Goal: Information Seeking & Learning: Learn about a topic

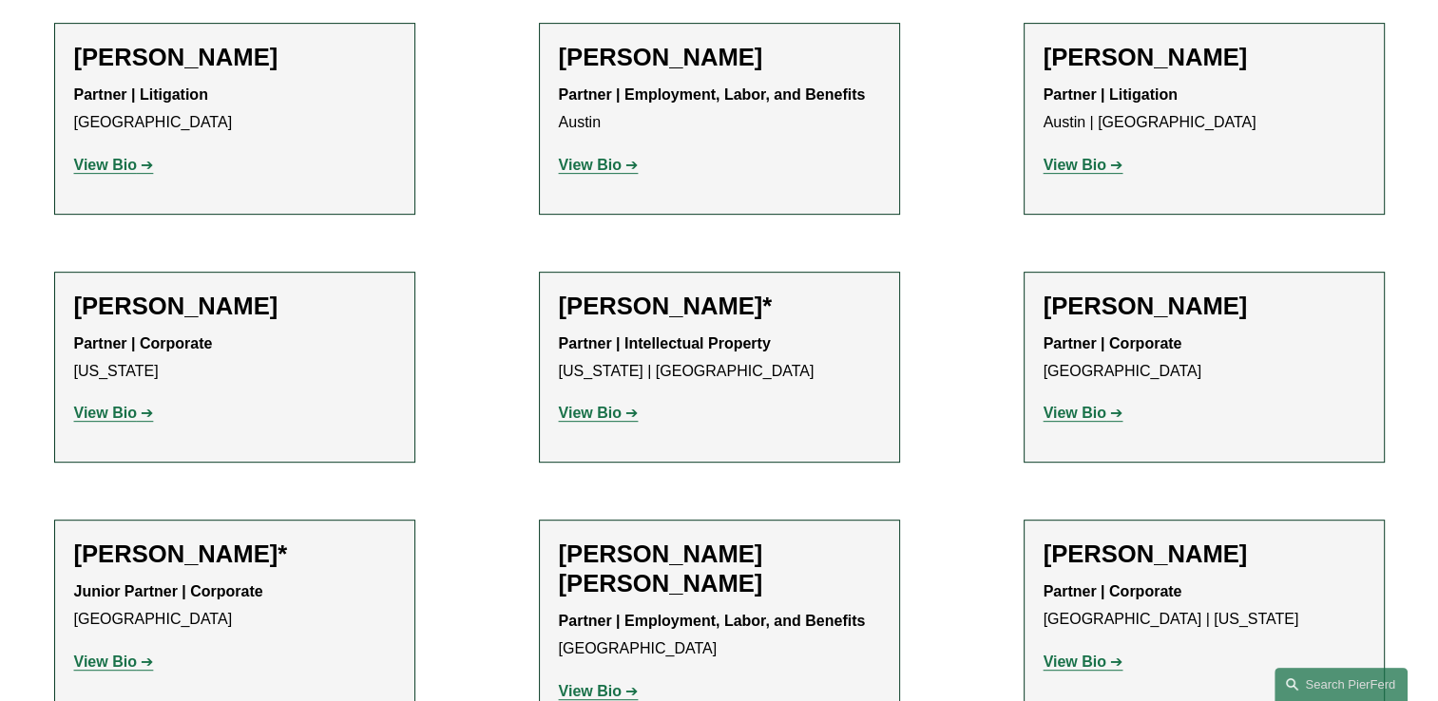
scroll to position [855, 0]
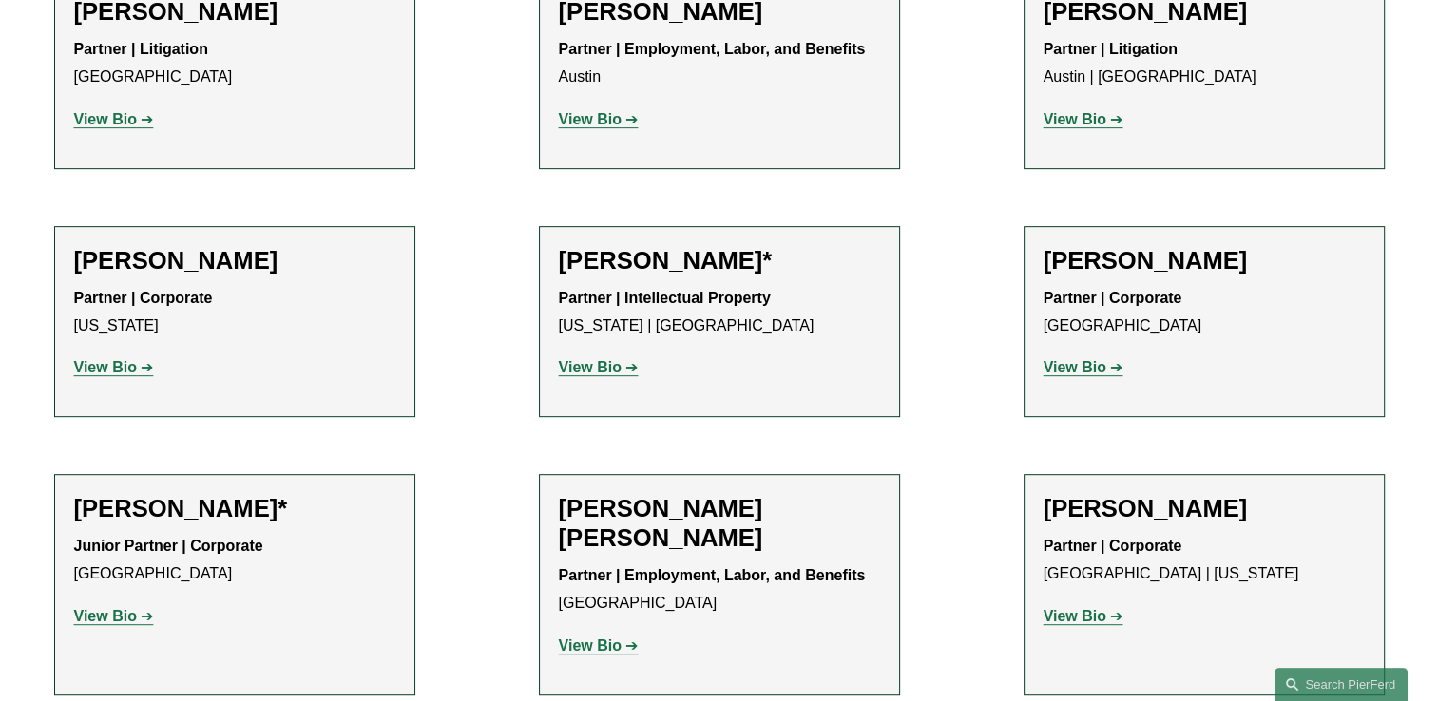
click at [602, 119] on strong "View Bio" at bounding box center [590, 119] width 63 height 16
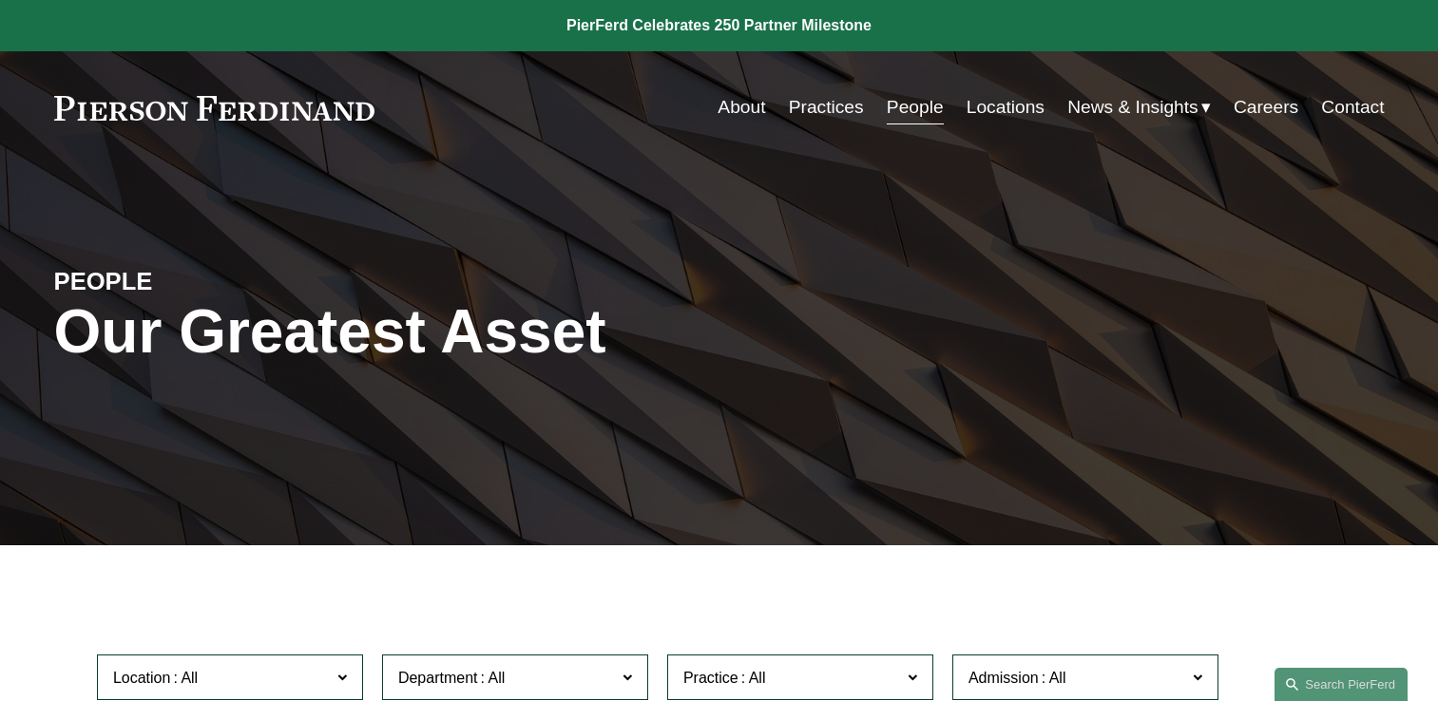
scroll to position [855, 0]
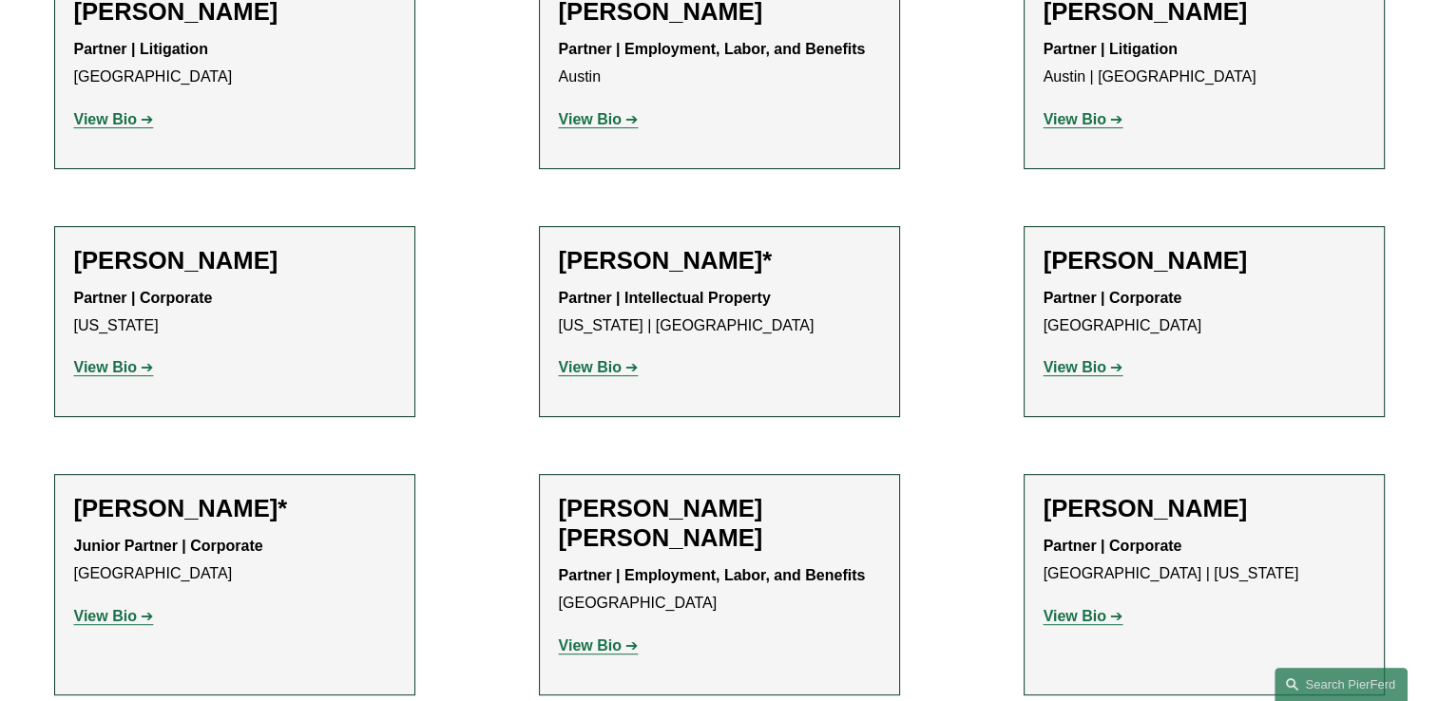
click at [1068, 118] on strong "View Bio" at bounding box center [1074, 119] width 63 height 16
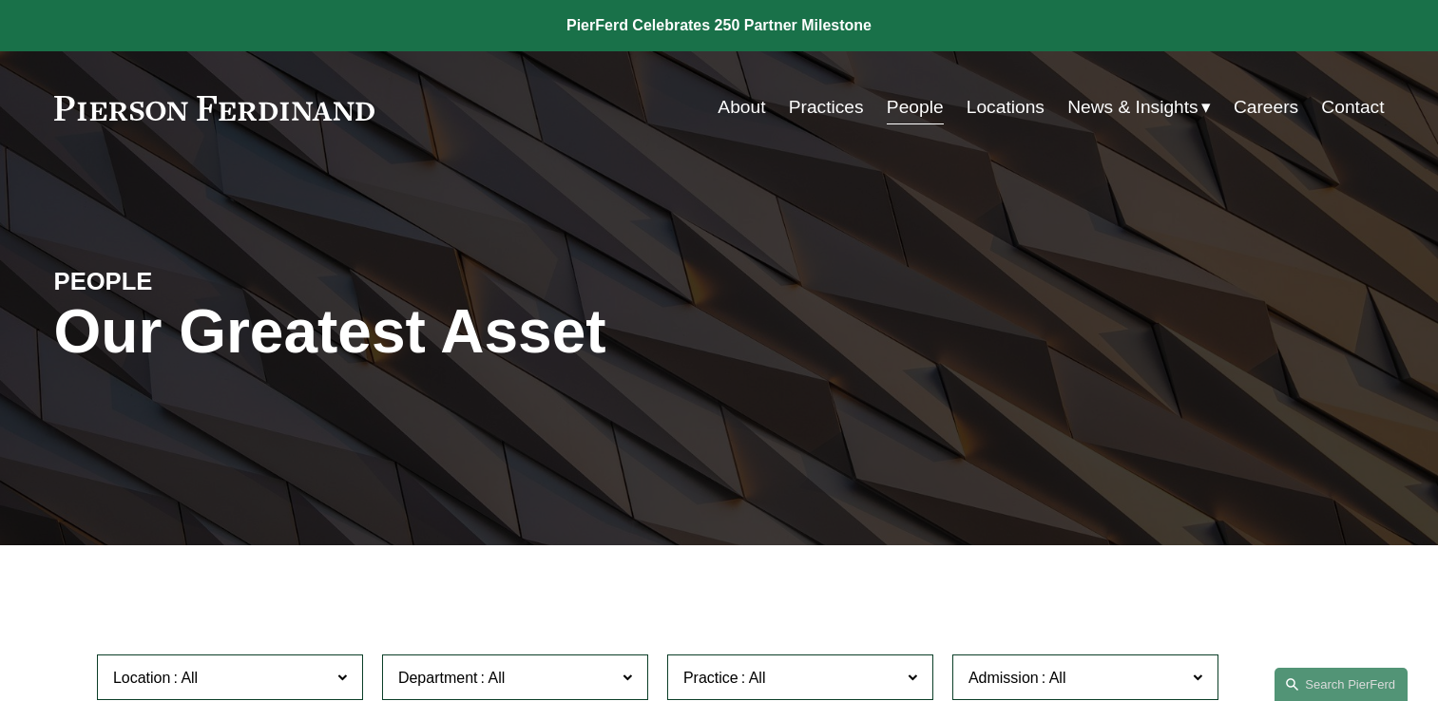
scroll to position [855, 0]
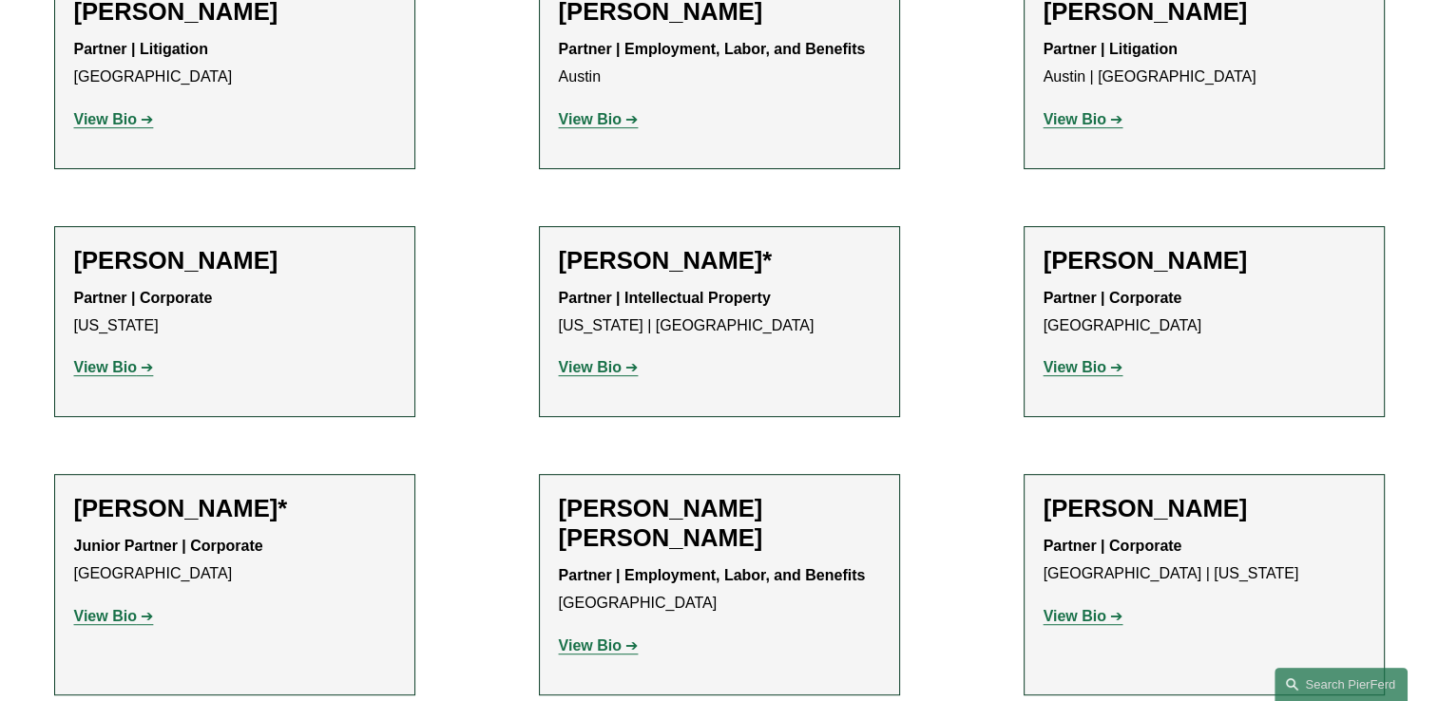
click at [122, 364] on strong "View Bio" at bounding box center [105, 367] width 63 height 16
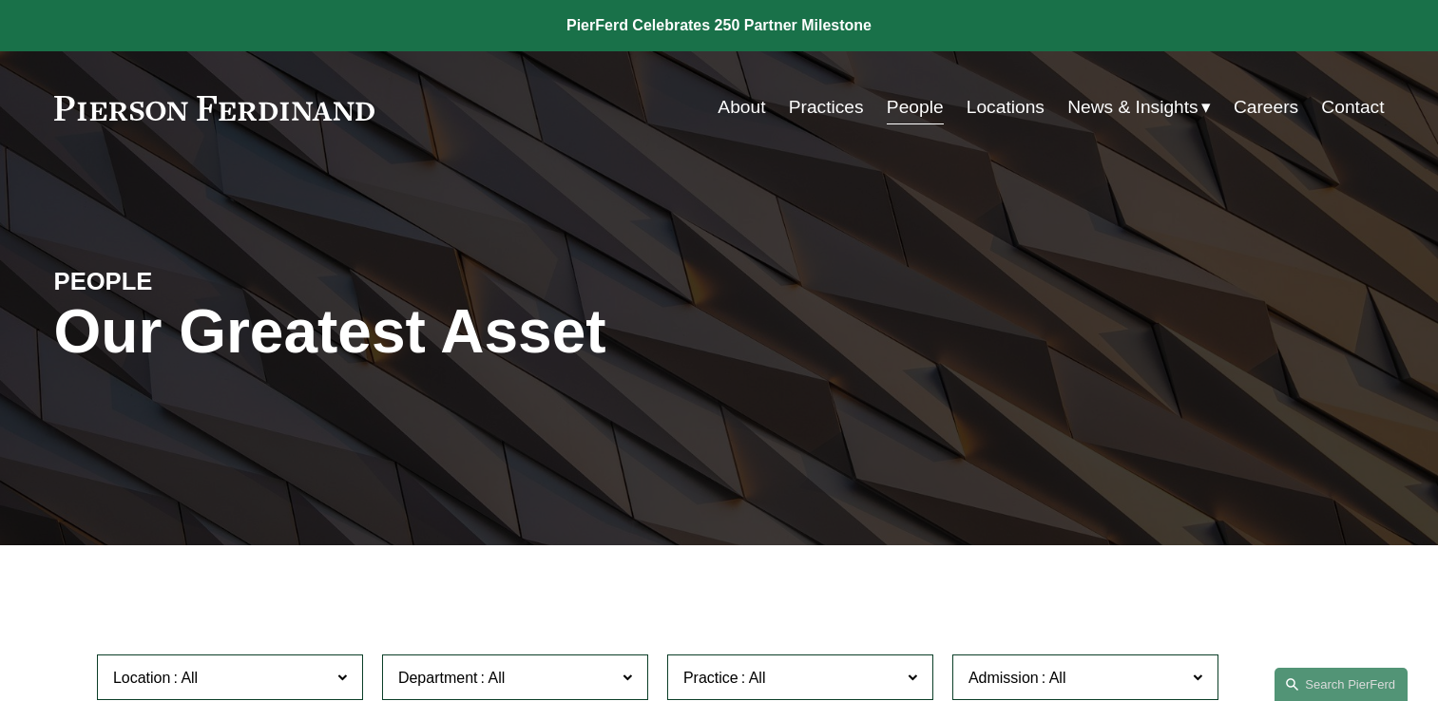
scroll to position [855, 0]
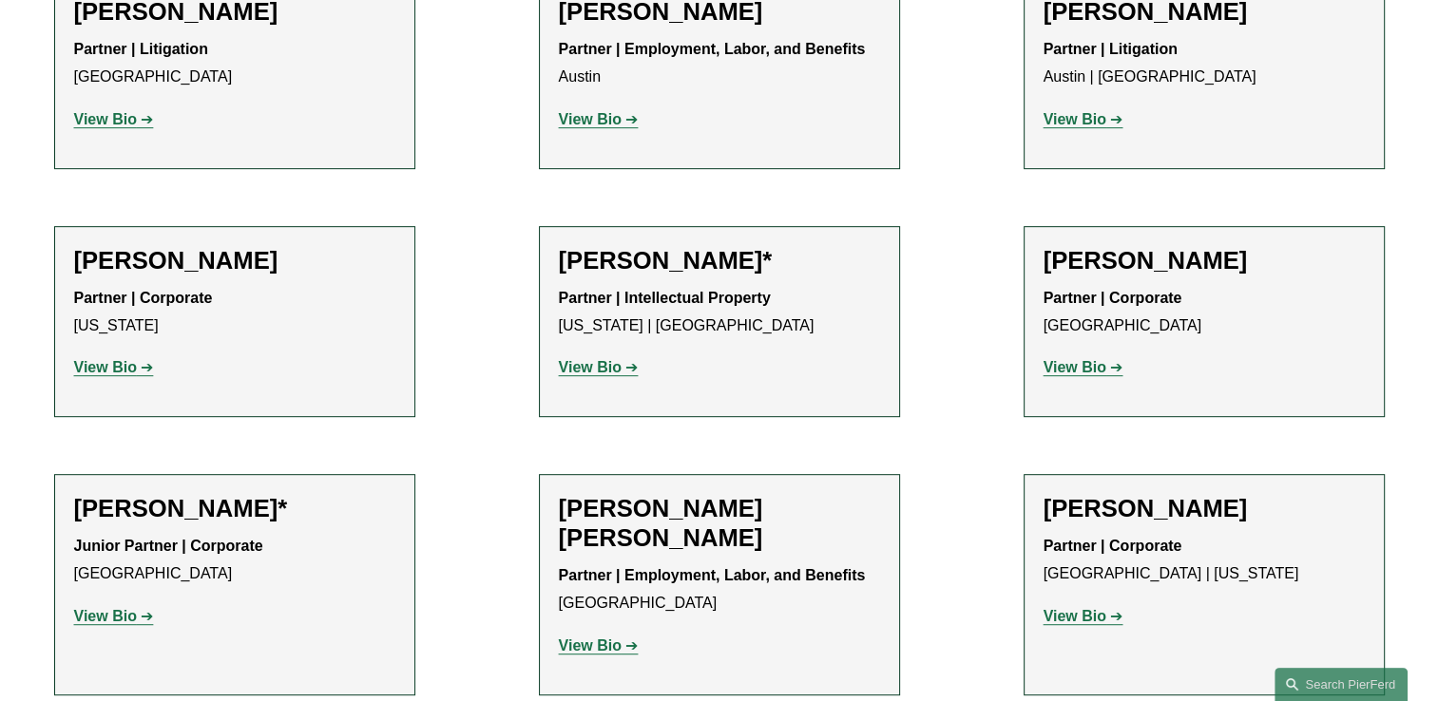
click at [601, 366] on strong "View Bio" at bounding box center [590, 367] width 63 height 16
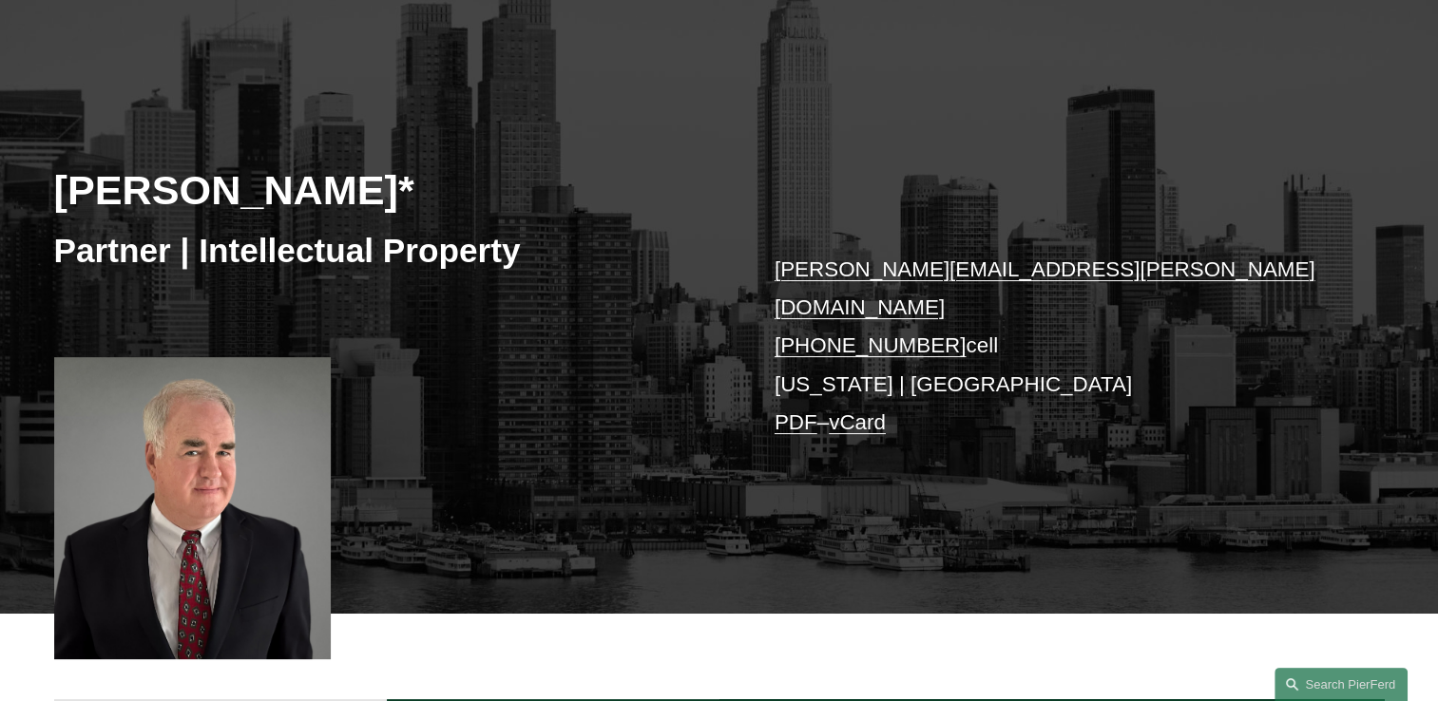
scroll to position [190, 0]
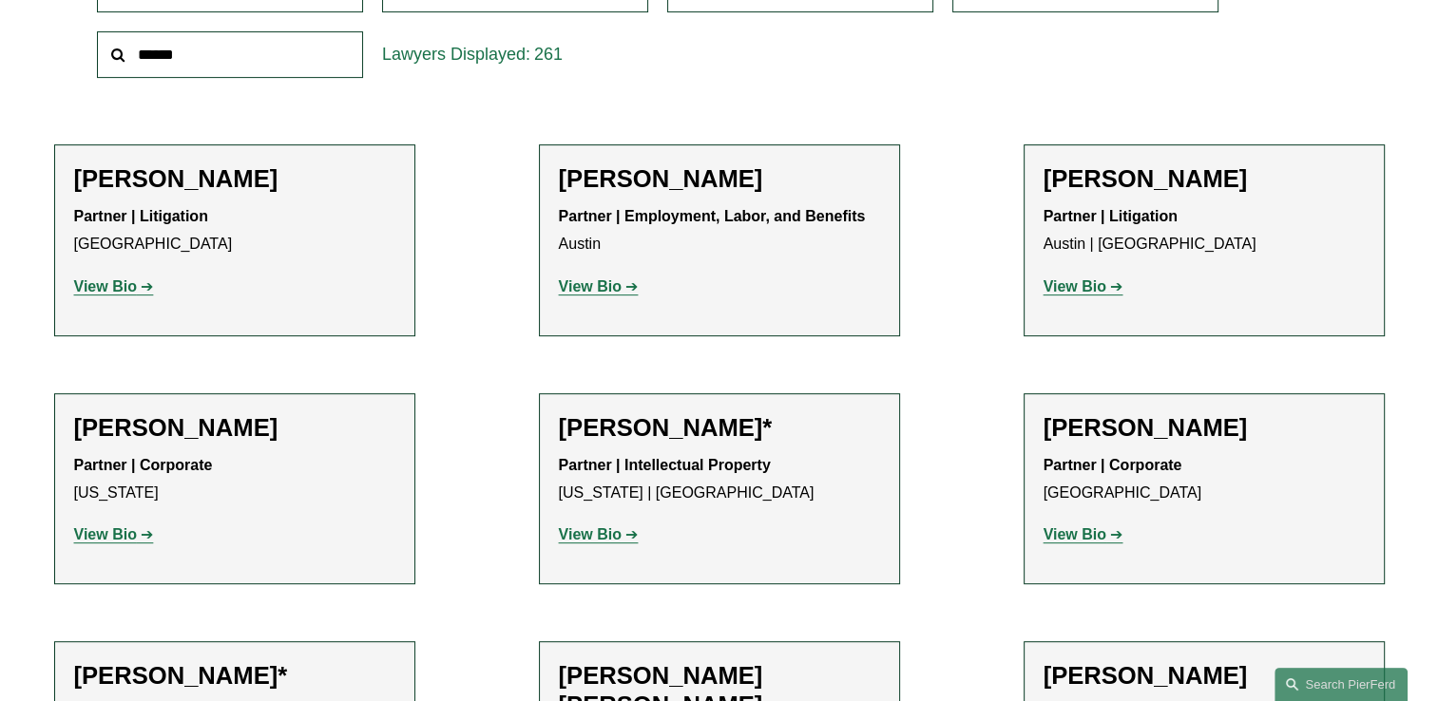
scroll to position [855, 0]
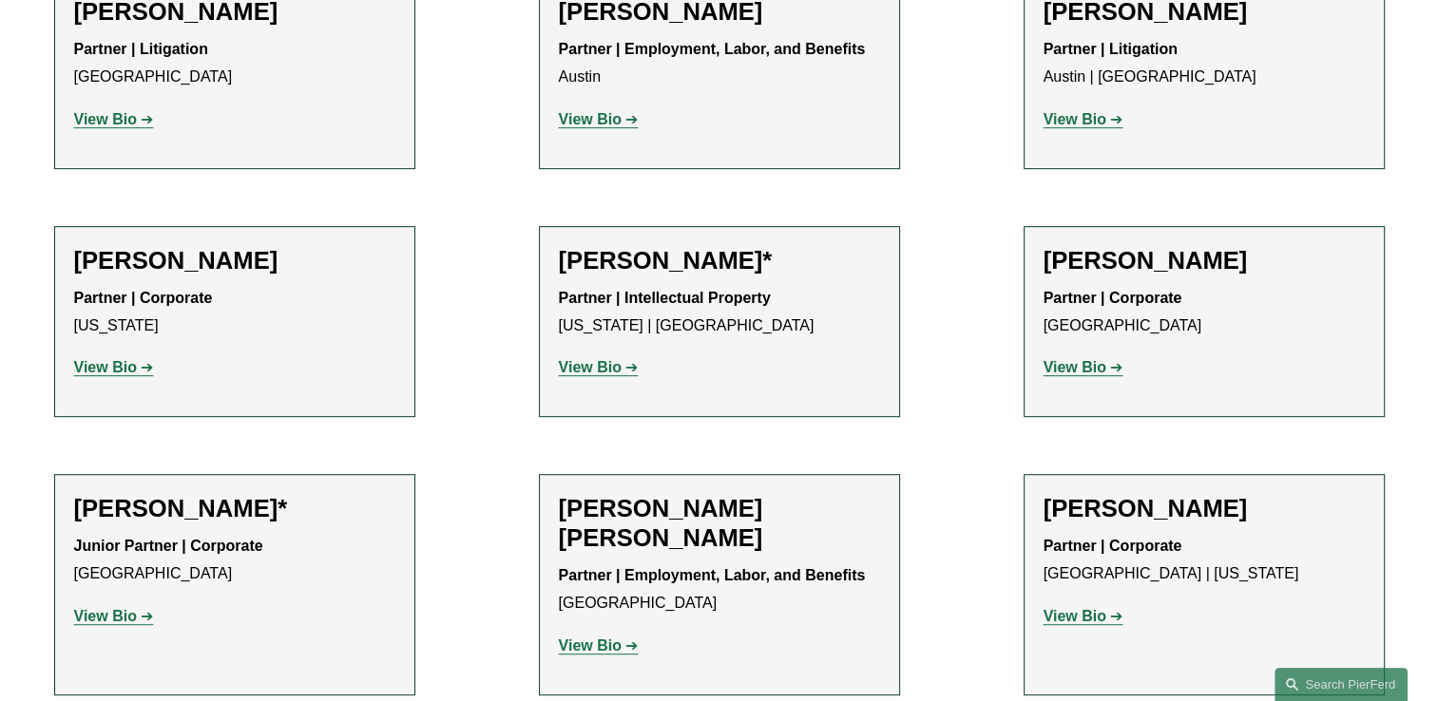
click at [102, 617] on strong "View Bio" at bounding box center [105, 616] width 63 height 16
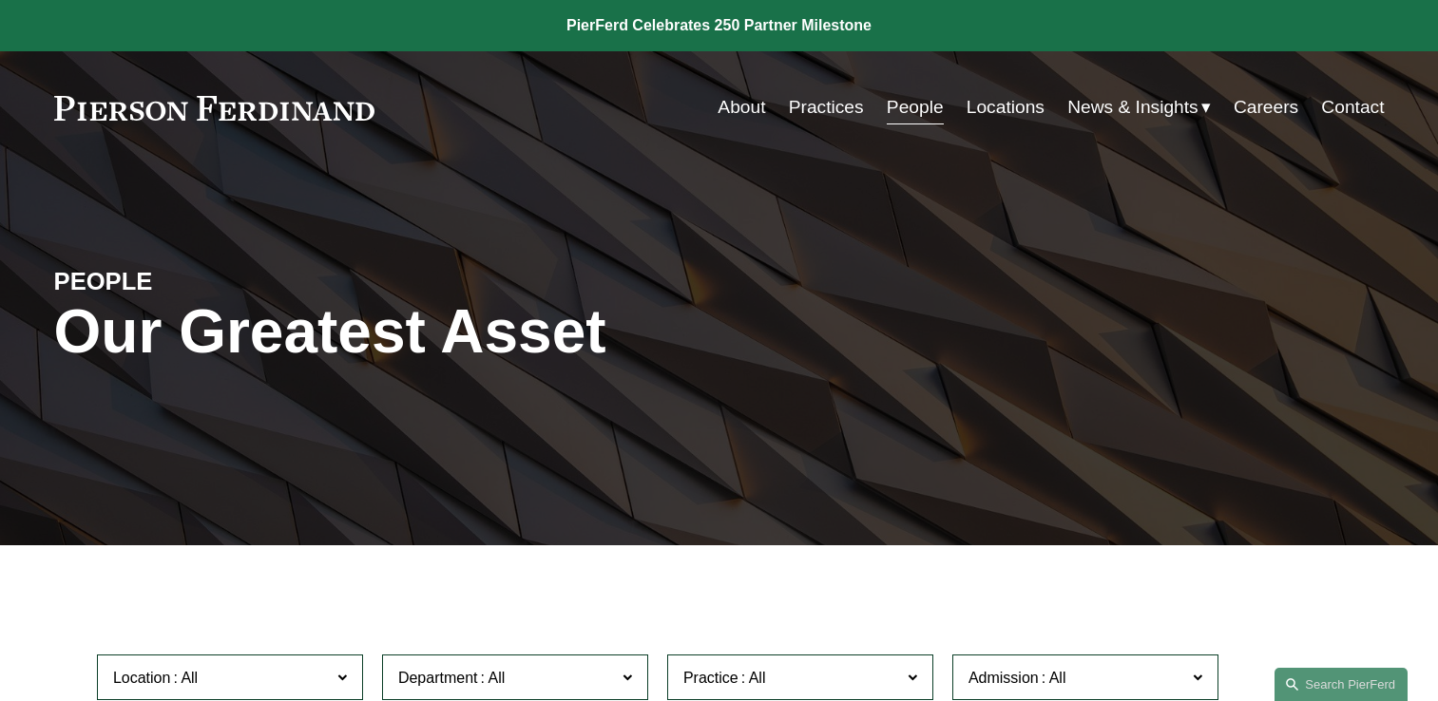
scroll to position [855, 0]
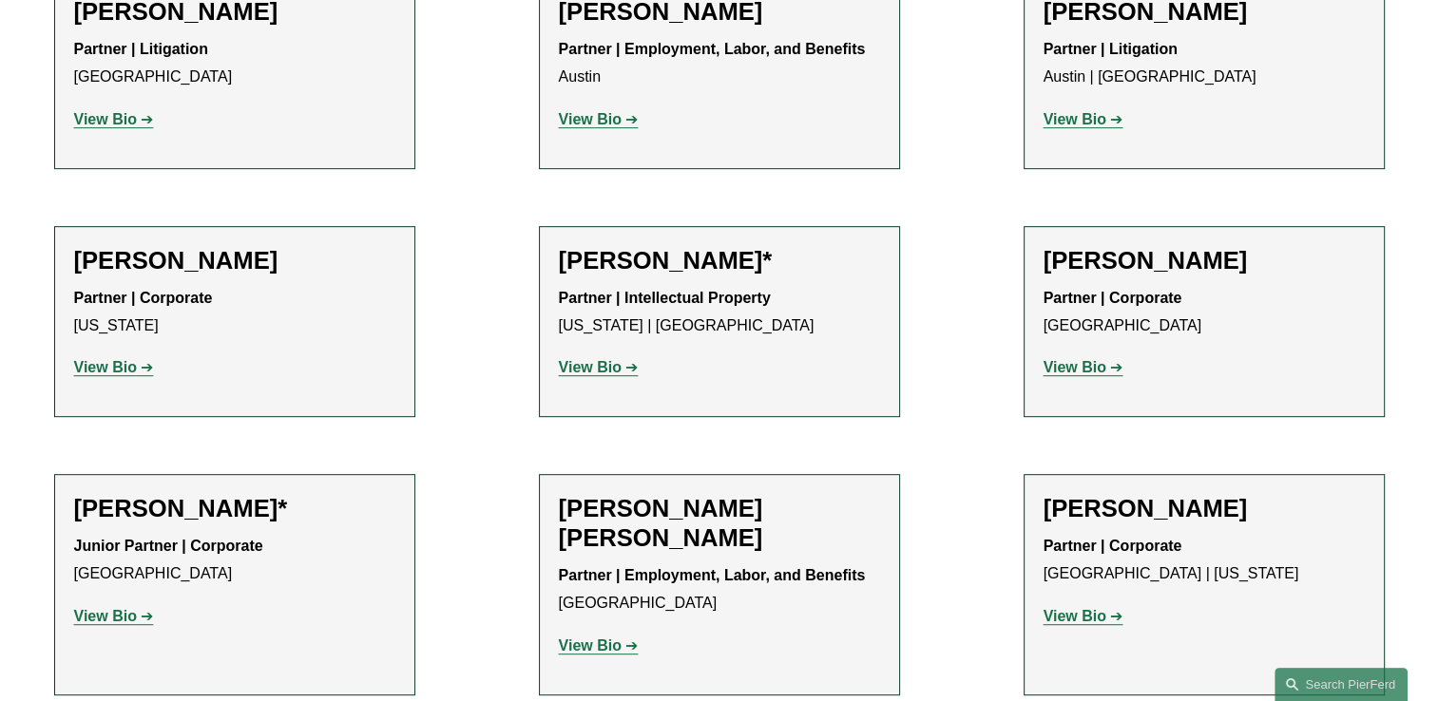
click at [609, 642] on strong "View Bio" at bounding box center [590, 646] width 63 height 16
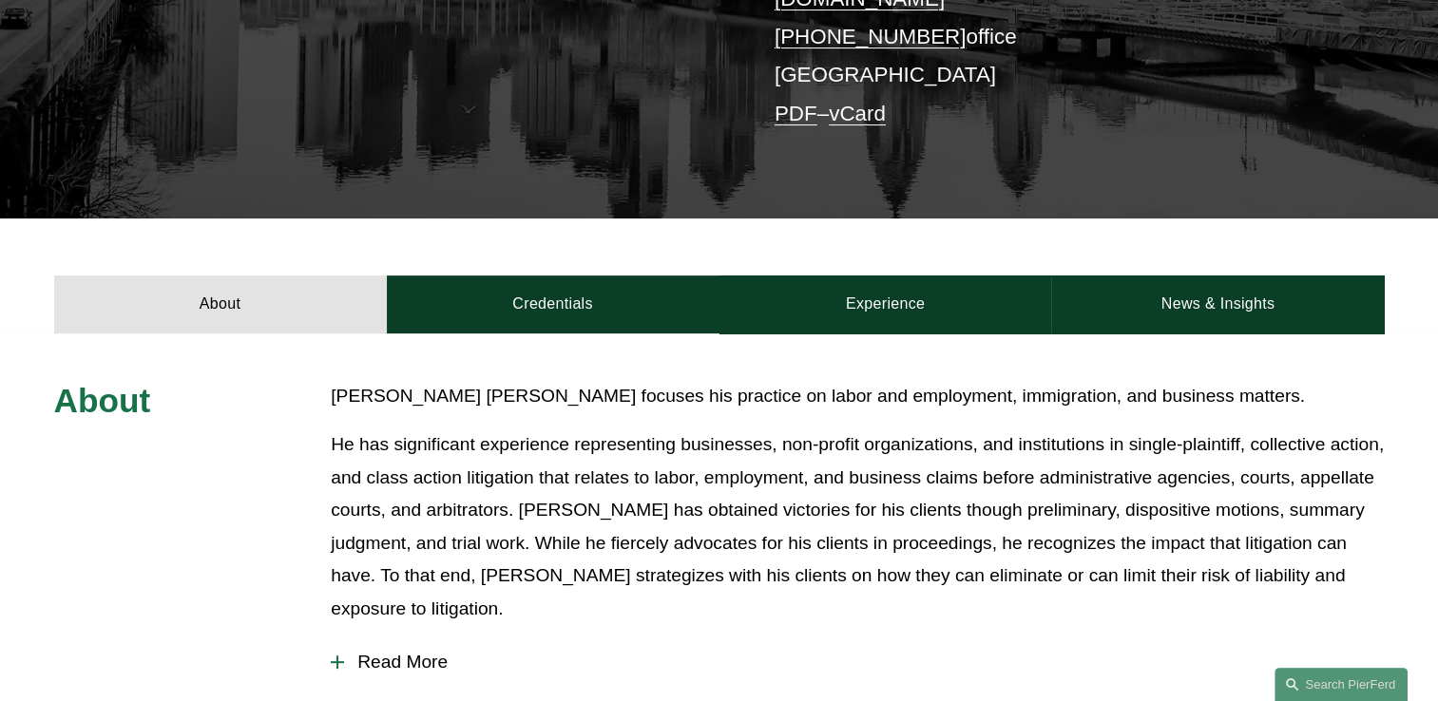
scroll to position [475, 0]
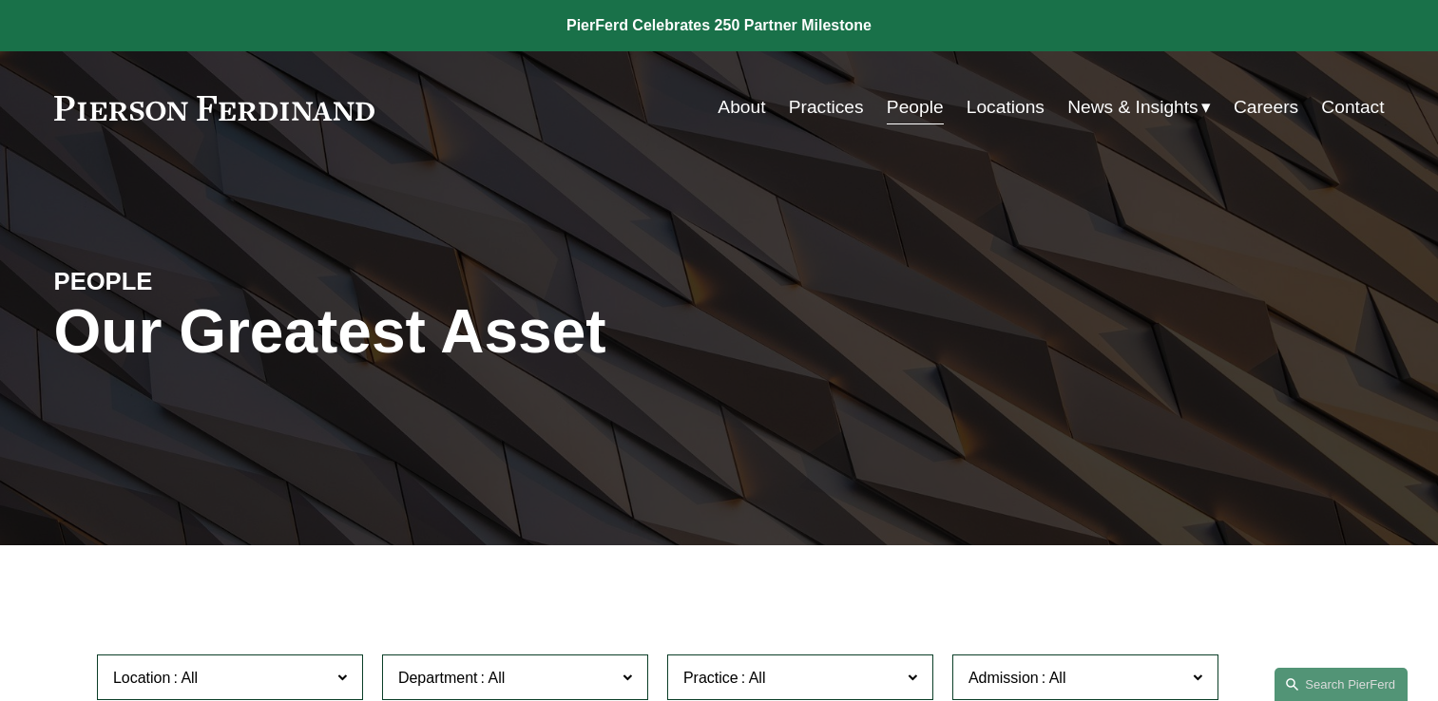
scroll to position [855, 0]
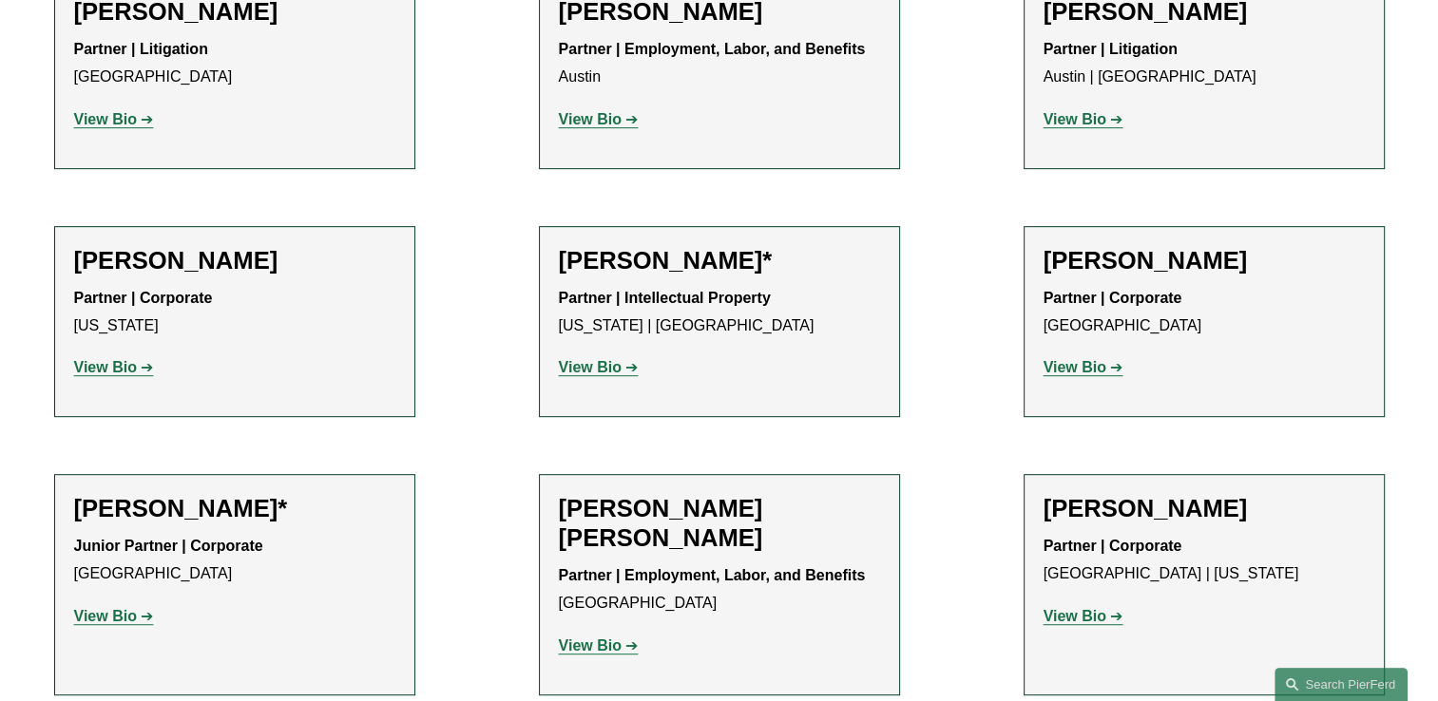
click at [1115, 617] on link "View Bio" at bounding box center [1083, 616] width 80 height 16
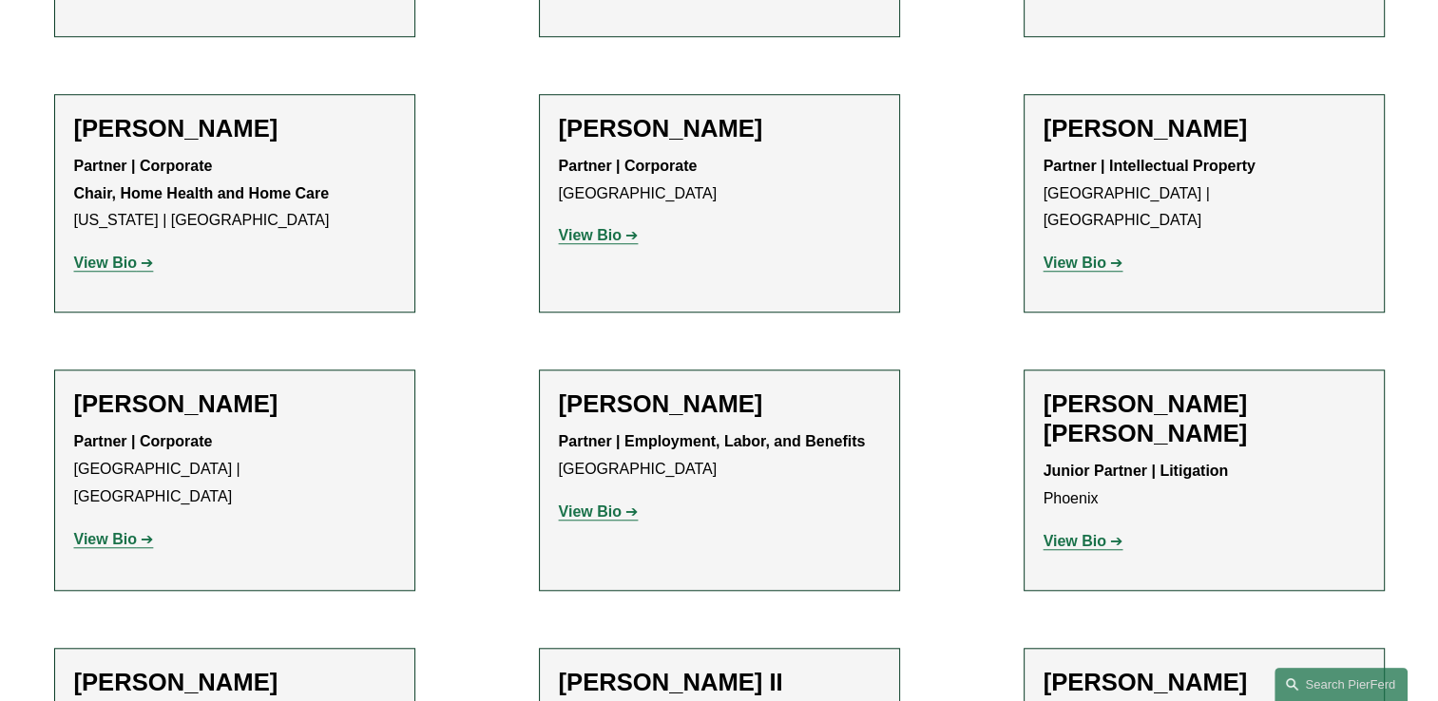
scroll to position [1520, 0]
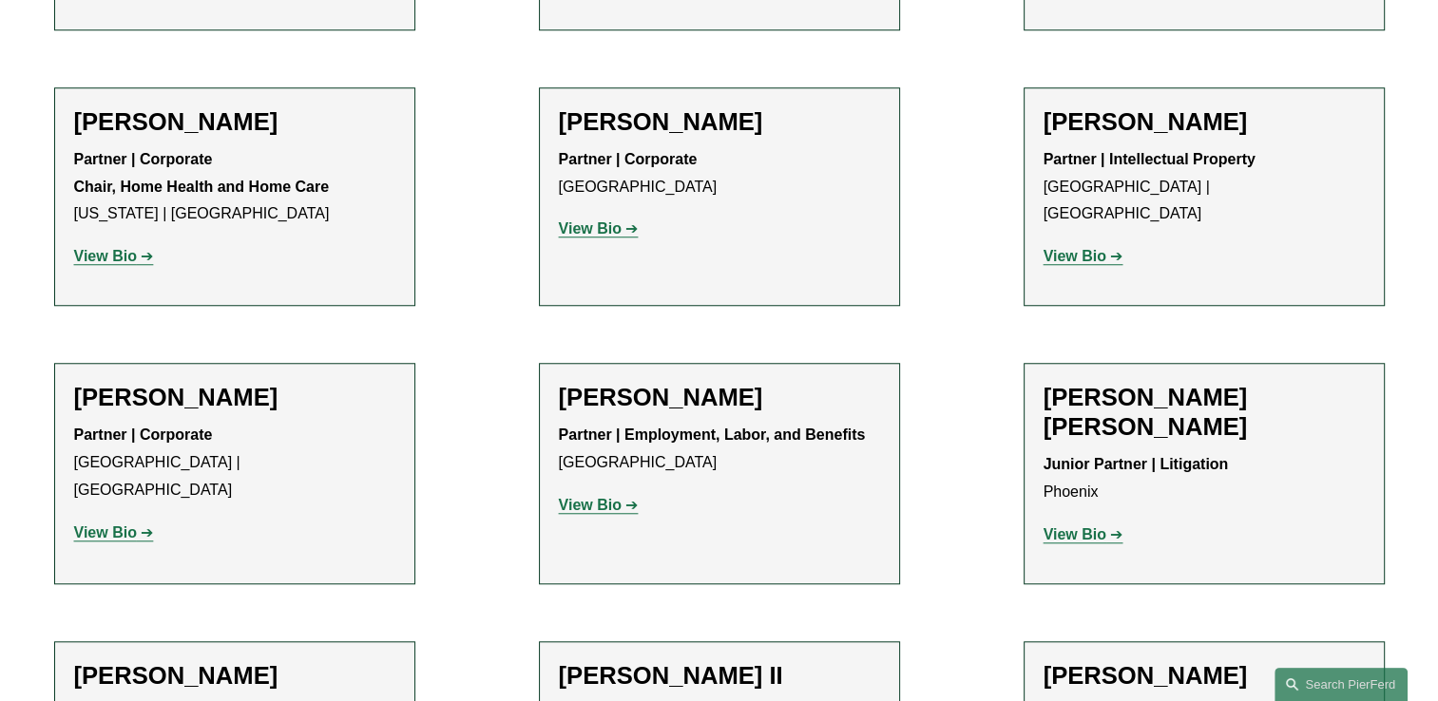
click at [115, 255] on strong "View Bio" at bounding box center [105, 256] width 63 height 16
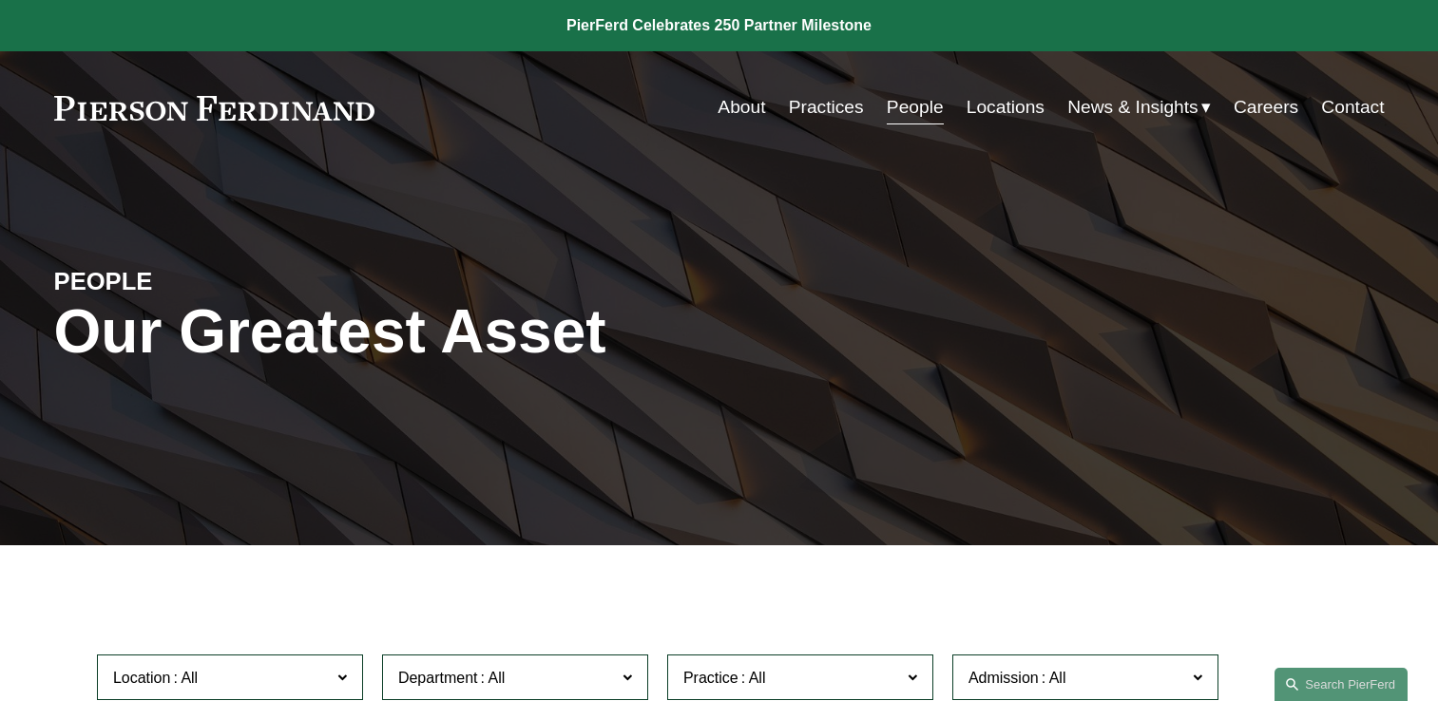
scroll to position [1520, 0]
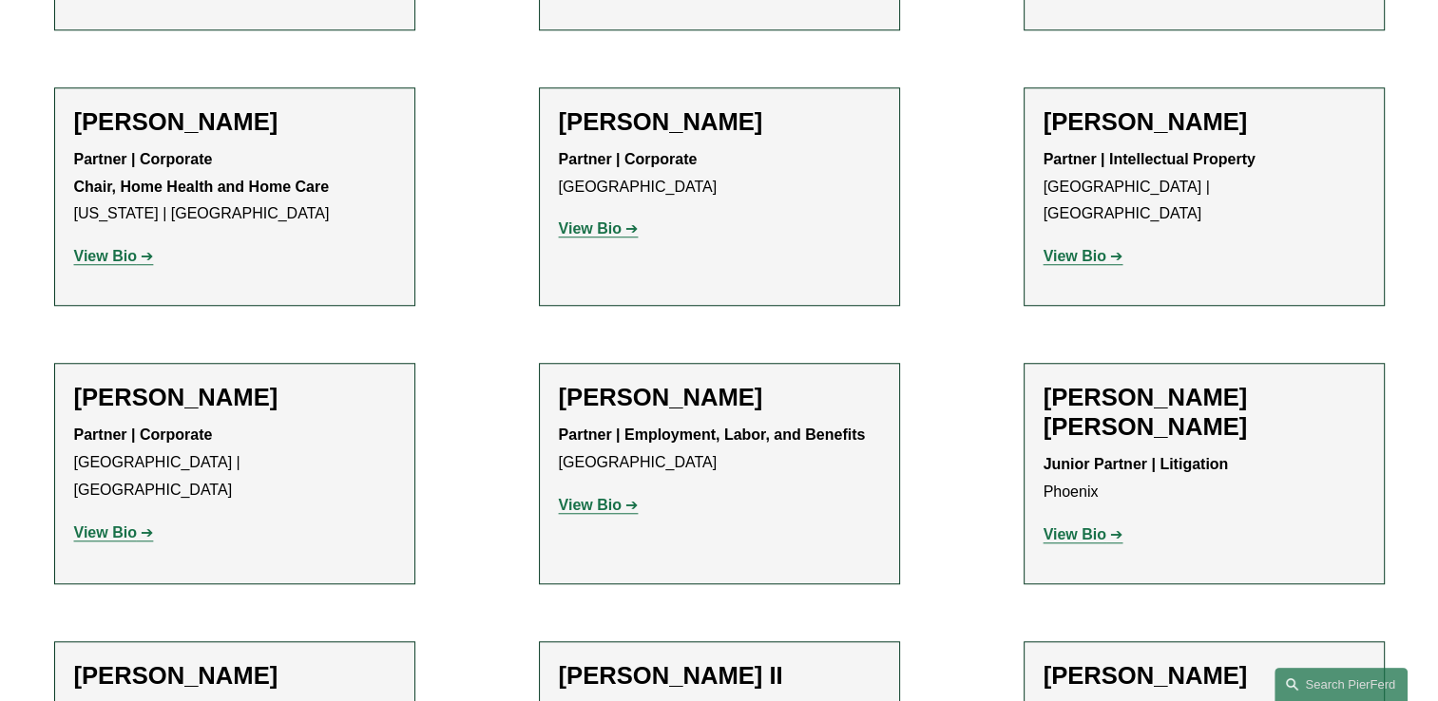
click at [619, 232] on strong "View Bio" at bounding box center [590, 228] width 63 height 16
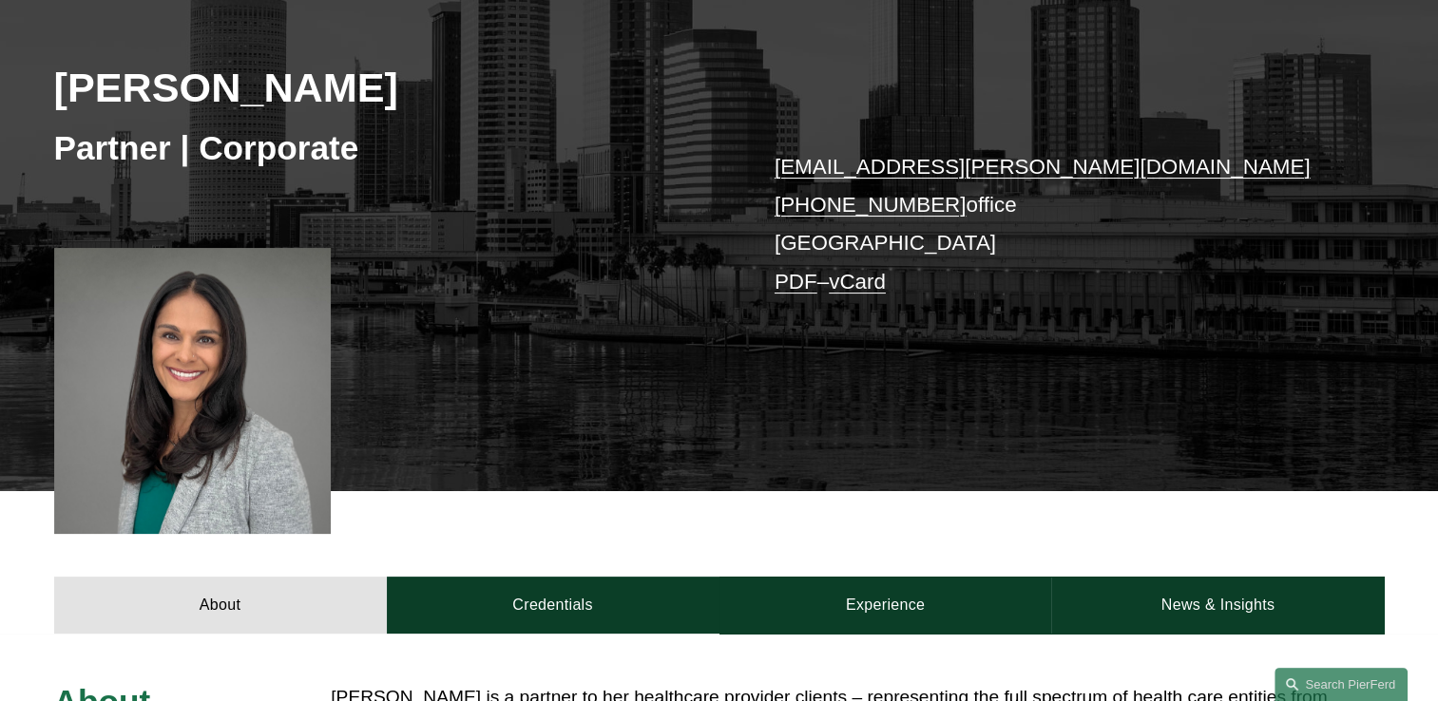
scroll to position [95, 0]
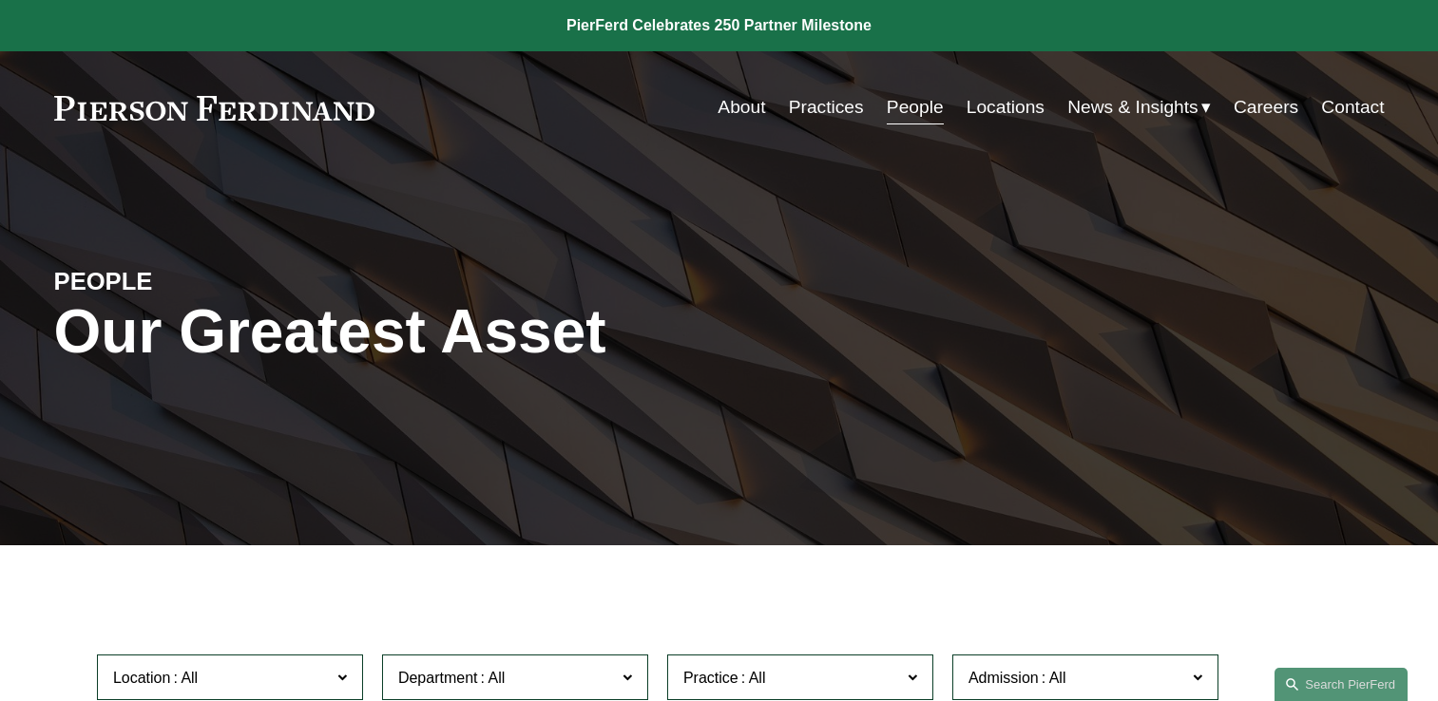
scroll to position [1520, 0]
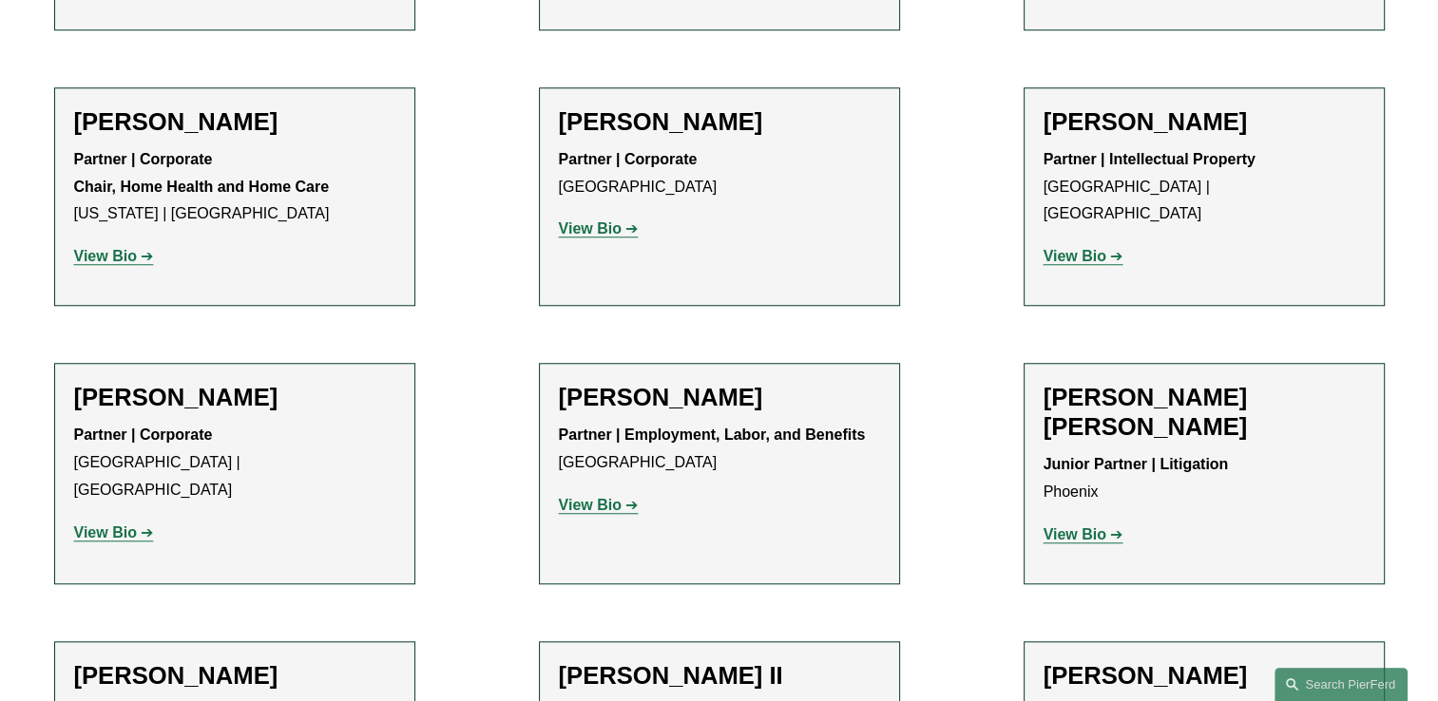
click at [91, 525] on strong "View Bio" at bounding box center [105, 533] width 63 height 16
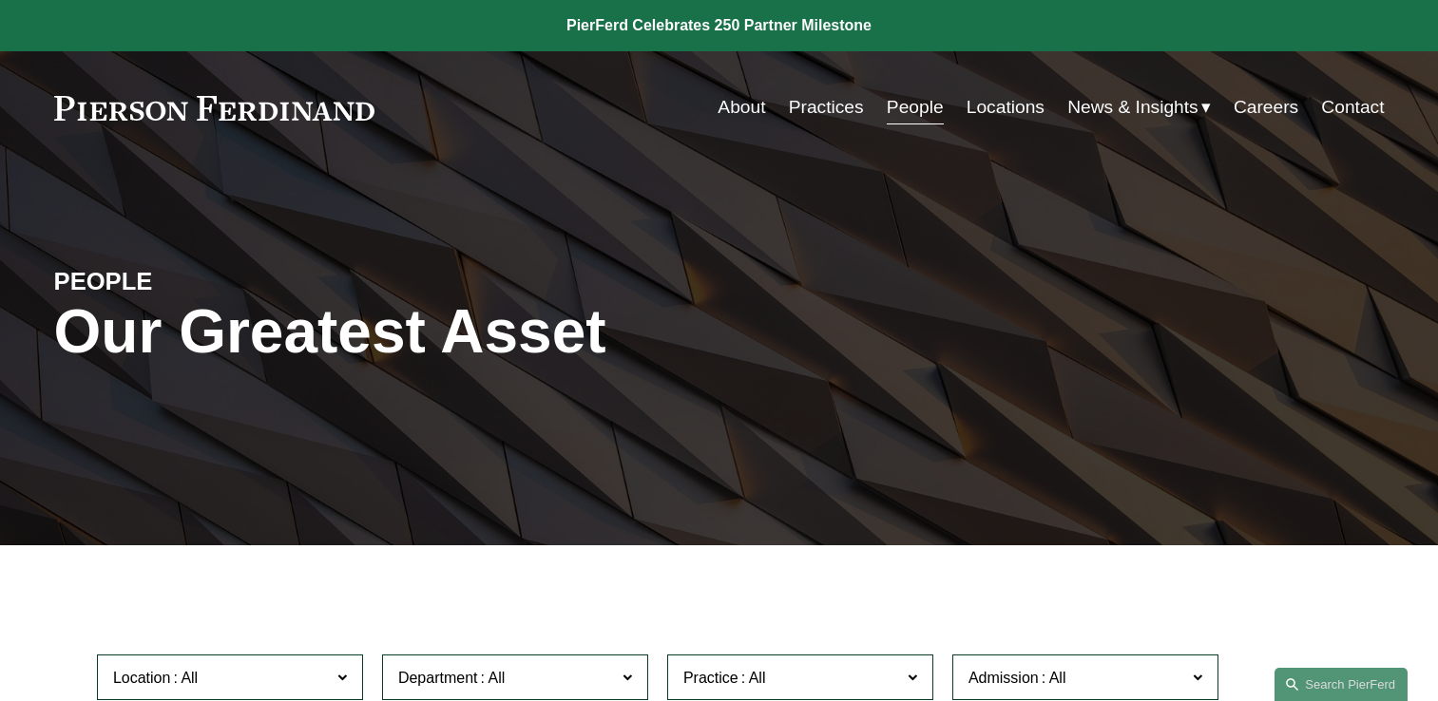
scroll to position [1520, 0]
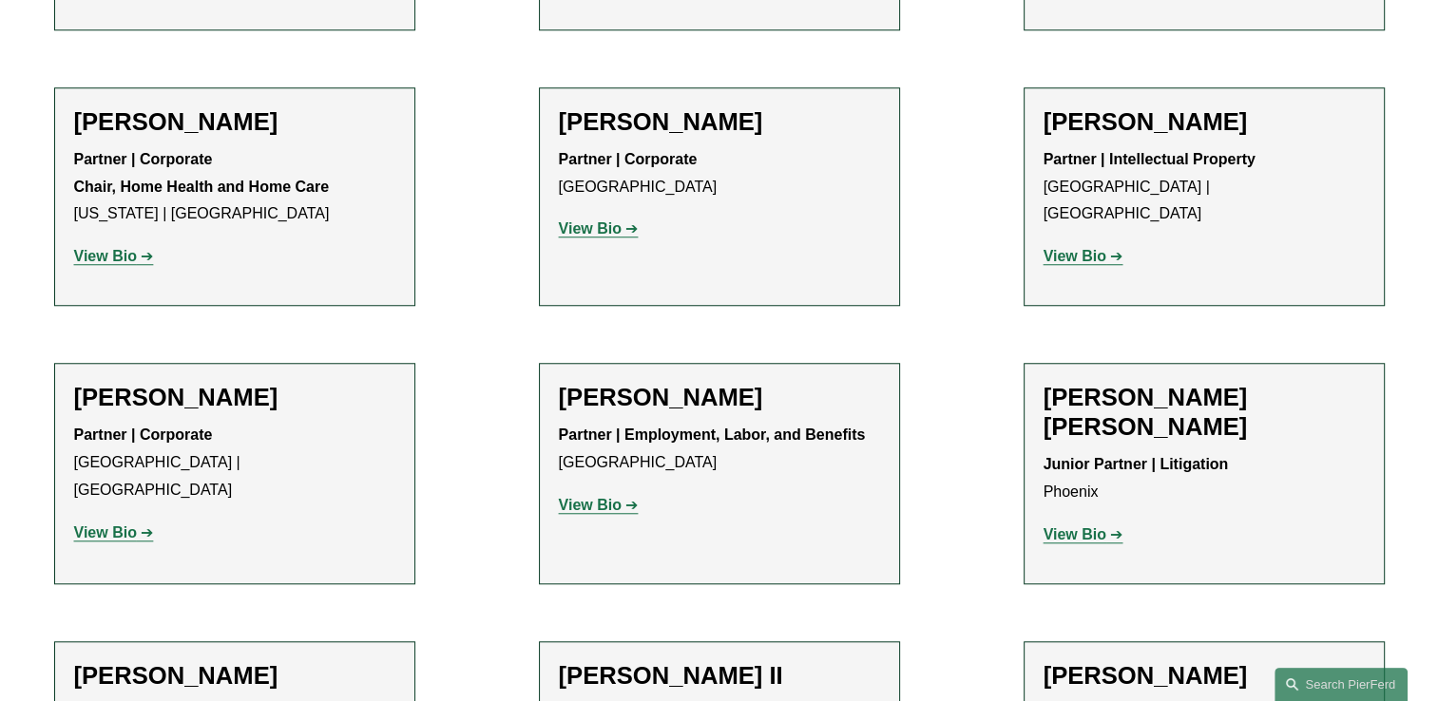
click at [1091, 526] on strong "View Bio" at bounding box center [1074, 534] width 63 height 16
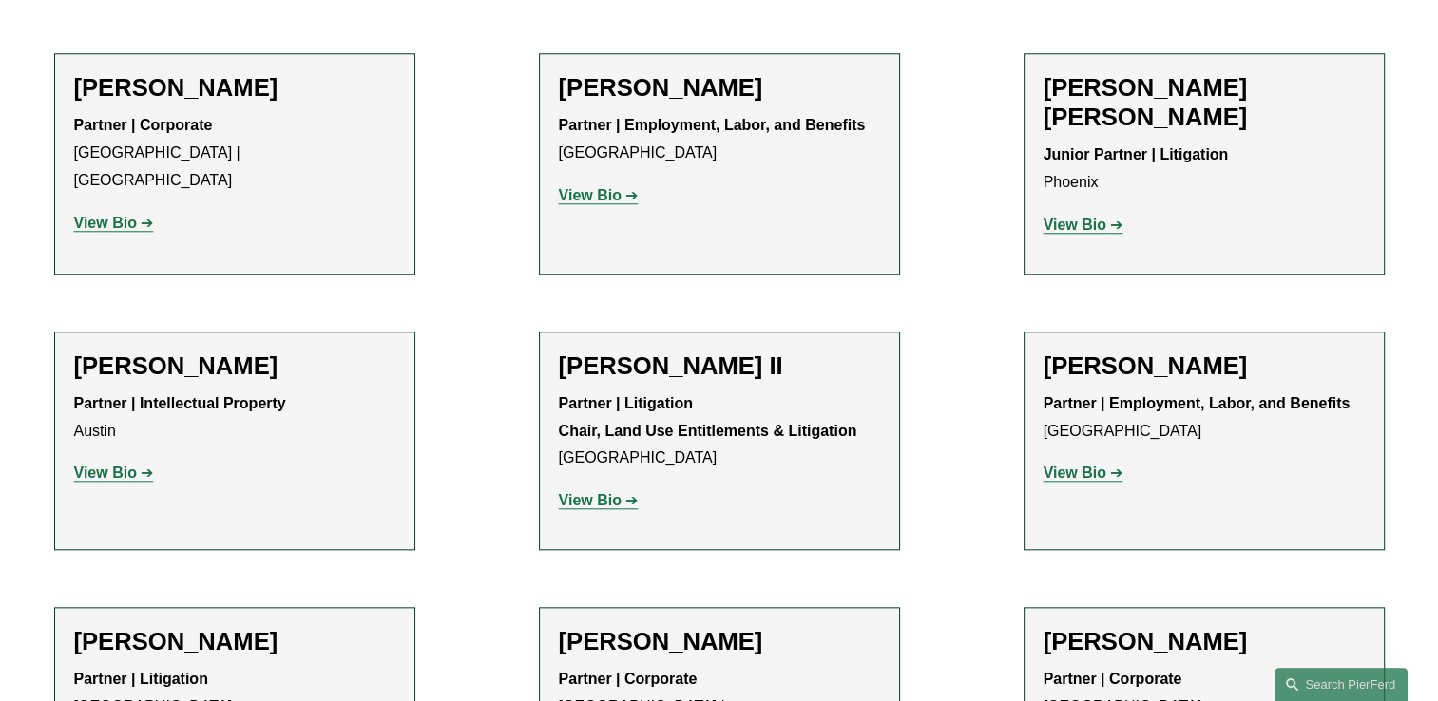
scroll to position [1901, 0]
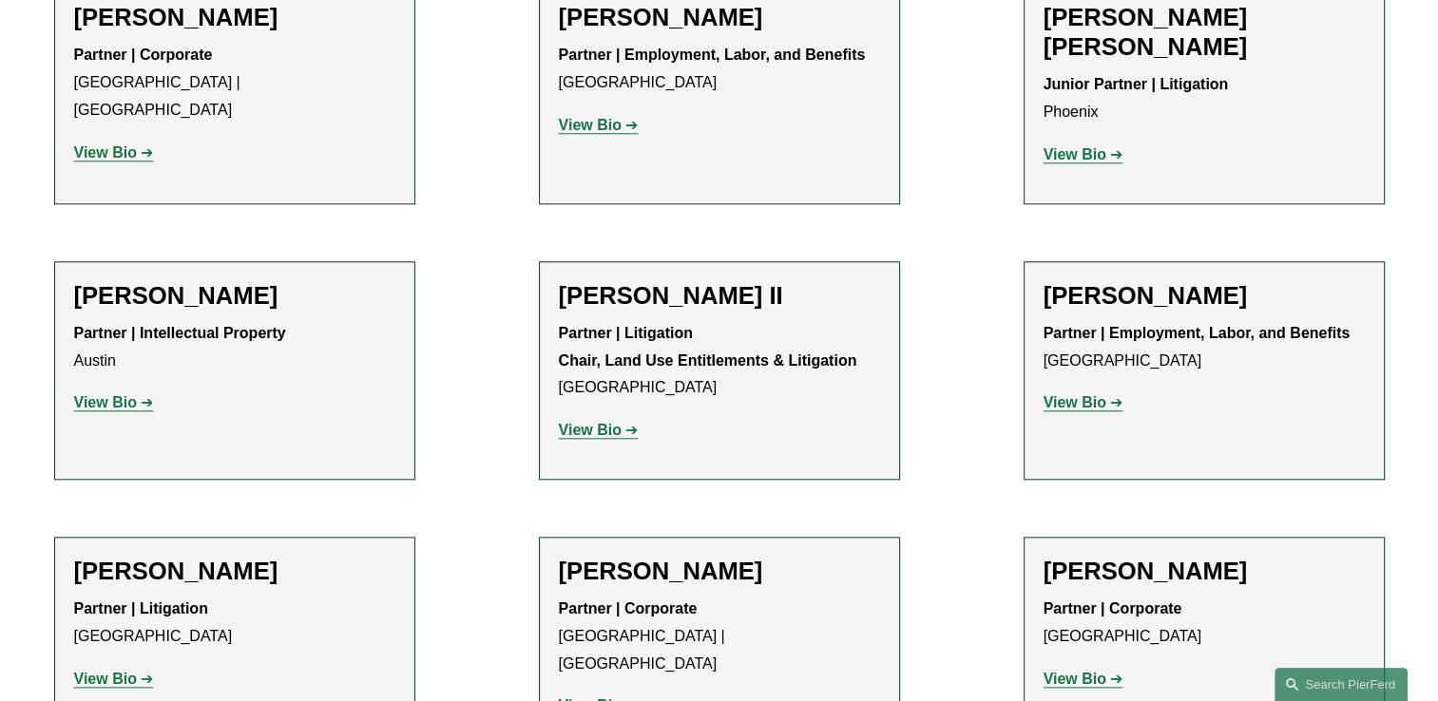
click at [102, 394] on strong "View Bio" at bounding box center [105, 402] width 63 height 16
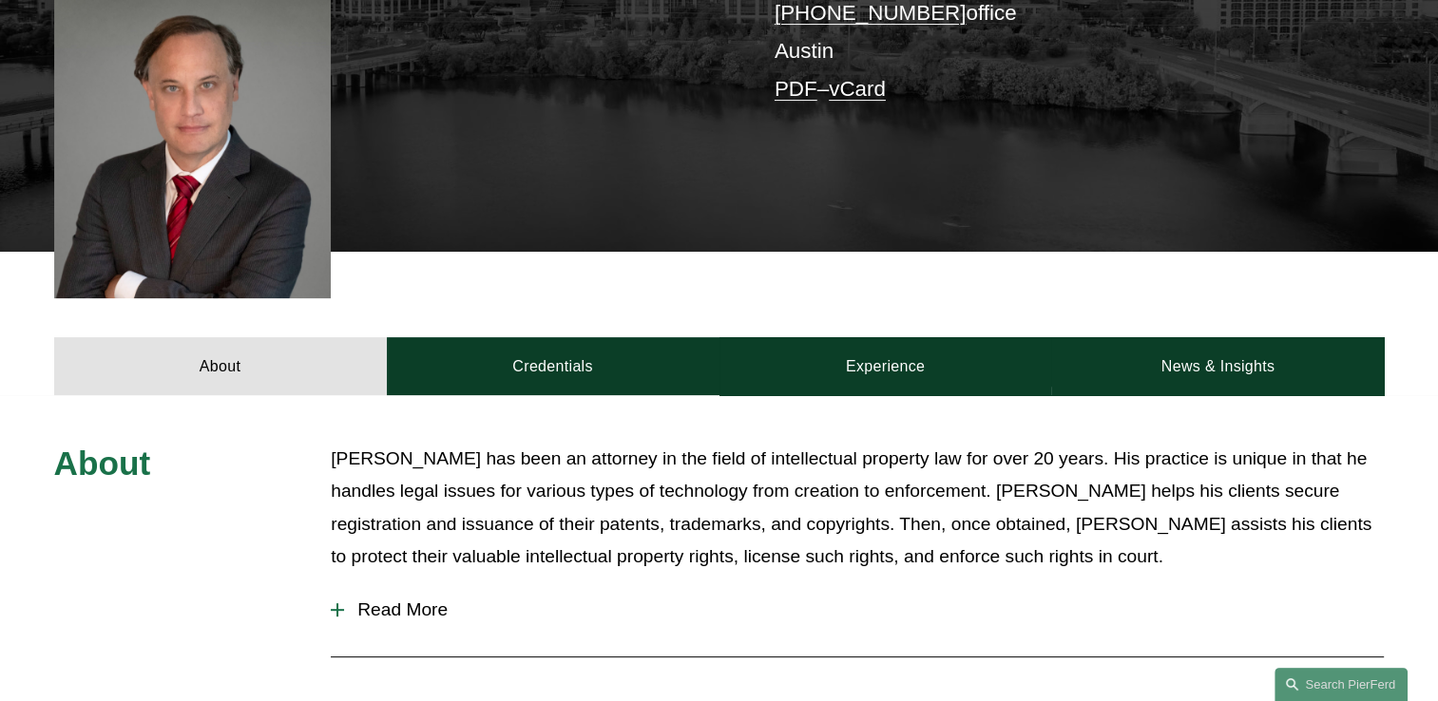
scroll to position [570, 0]
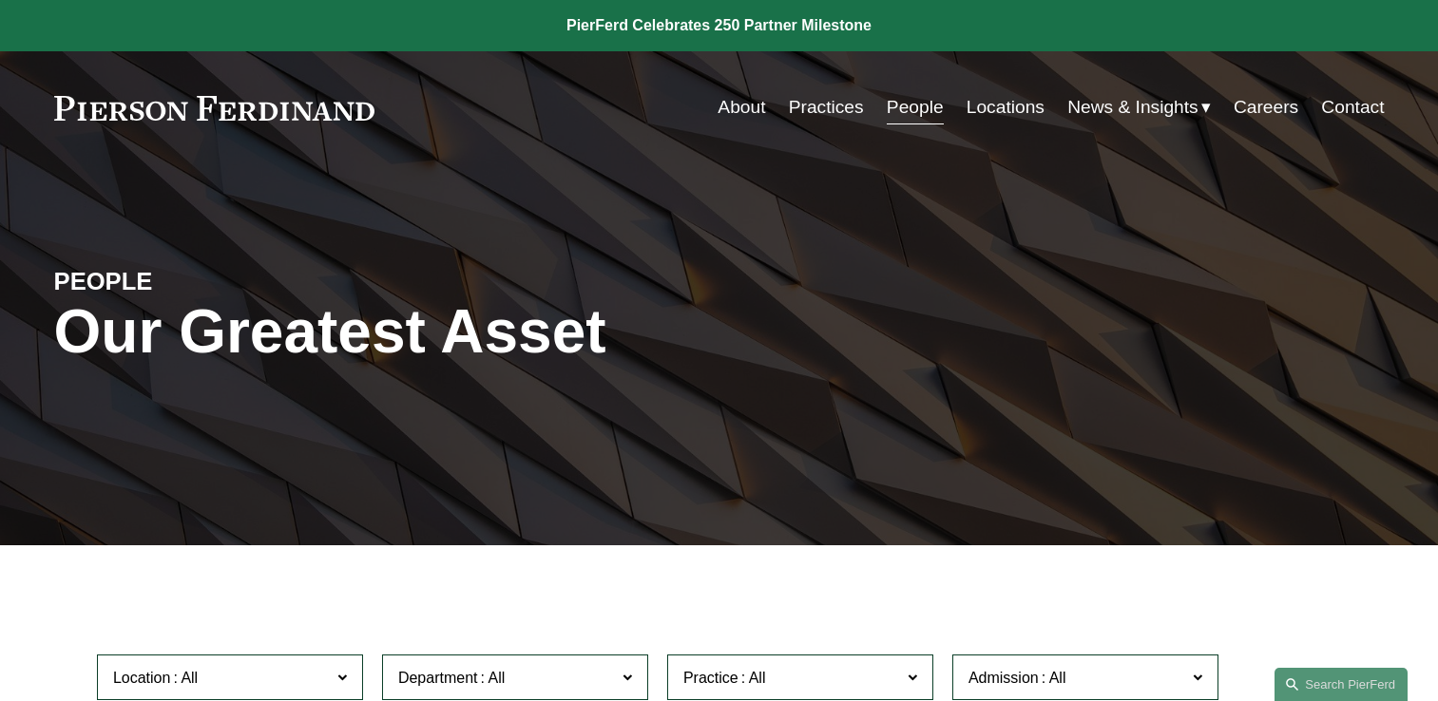
scroll to position [1901, 0]
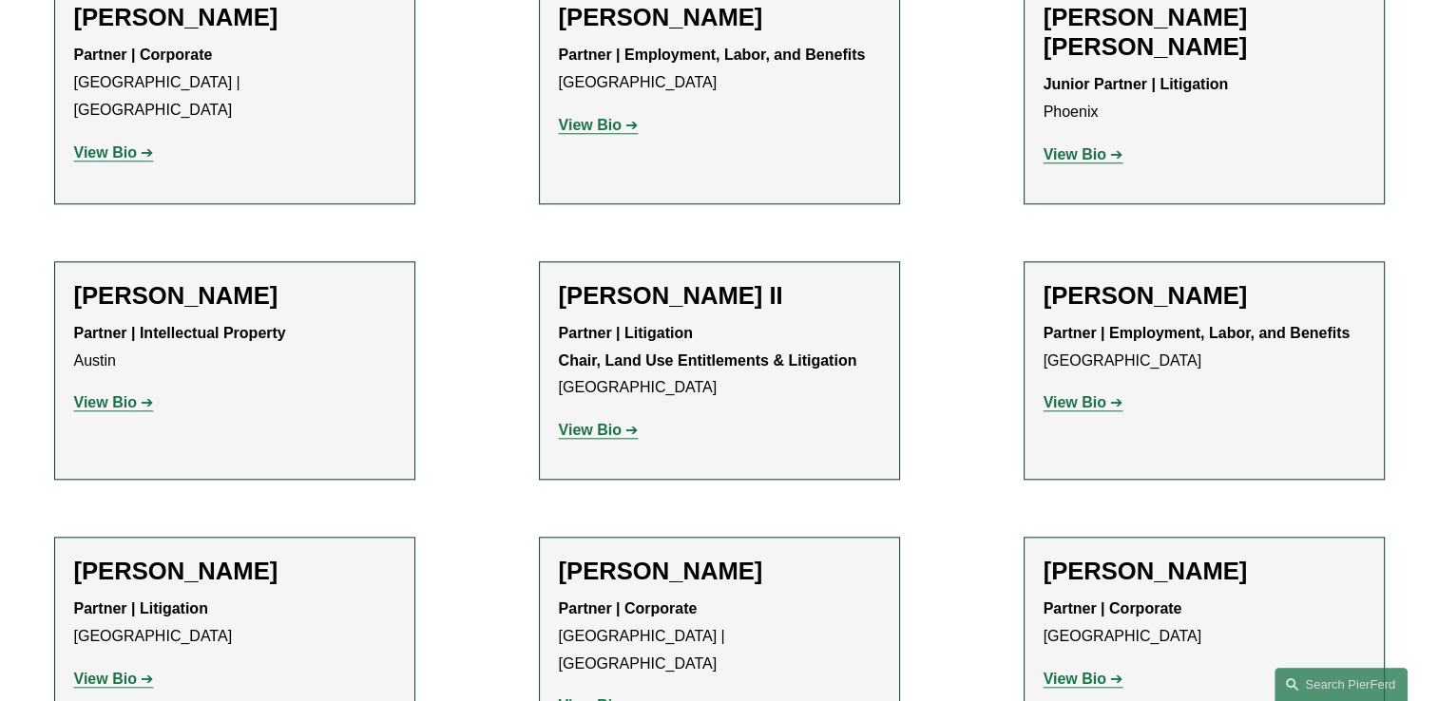
click at [1069, 394] on strong "View Bio" at bounding box center [1074, 402] width 63 height 16
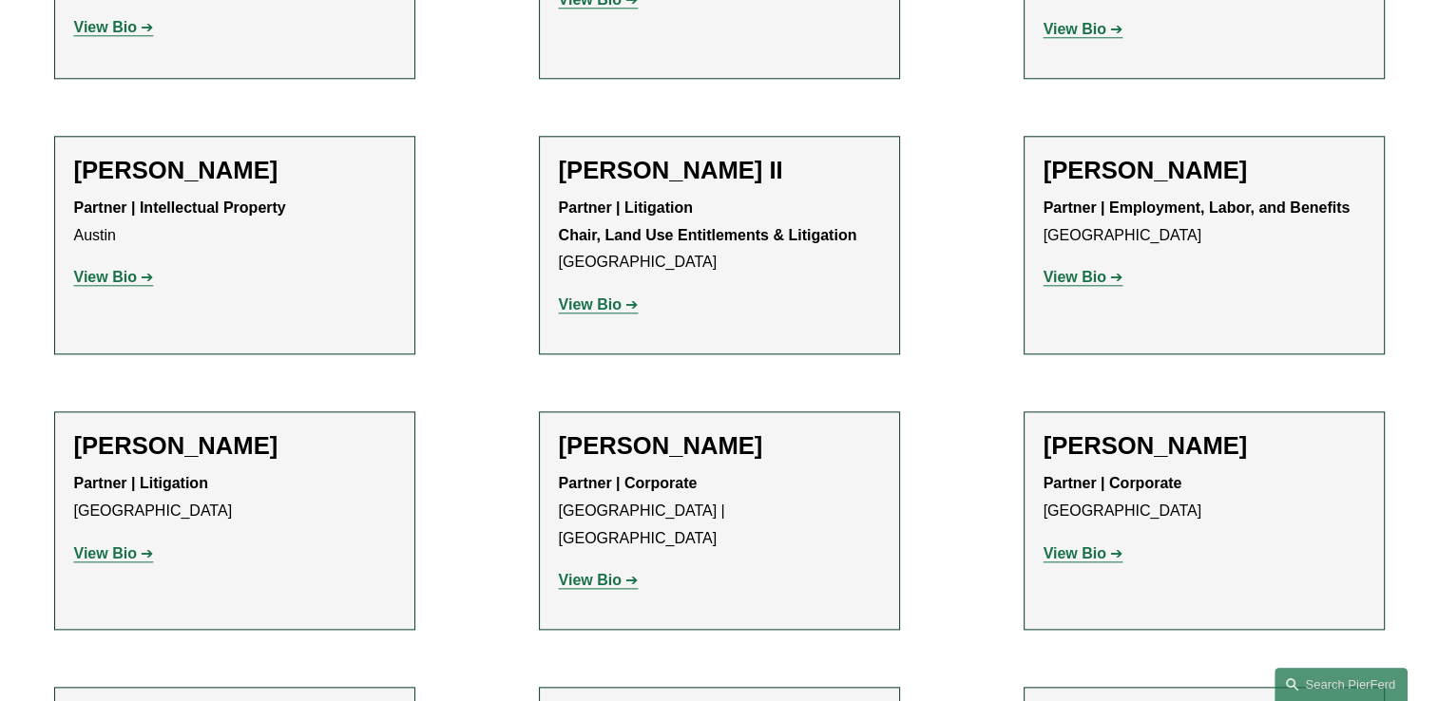
scroll to position [2091, 0]
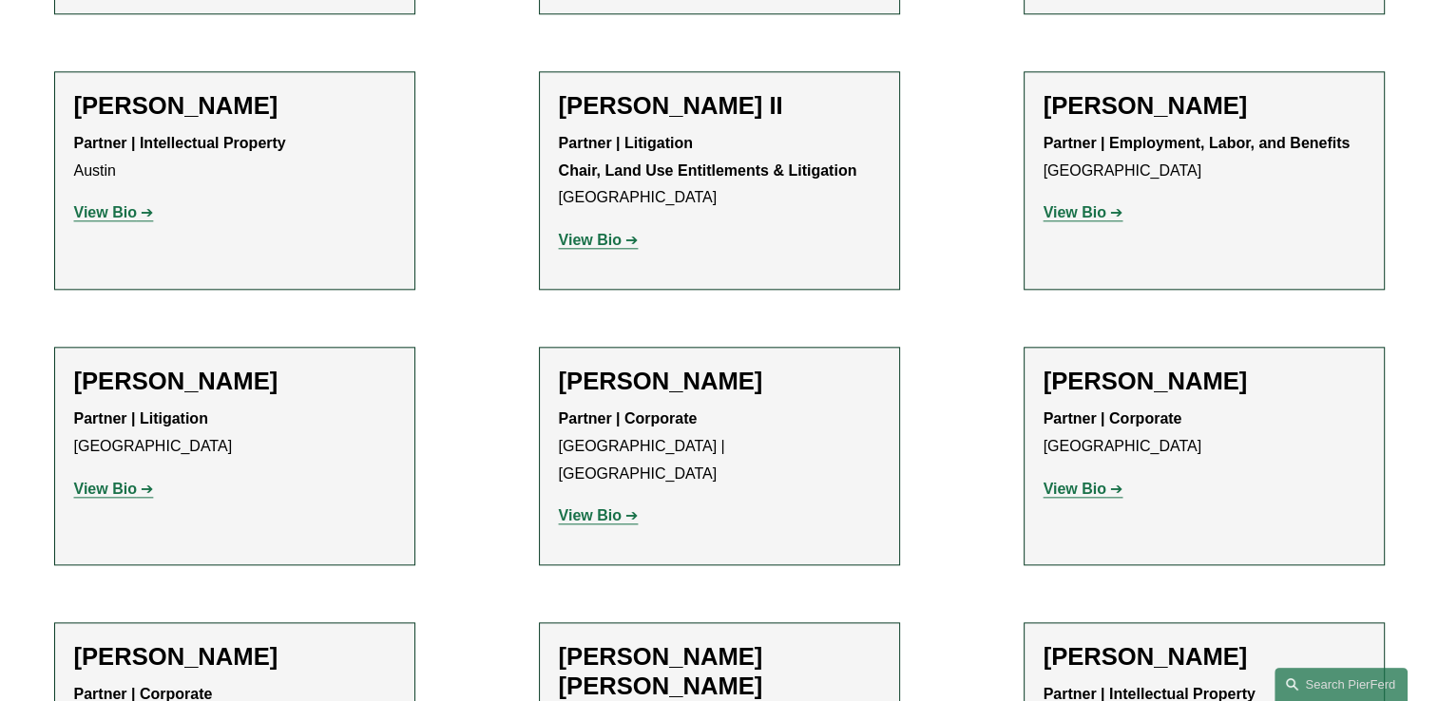
click at [125, 481] on strong "View Bio" at bounding box center [105, 489] width 63 height 16
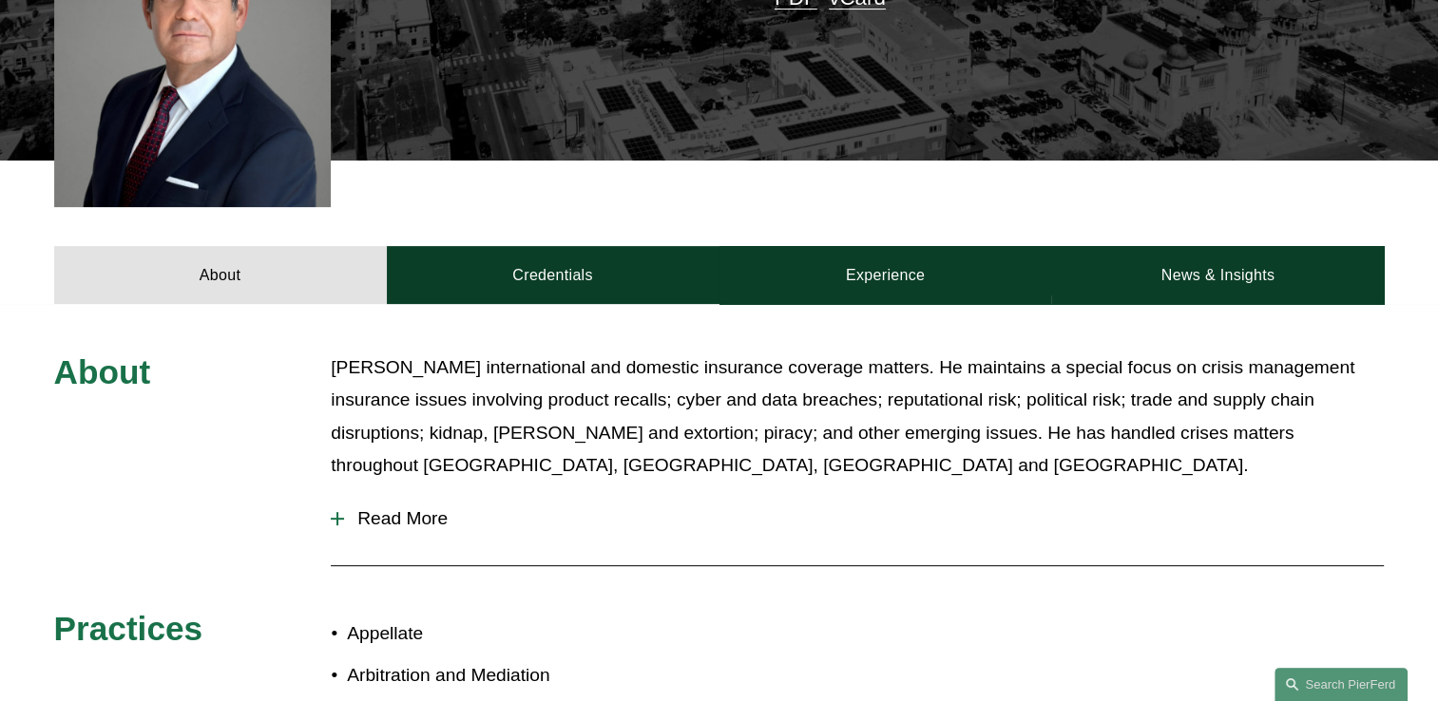
scroll to position [665, 0]
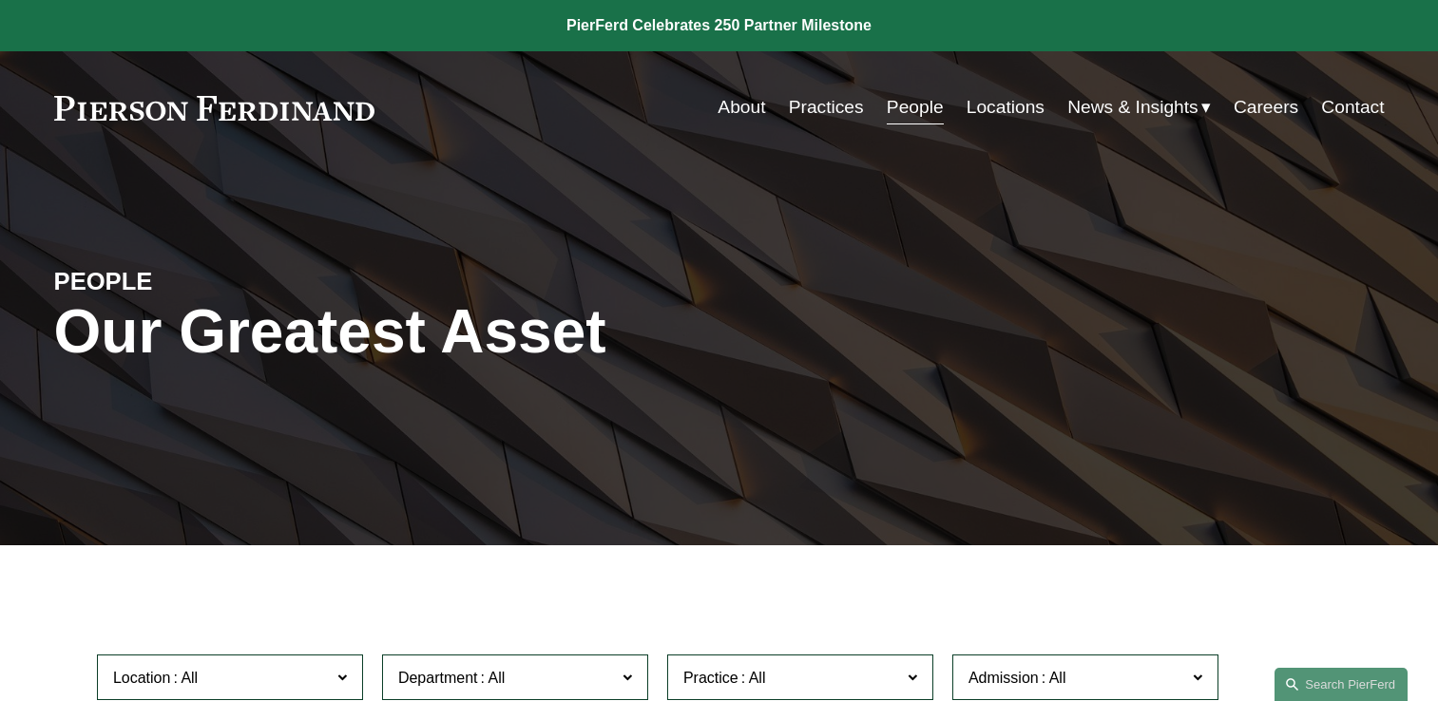
scroll to position [2091, 0]
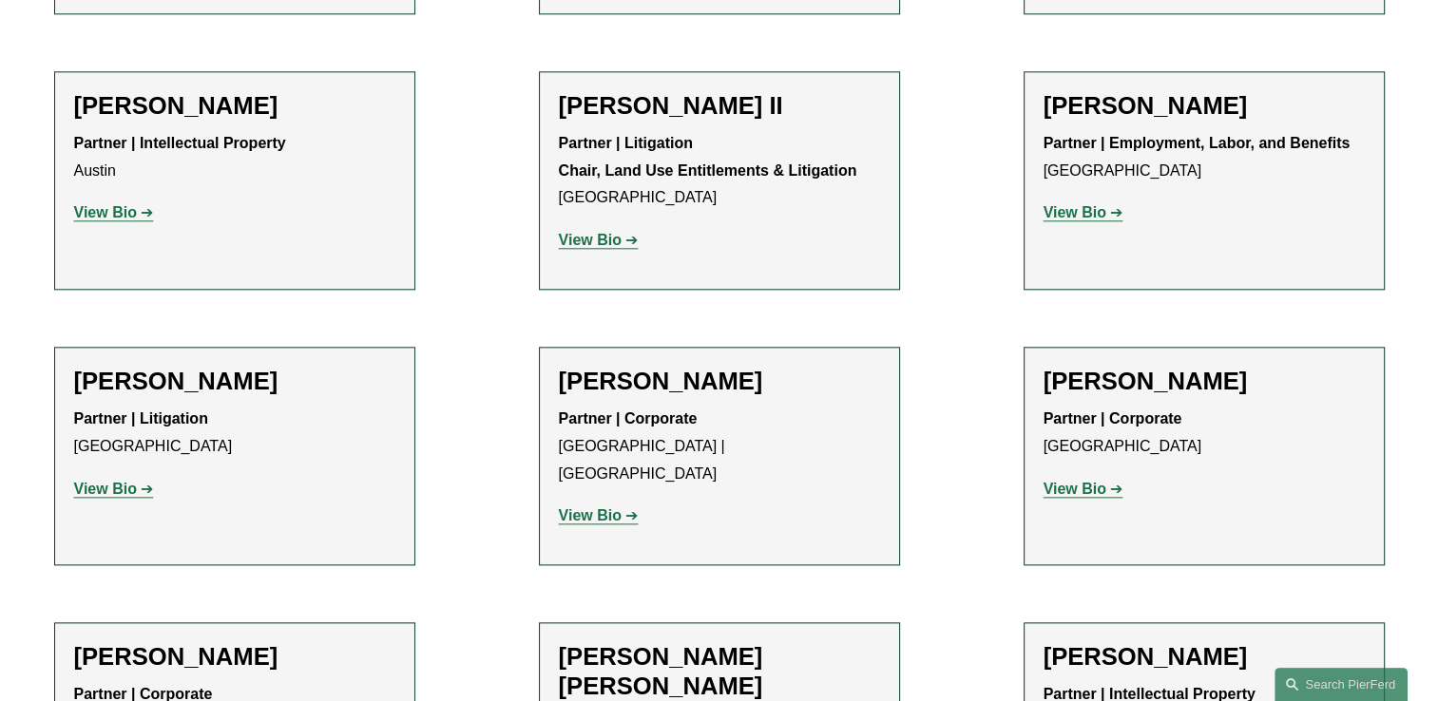
click at [1096, 481] on strong "View Bio" at bounding box center [1074, 489] width 63 height 16
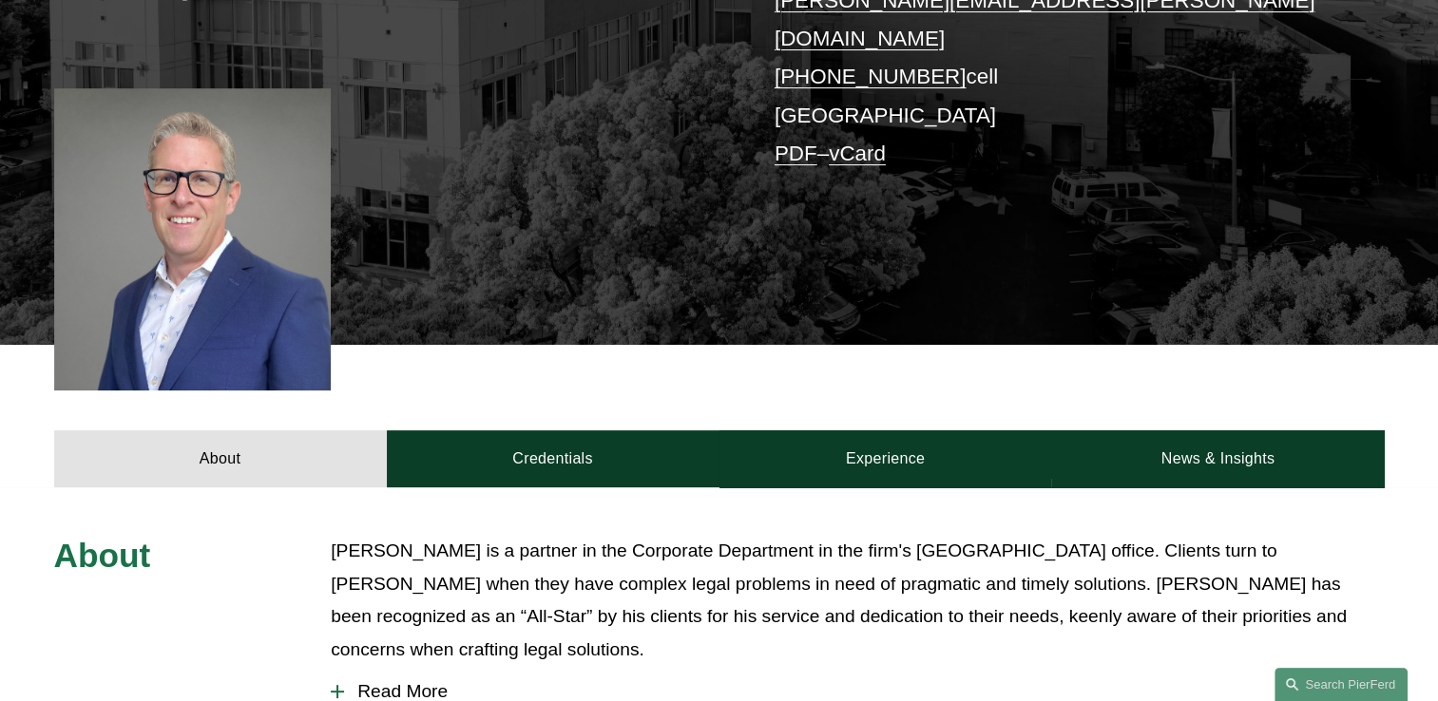
scroll to position [570, 0]
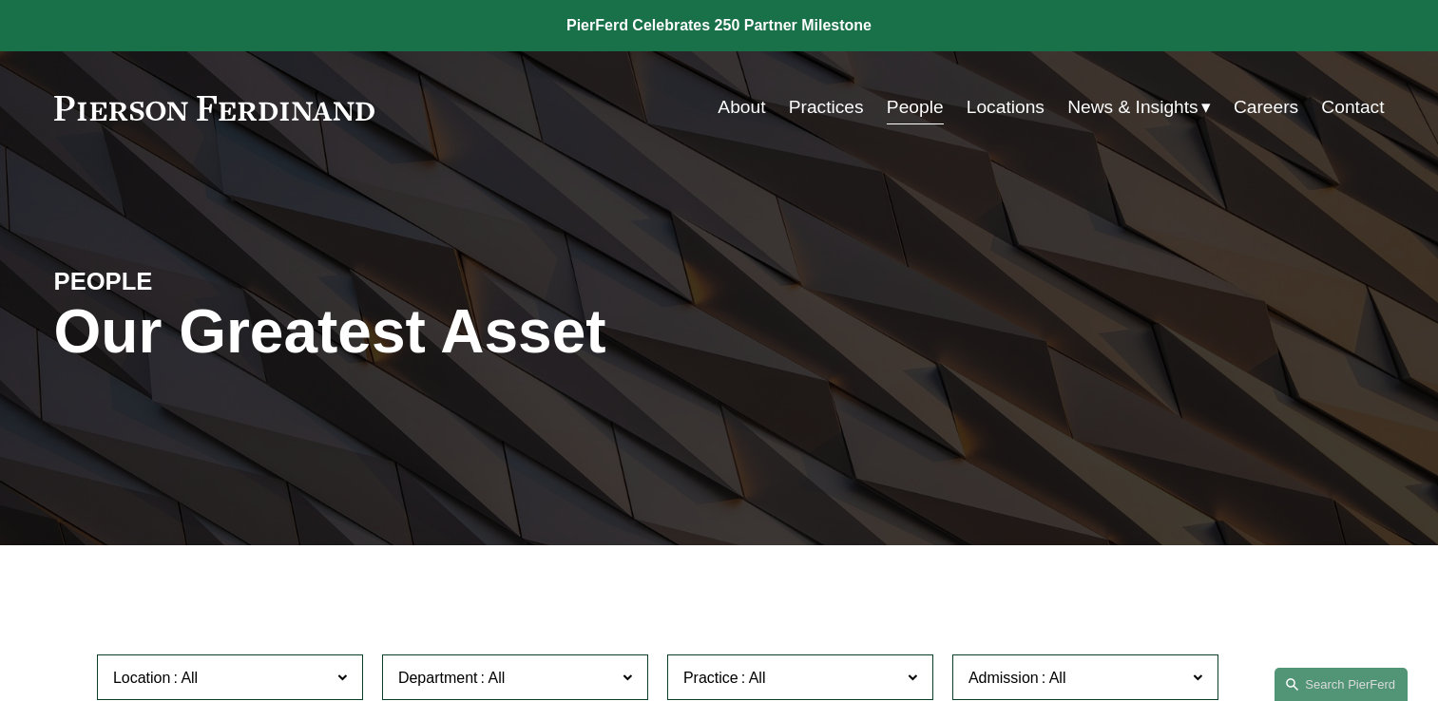
scroll to position [2091, 0]
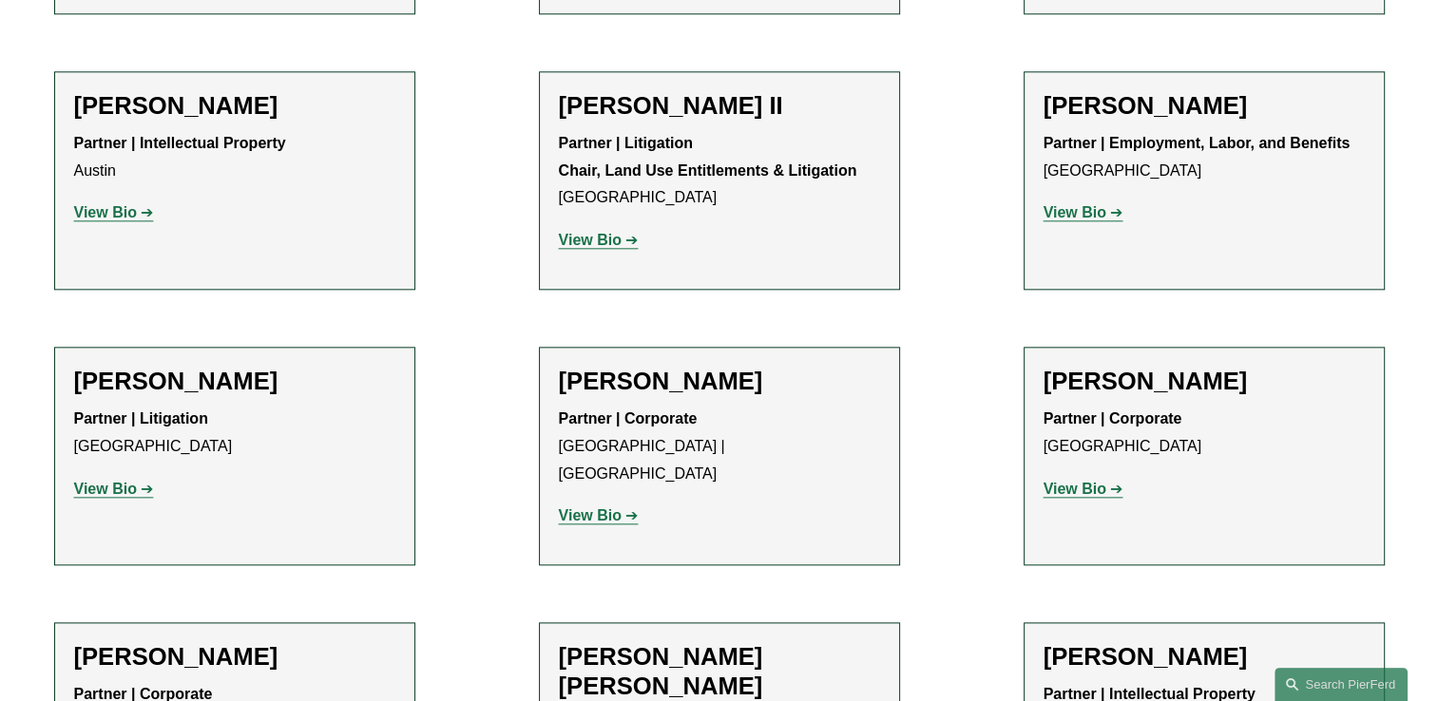
click at [113, 481] on strong "View Bio" at bounding box center [105, 489] width 63 height 16
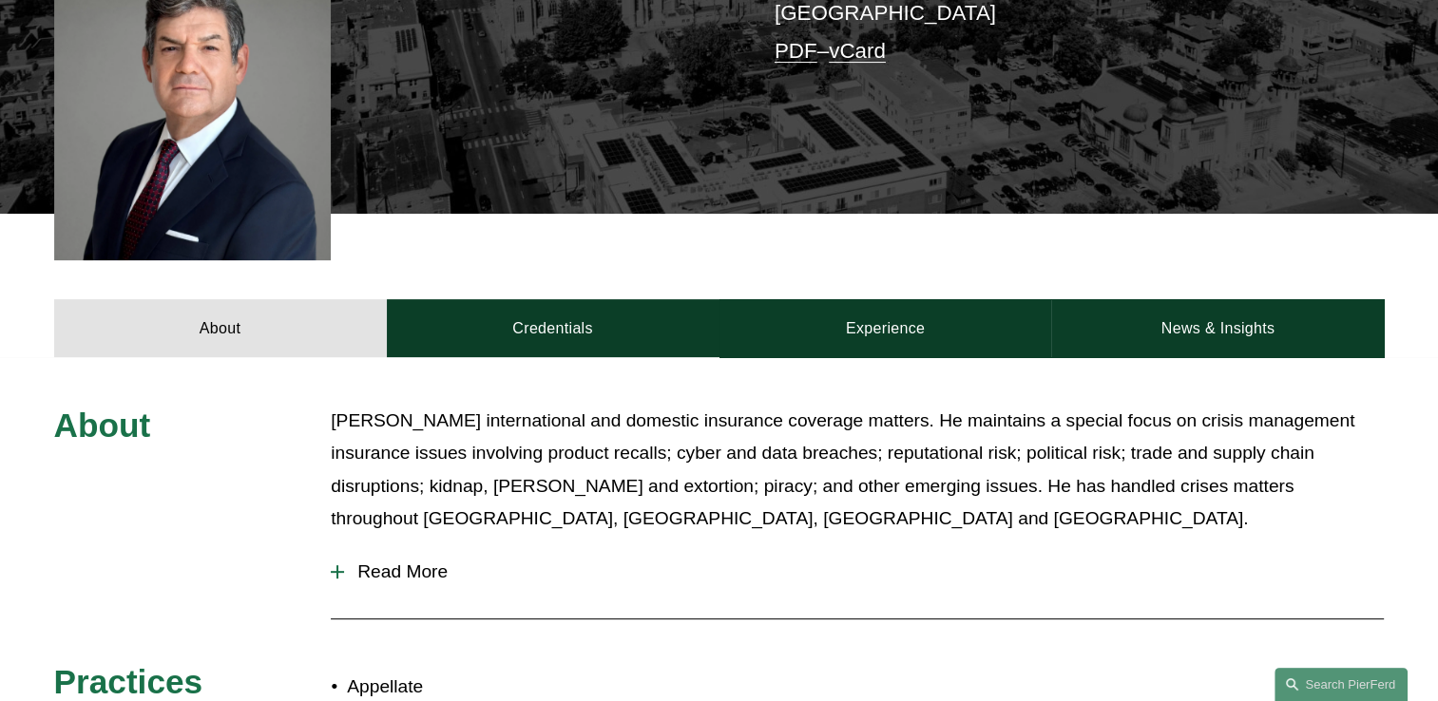
scroll to position [570, 0]
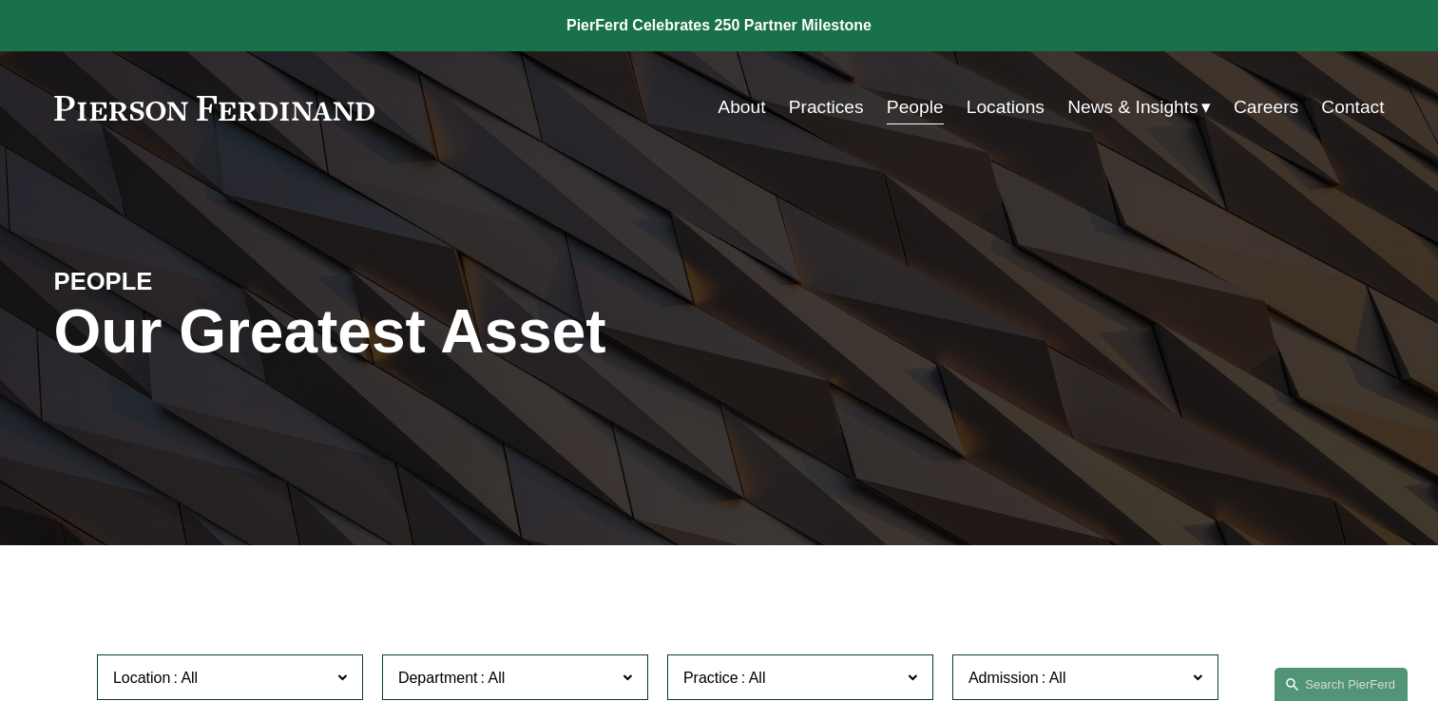
scroll to position [2091, 0]
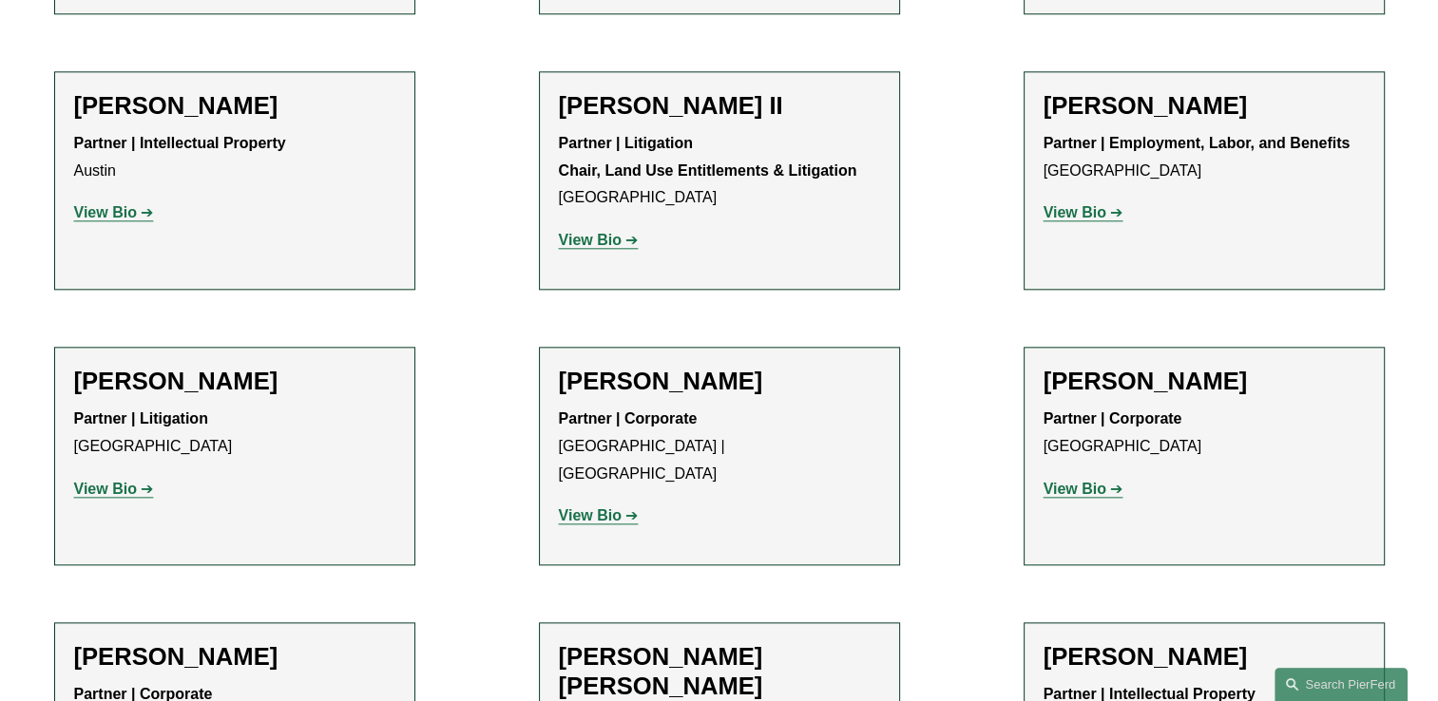
click at [1073, 481] on strong "View Bio" at bounding box center [1074, 489] width 63 height 16
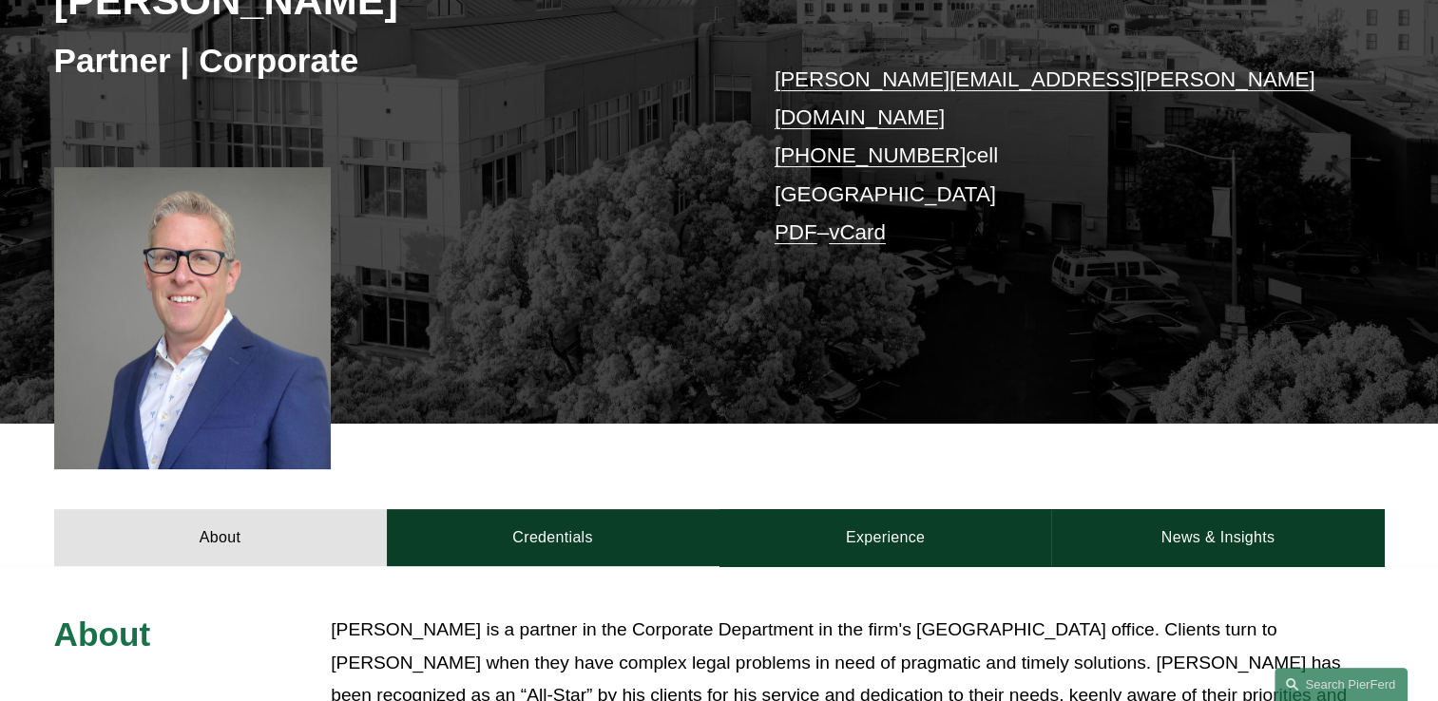
scroll to position [380, 0]
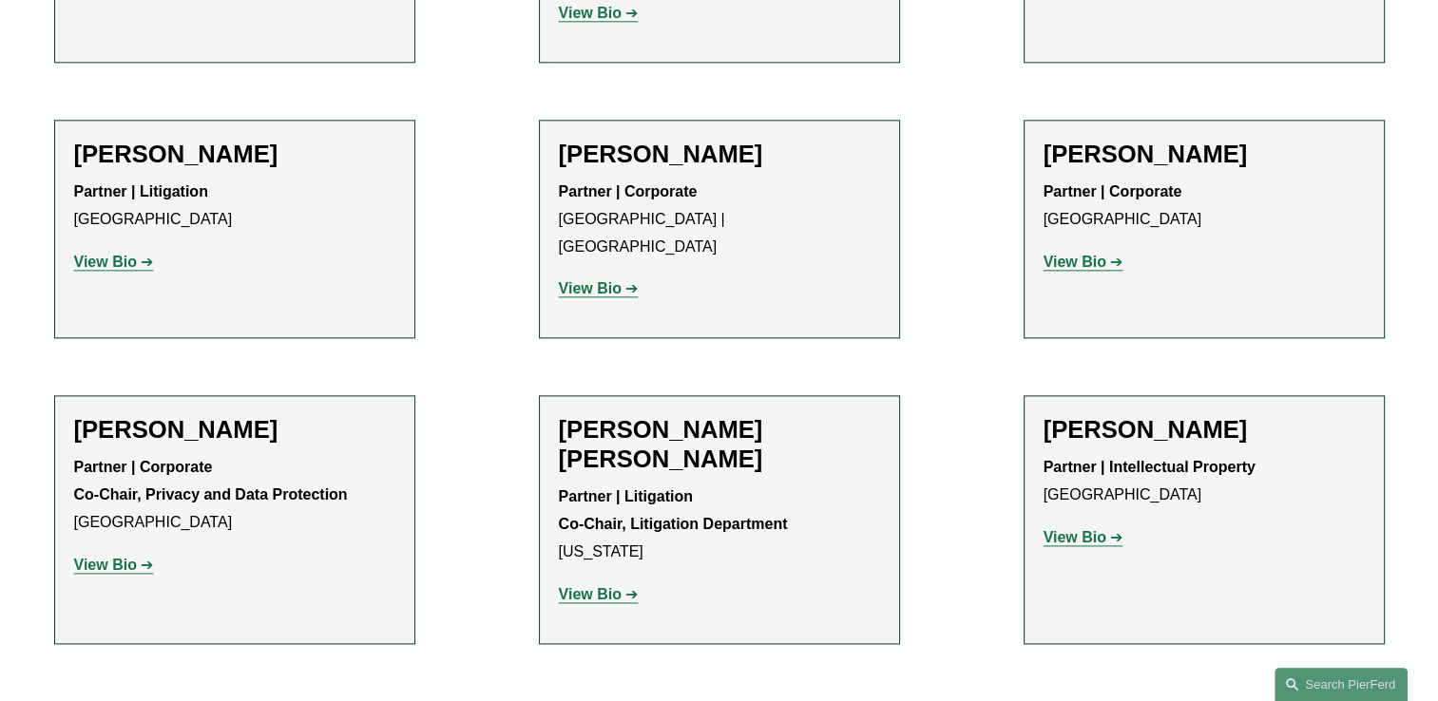
scroll to position [2376, 0]
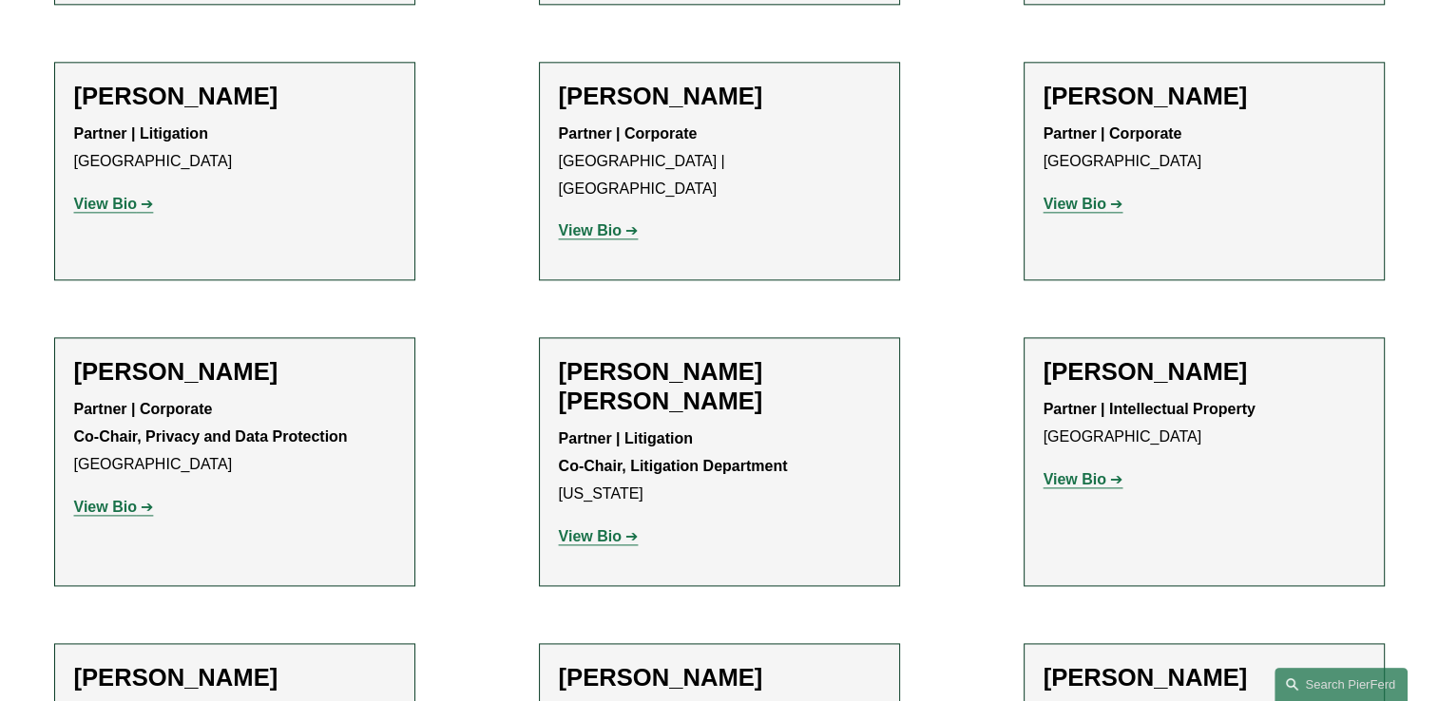
click at [1080, 471] on strong "View Bio" at bounding box center [1074, 479] width 63 height 16
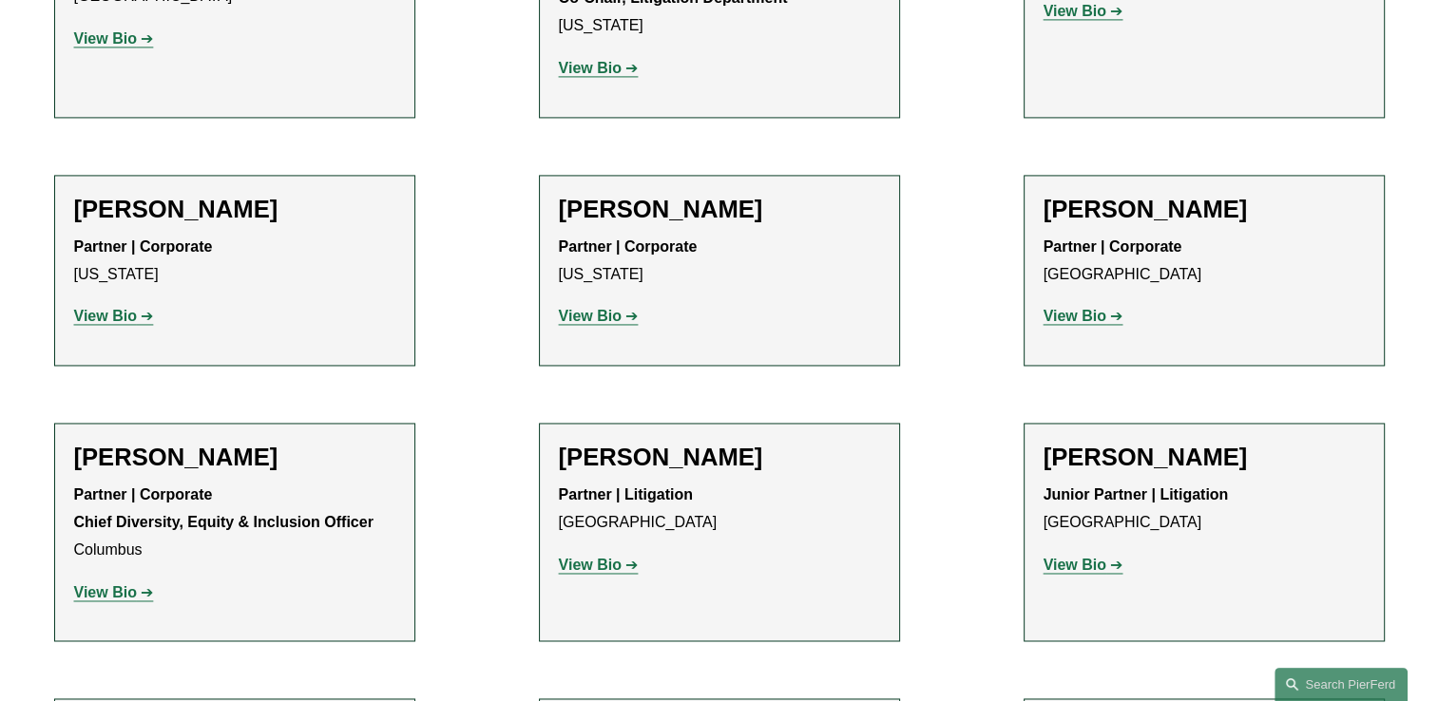
scroll to position [2851, 0]
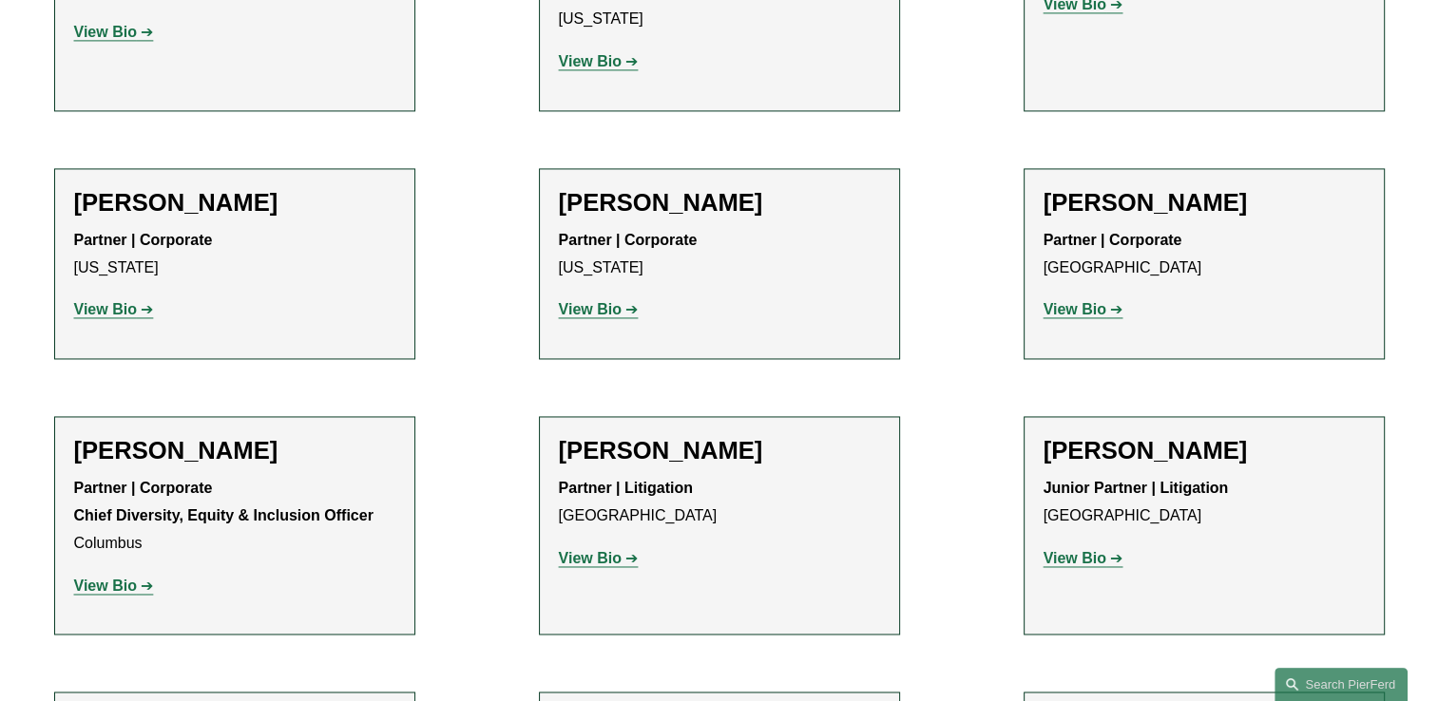
click at [113, 301] on strong "View Bio" at bounding box center [105, 309] width 63 height 16
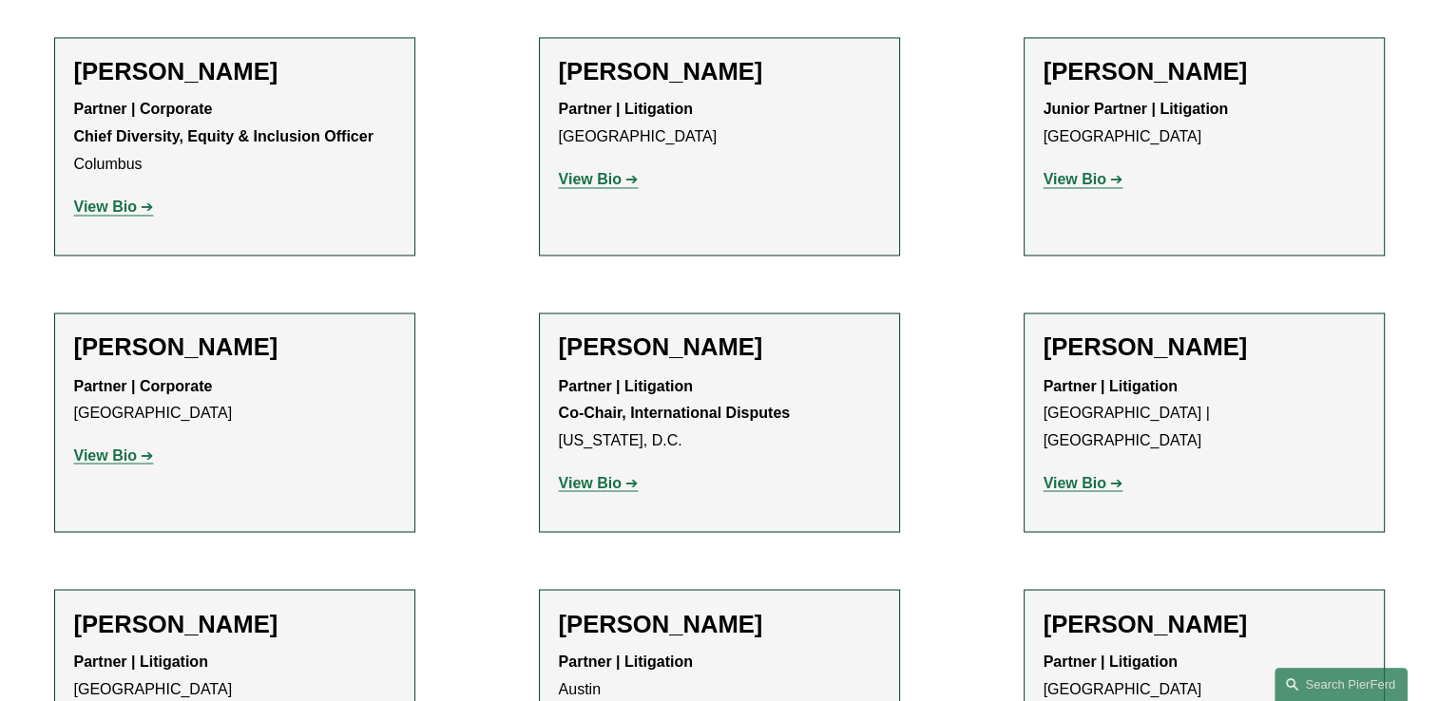
scroll to position [3231, 0]
click at [116, 446] on strong "View Bio" at bounding box center [105, 454] width 63 height 16
click at [589, 473] on strong "View Bio" at bounding box center [590, 481] width 63 height 16
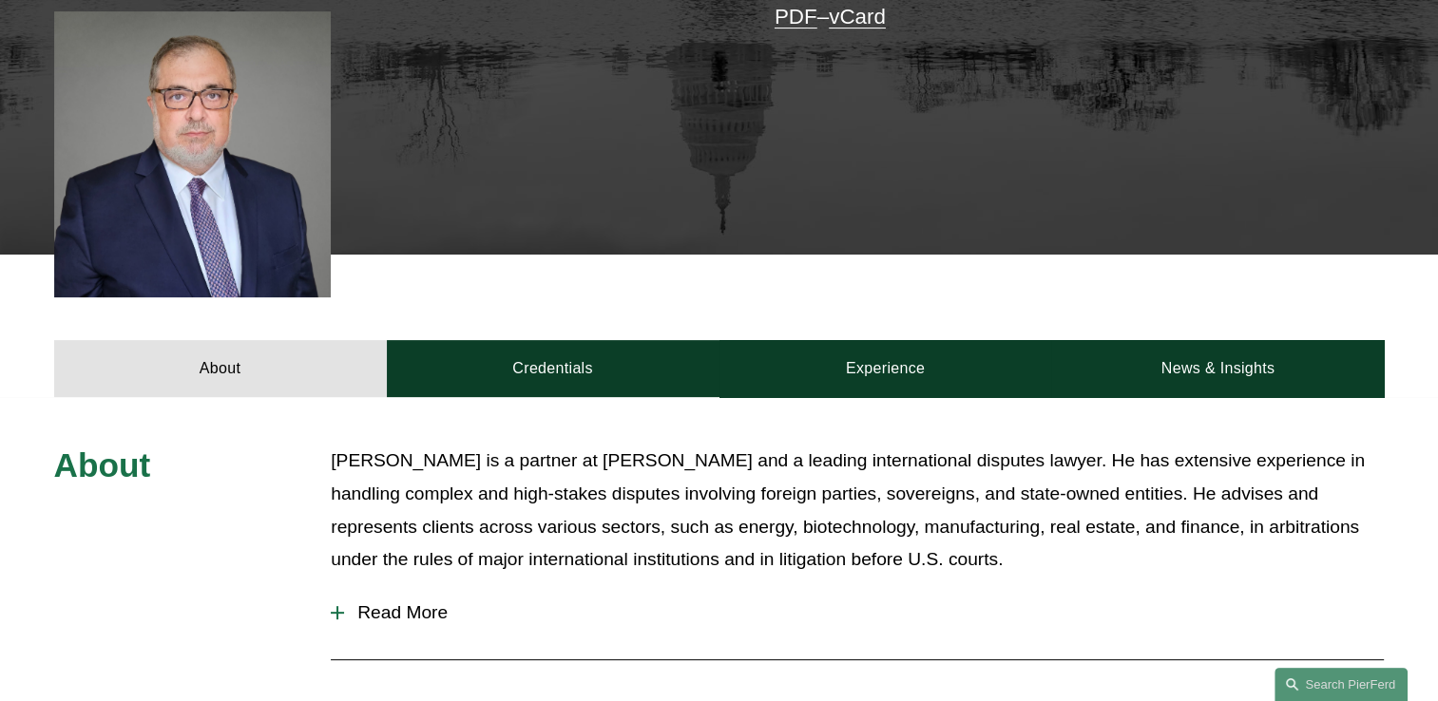
scroll to position [570, 0]
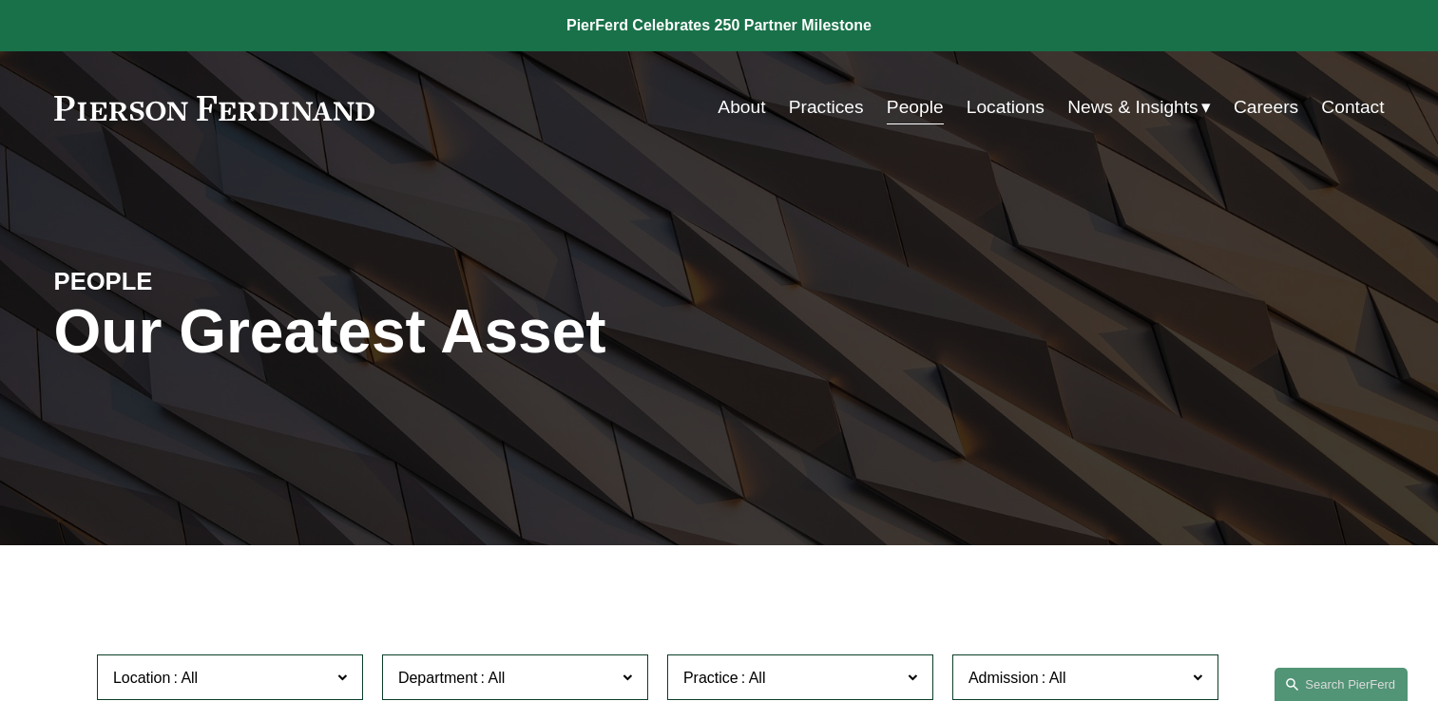
scroll to position [3231, 0]
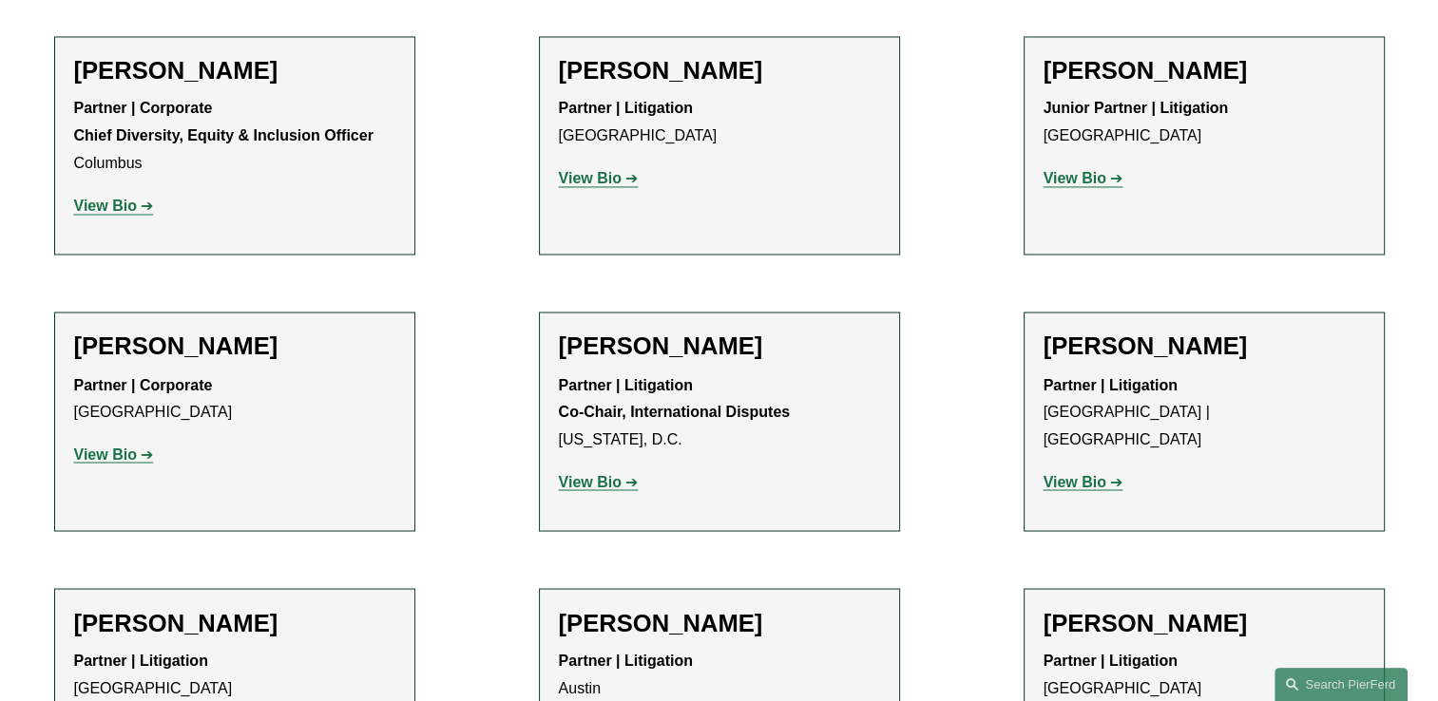
click at [1090, 473] on strong "View Bio" at bounding box center [1074, 481] width 63 height 16
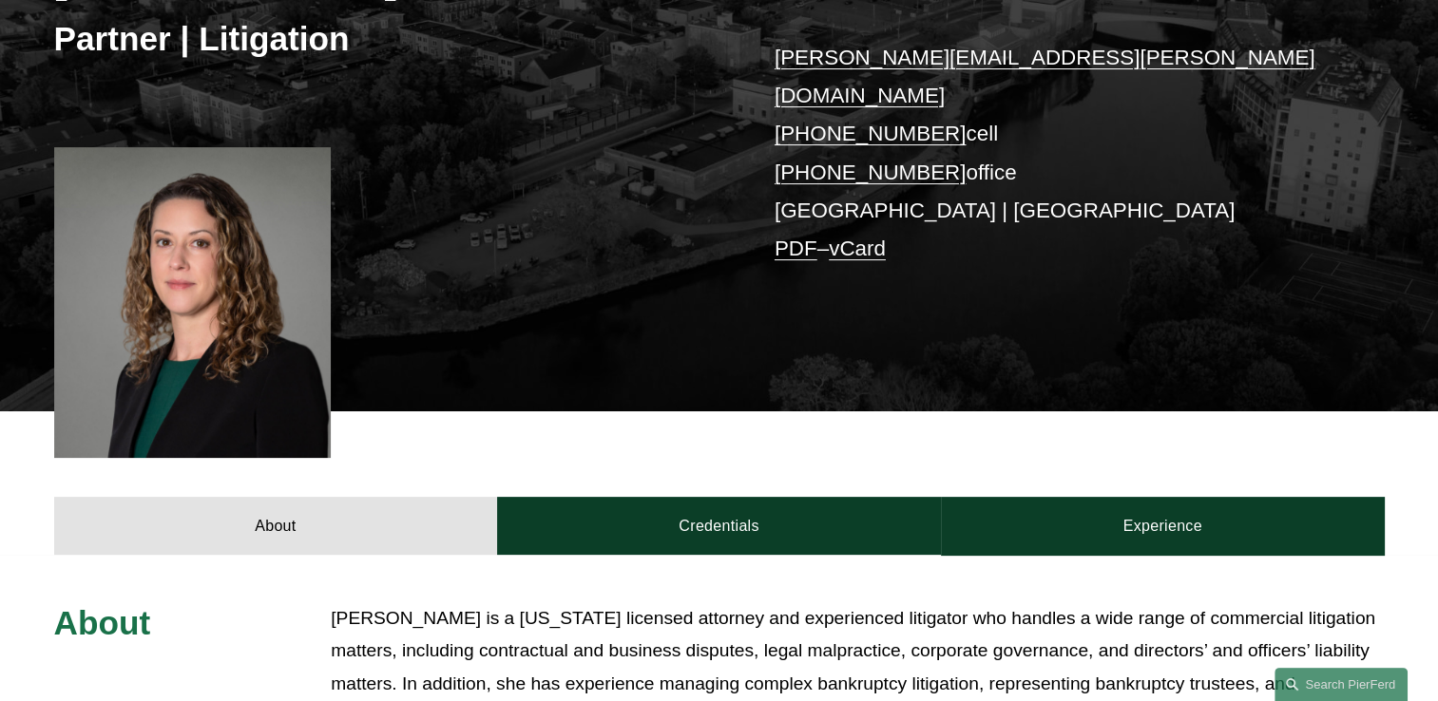
scroll to position [380, 0]
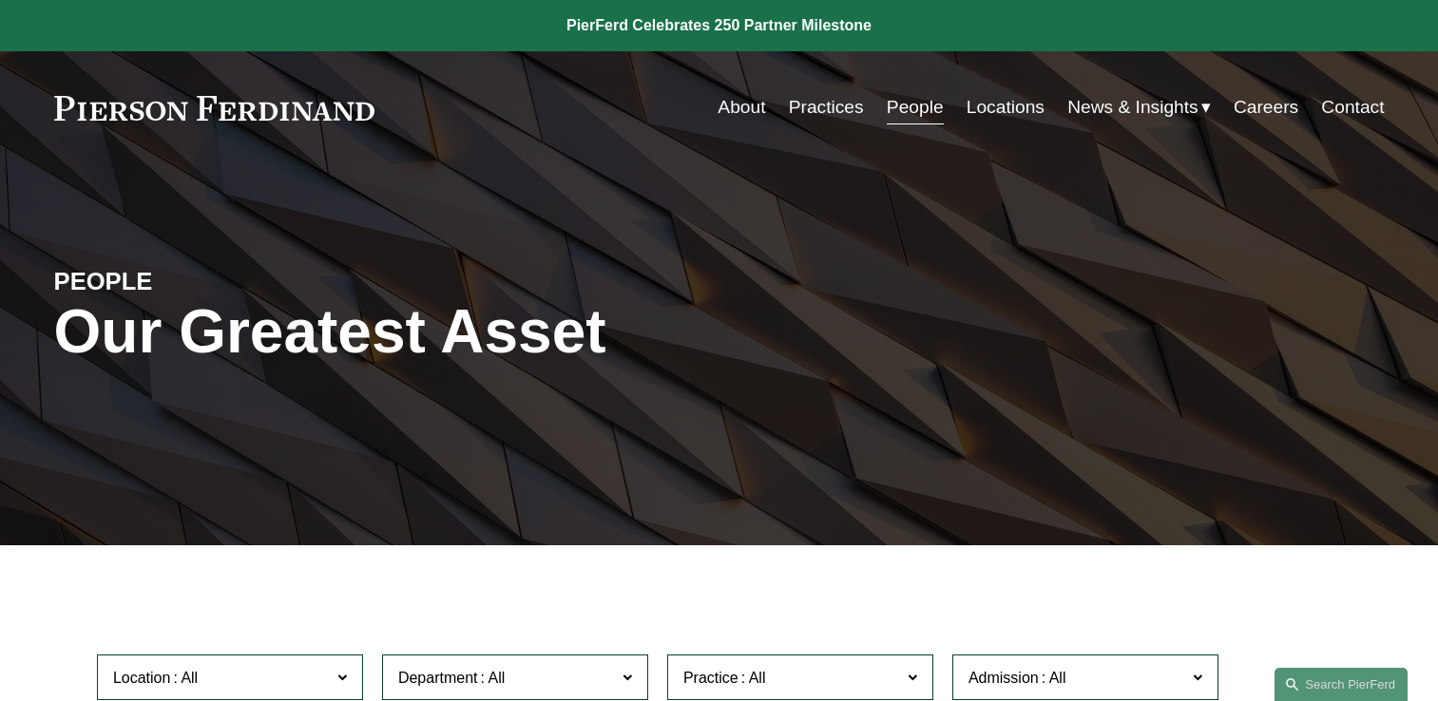
scroll to position [3231, 0]
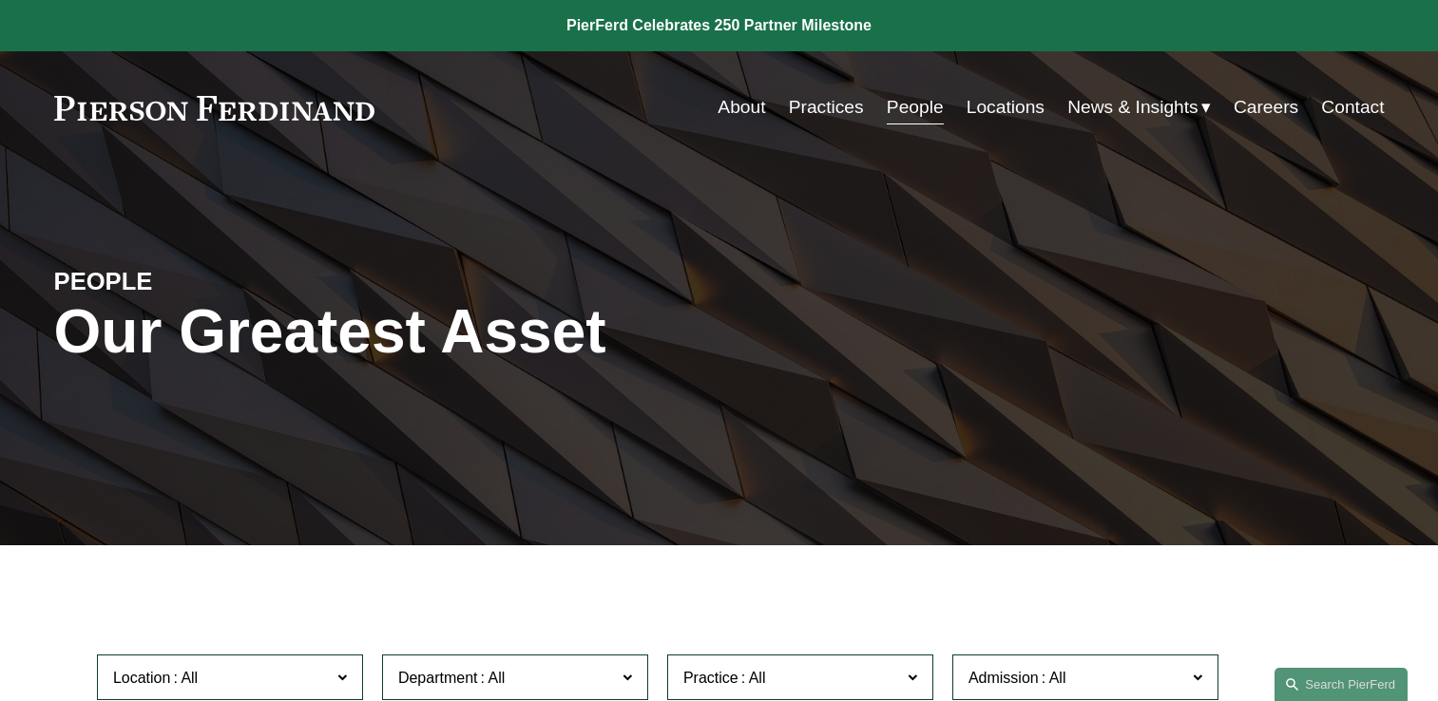
scroll to position [3231, 0]
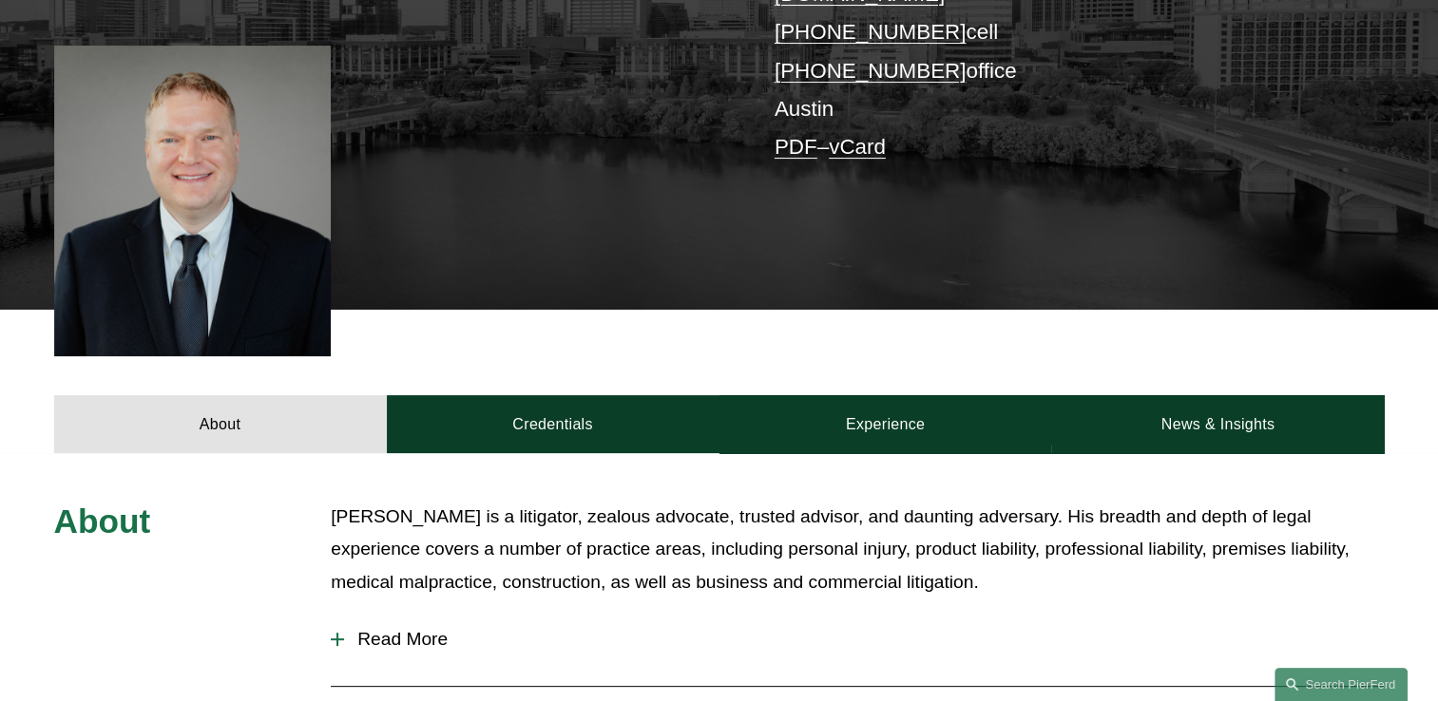
scroll to position [475, 0]
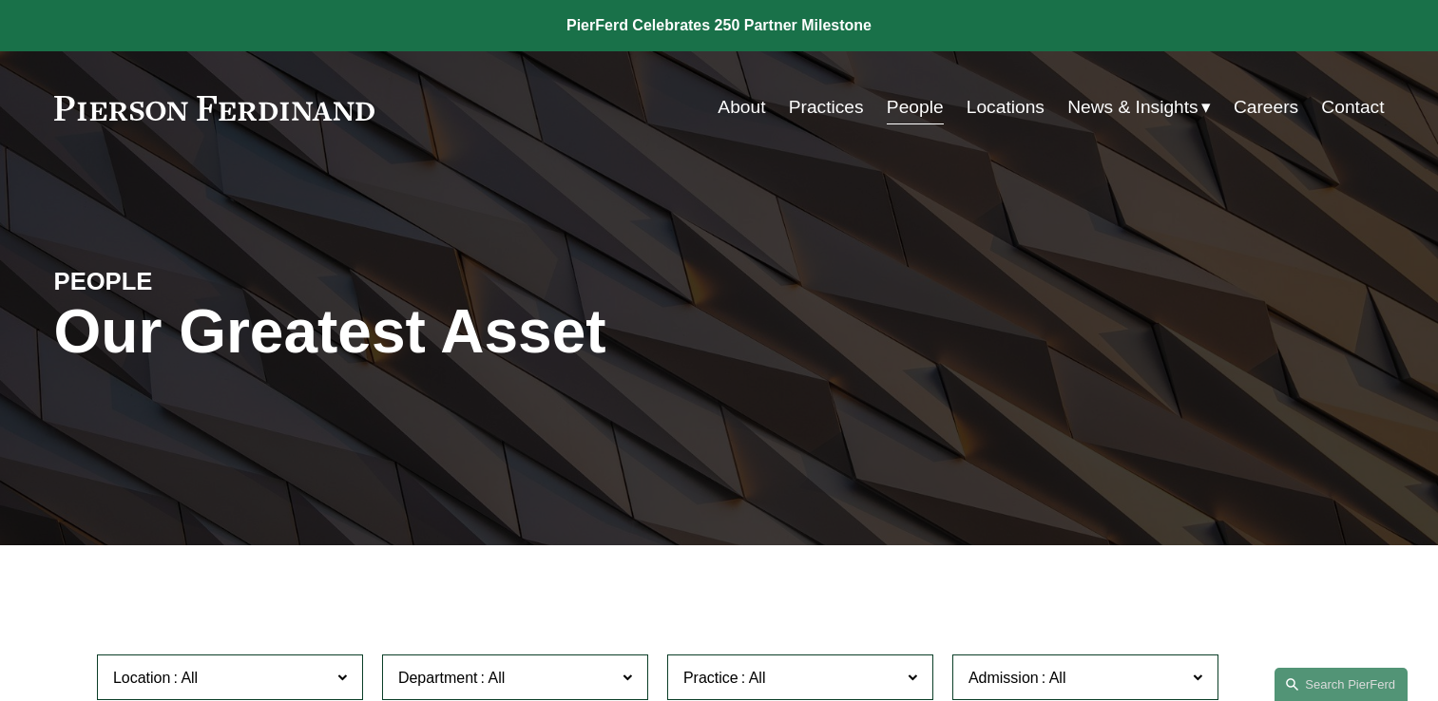
scroll to position [3231, 0]
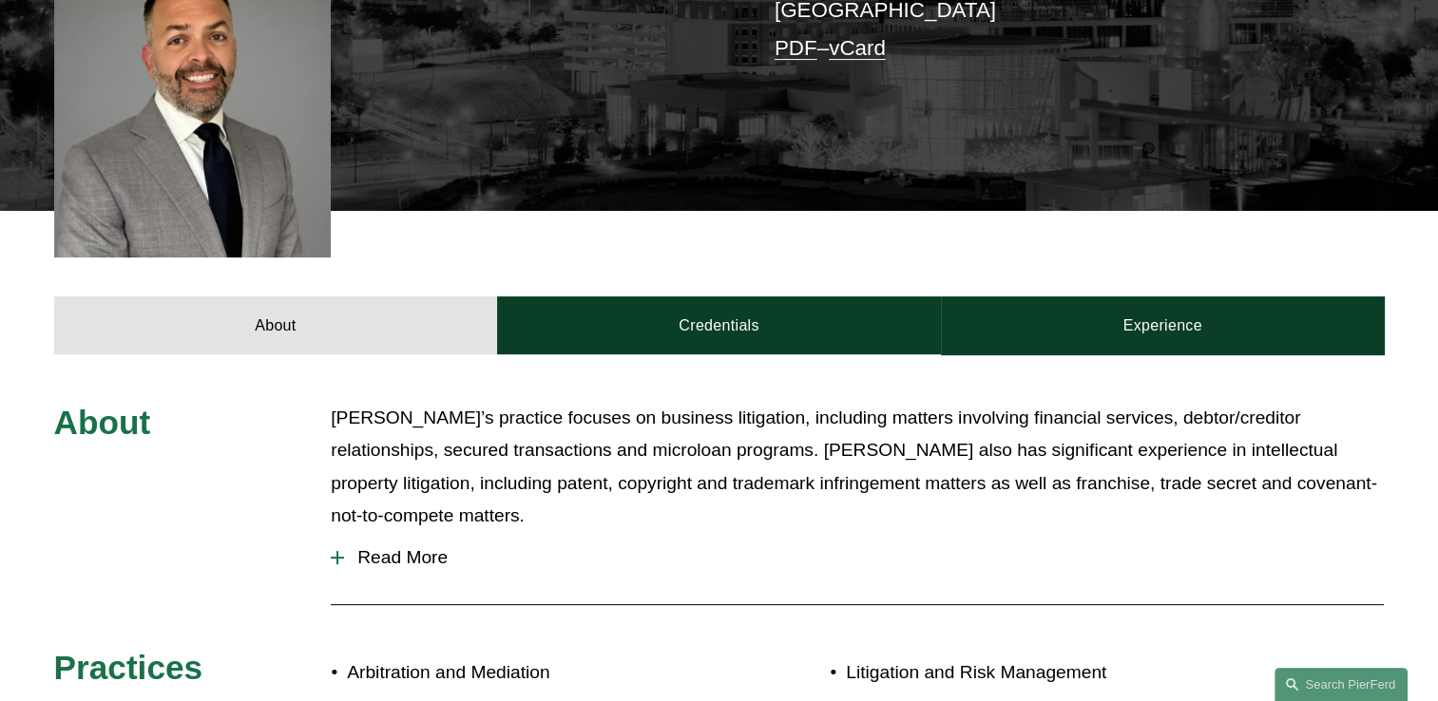
scroll to position [570, 0]
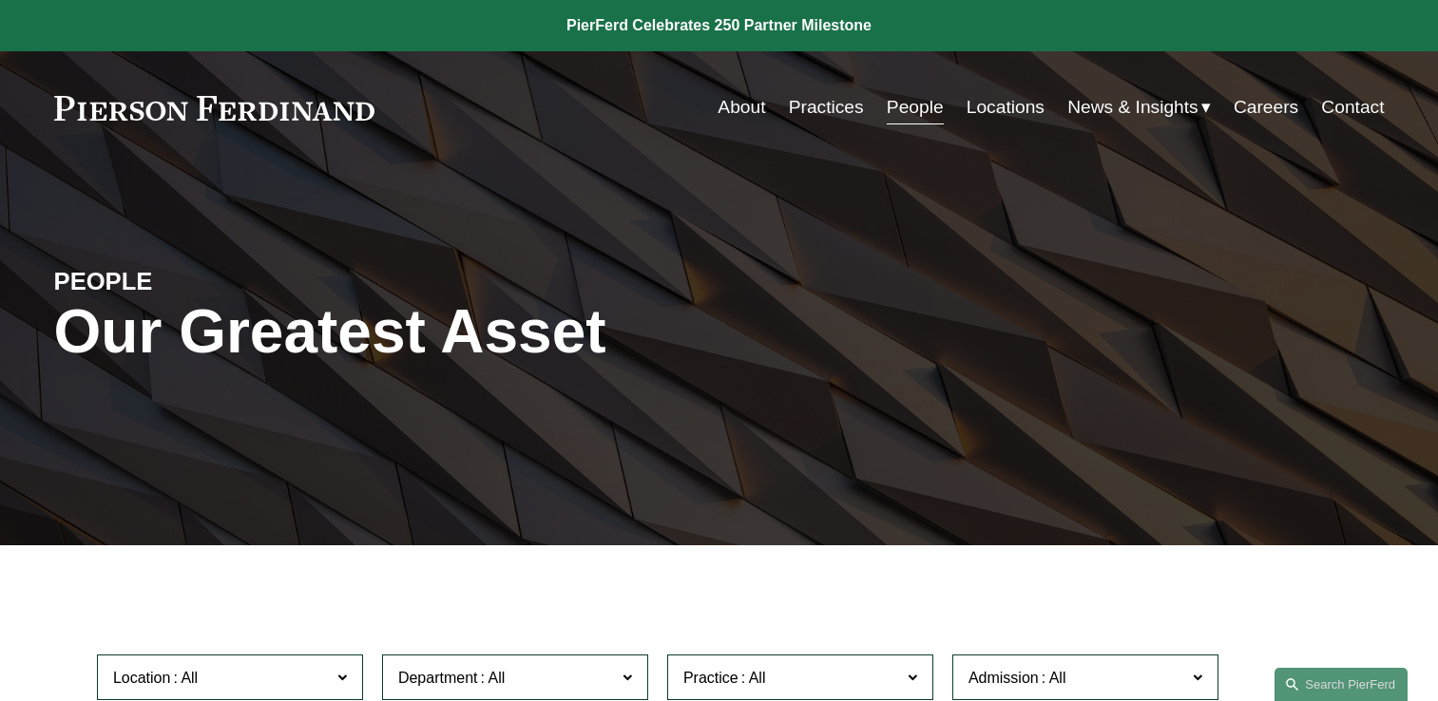
scroll to position [3231, 0]
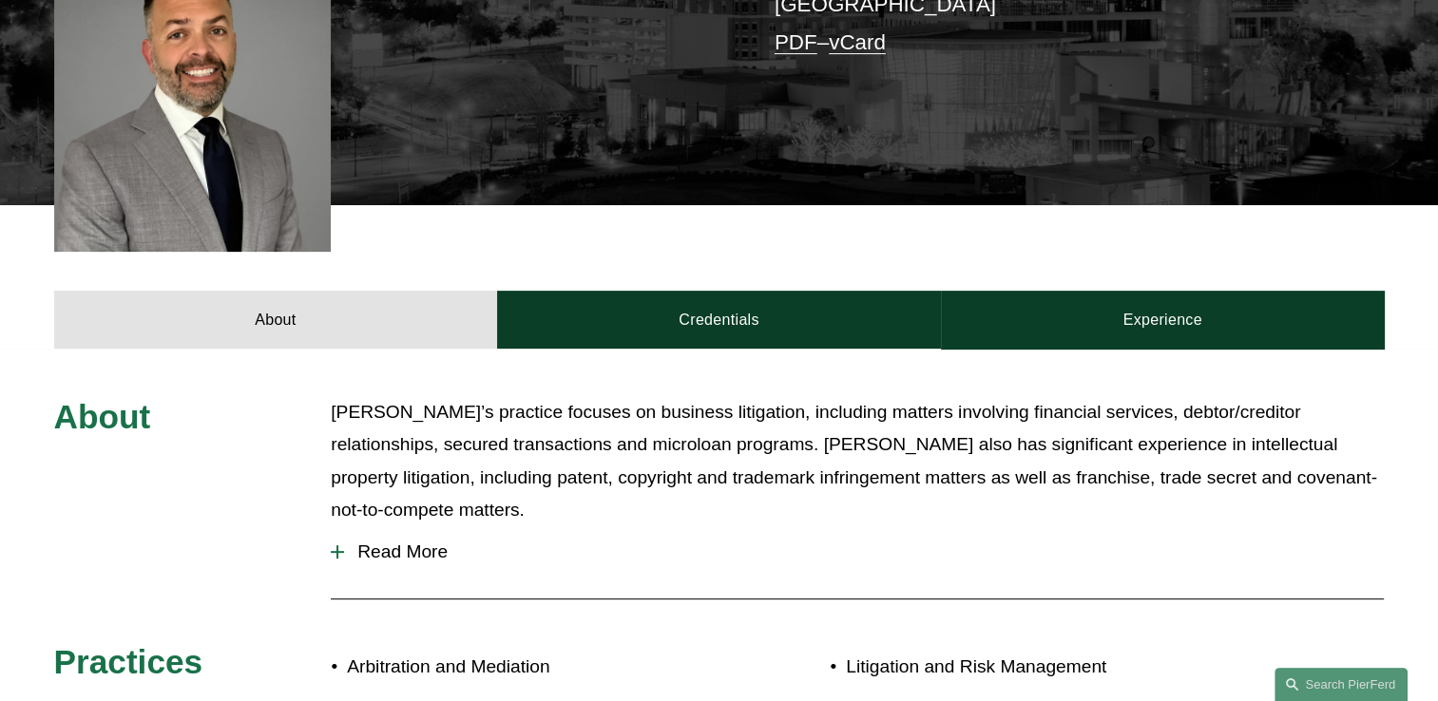
scroll to position [570, 0]
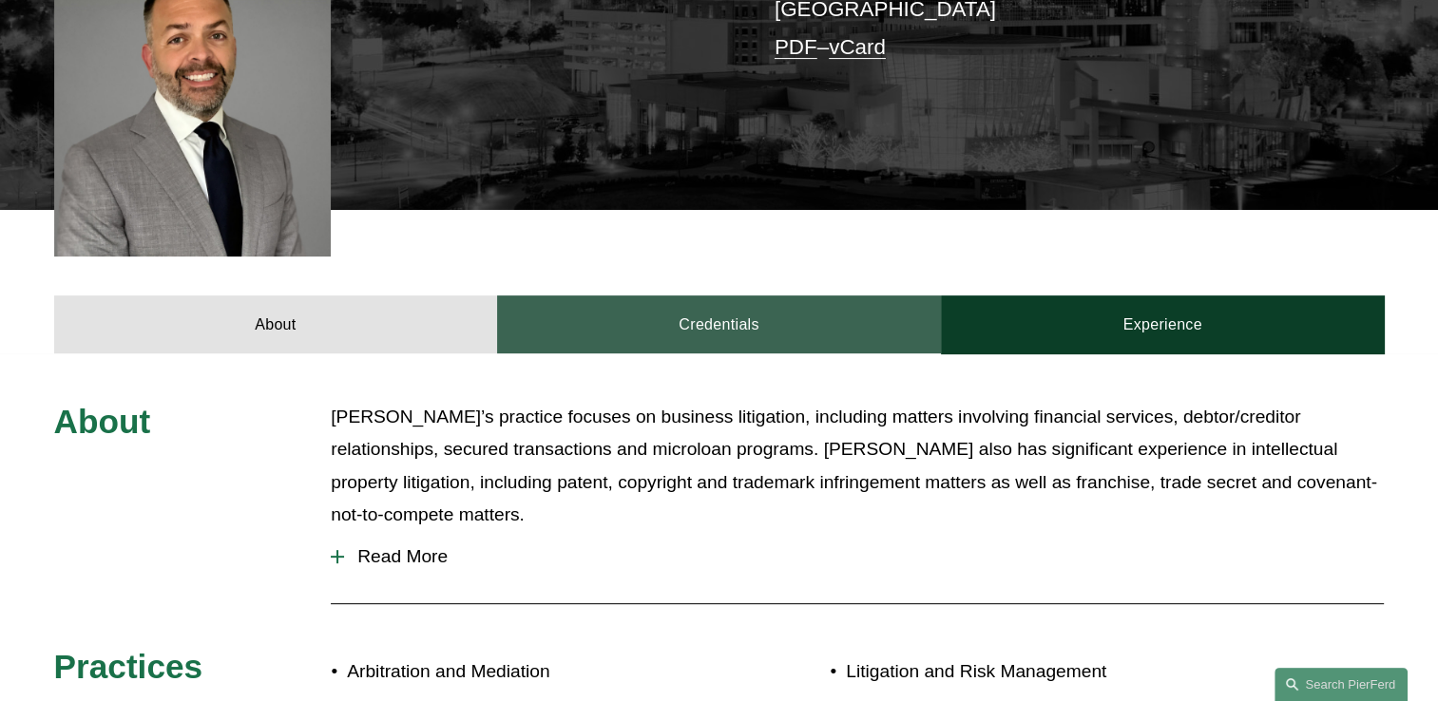
click at [723, 300] on link "Credentials" at bounding box center [719, 324] width 444 height 57
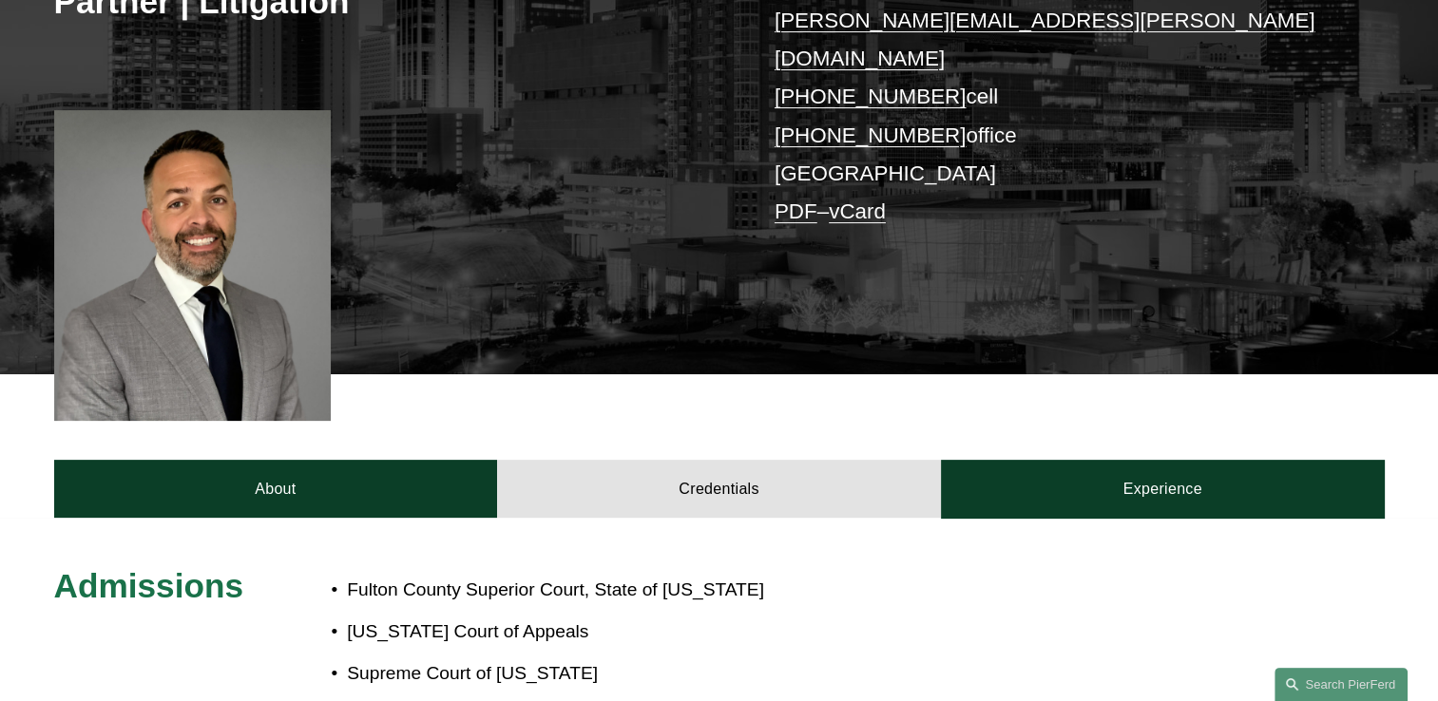
scroll to position [380, 0]
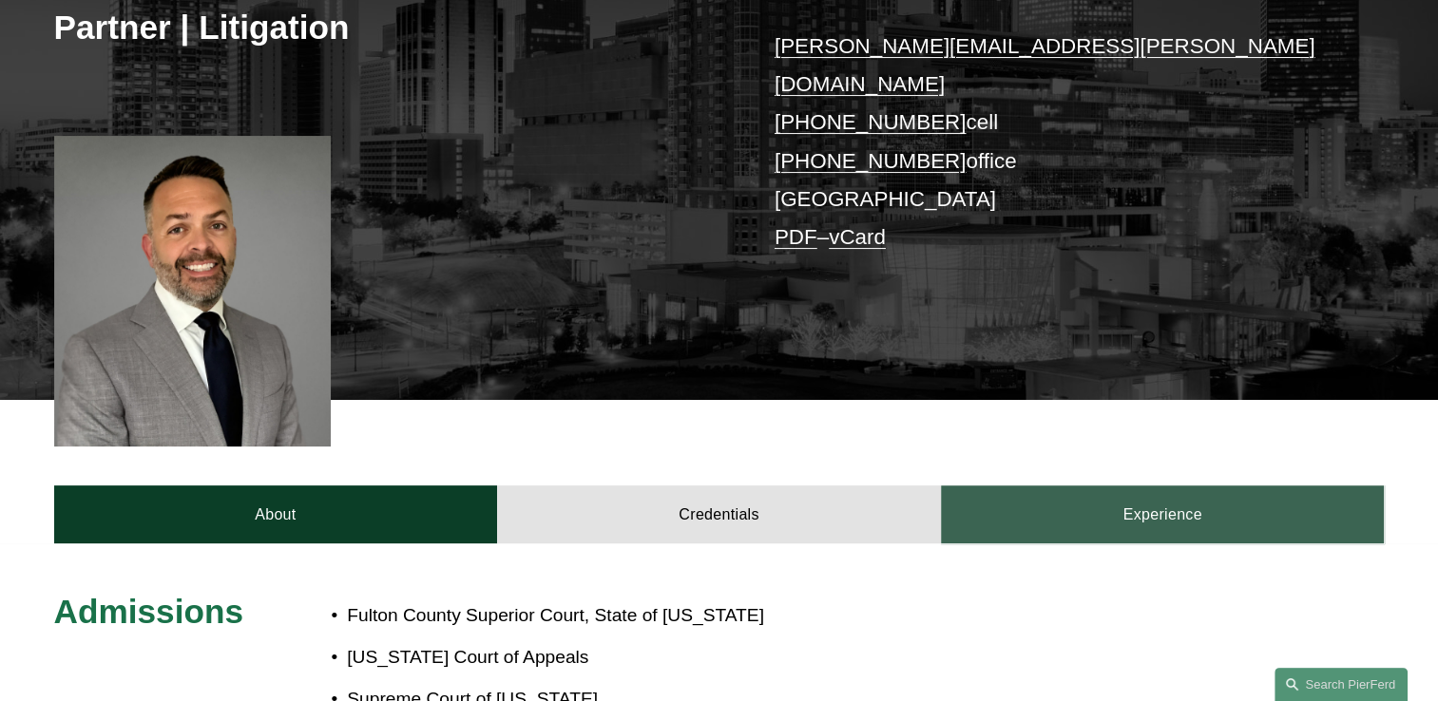
click at [1152, 488] on link "Experience" at bounding box center [1163, 514] width 444 height 57
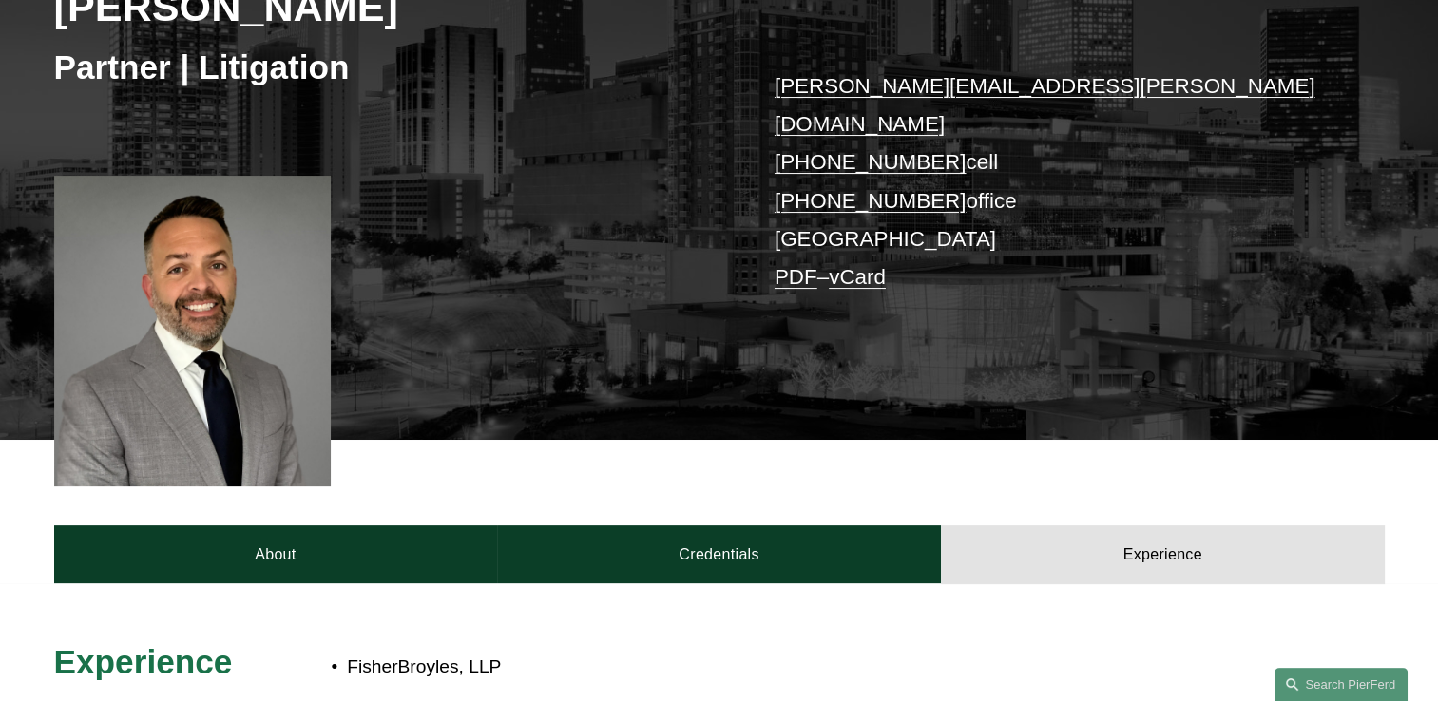
scroll to position [264, 0]
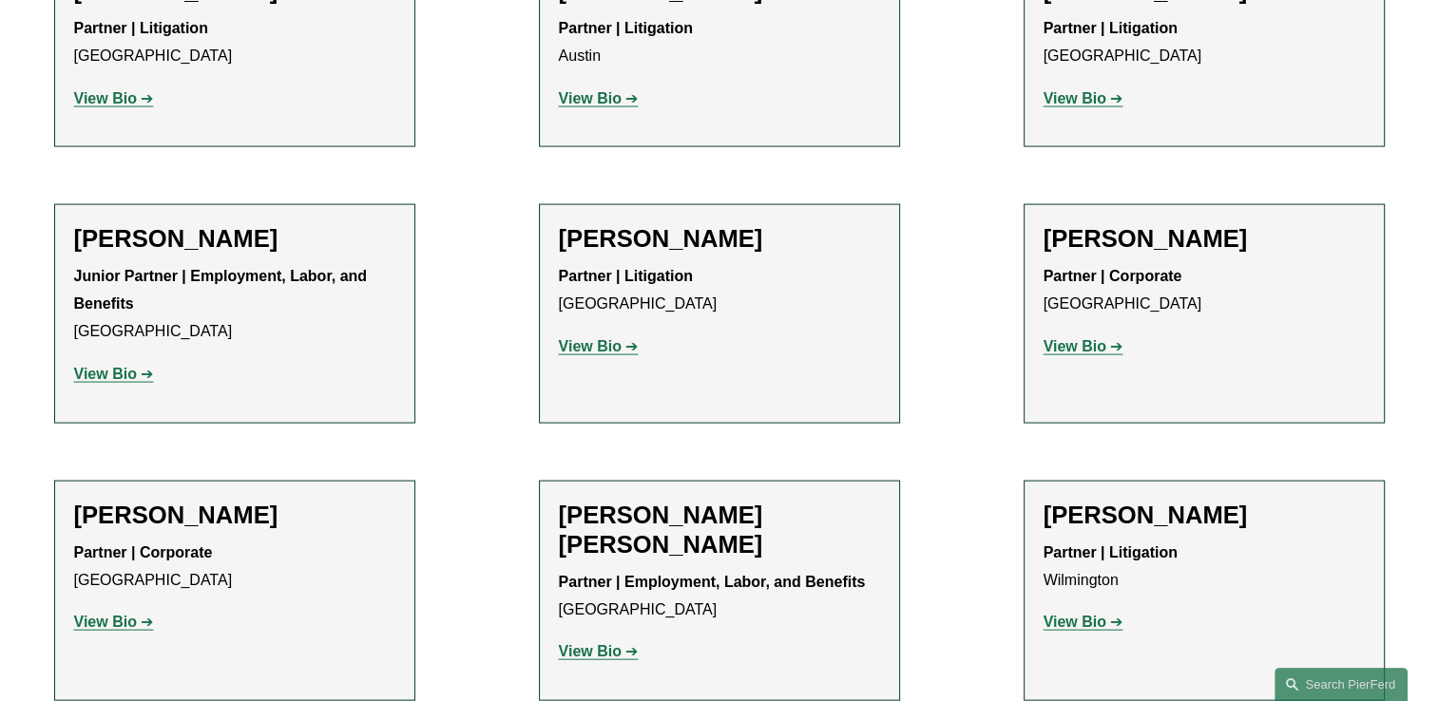
scroll to position [3896, 0]
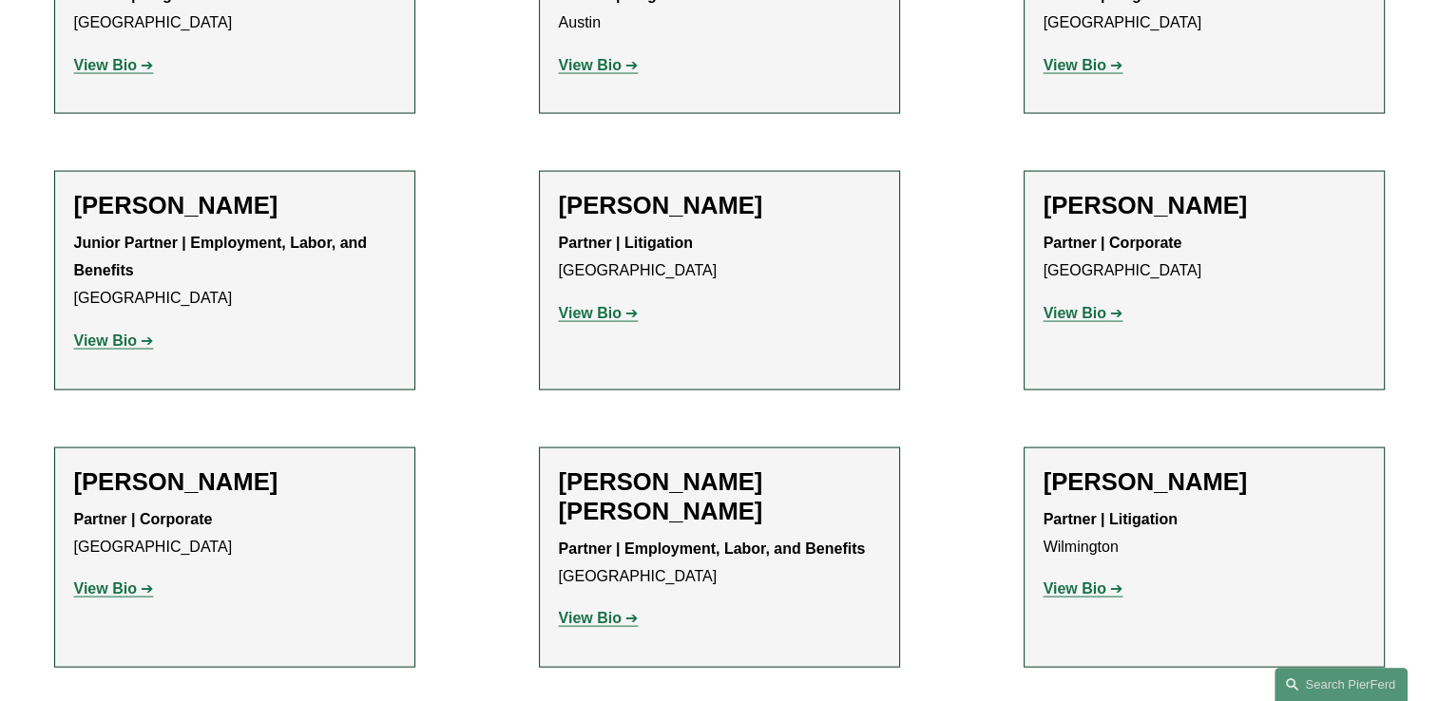
click at [585, 305] on strong "View Bio" at bounding box center [590, 313] width 63 height 16
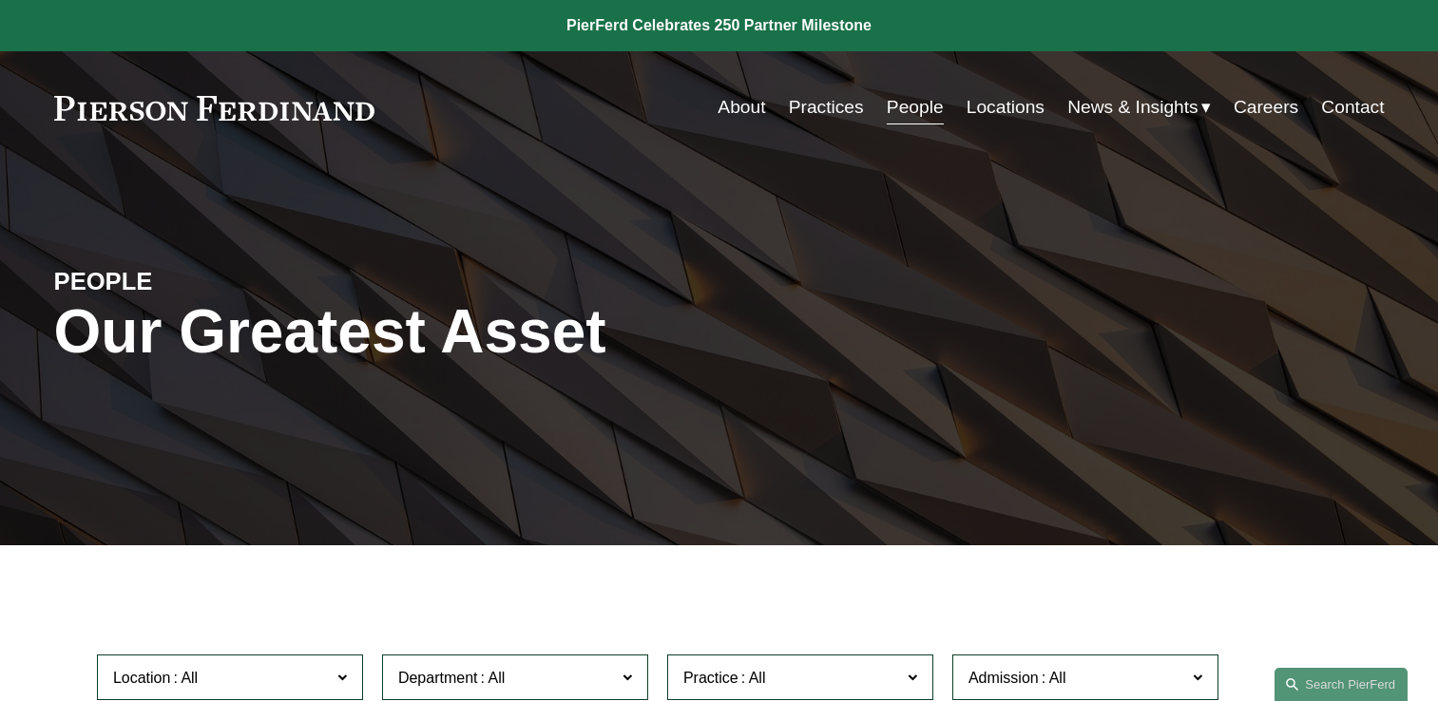
scroll to position [3896, 0]
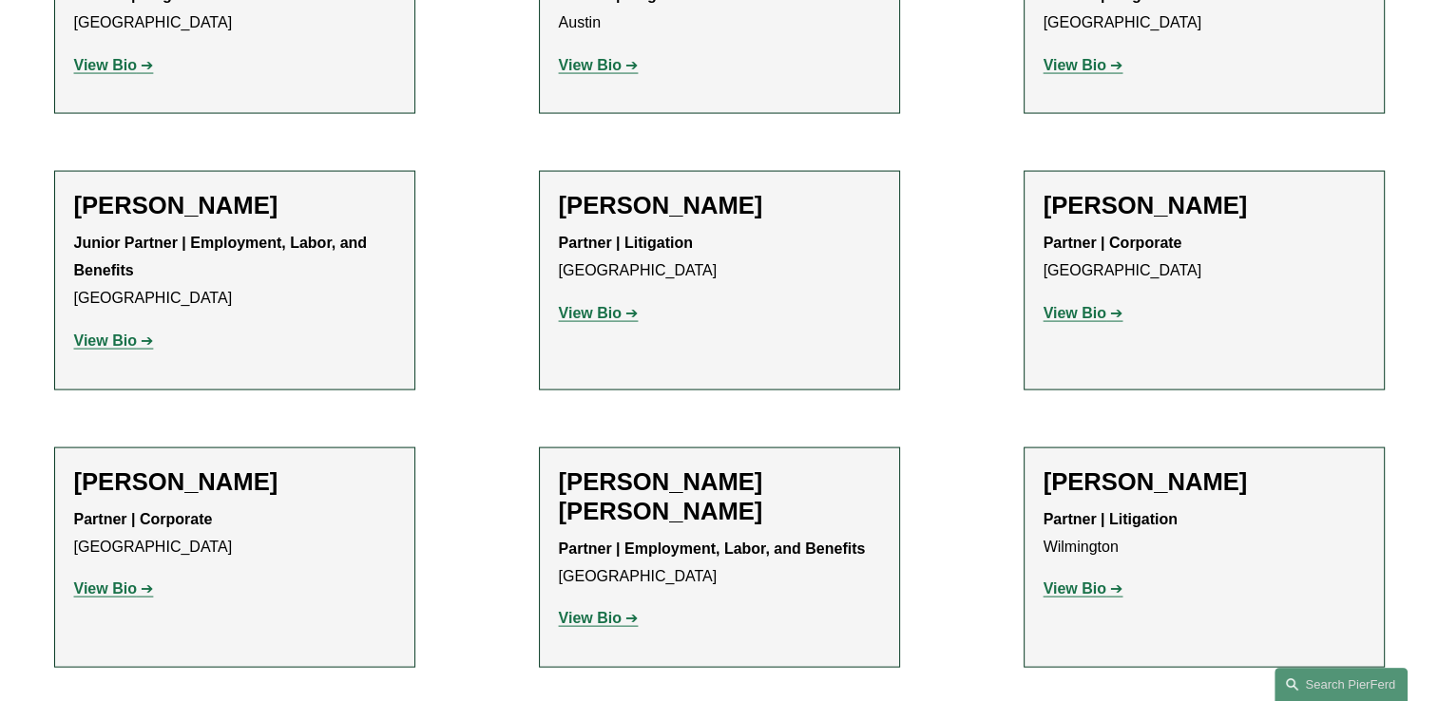
click at [1092, 581] on strong "View Bio" at bounding box center [1074, 589] width 63 height 16
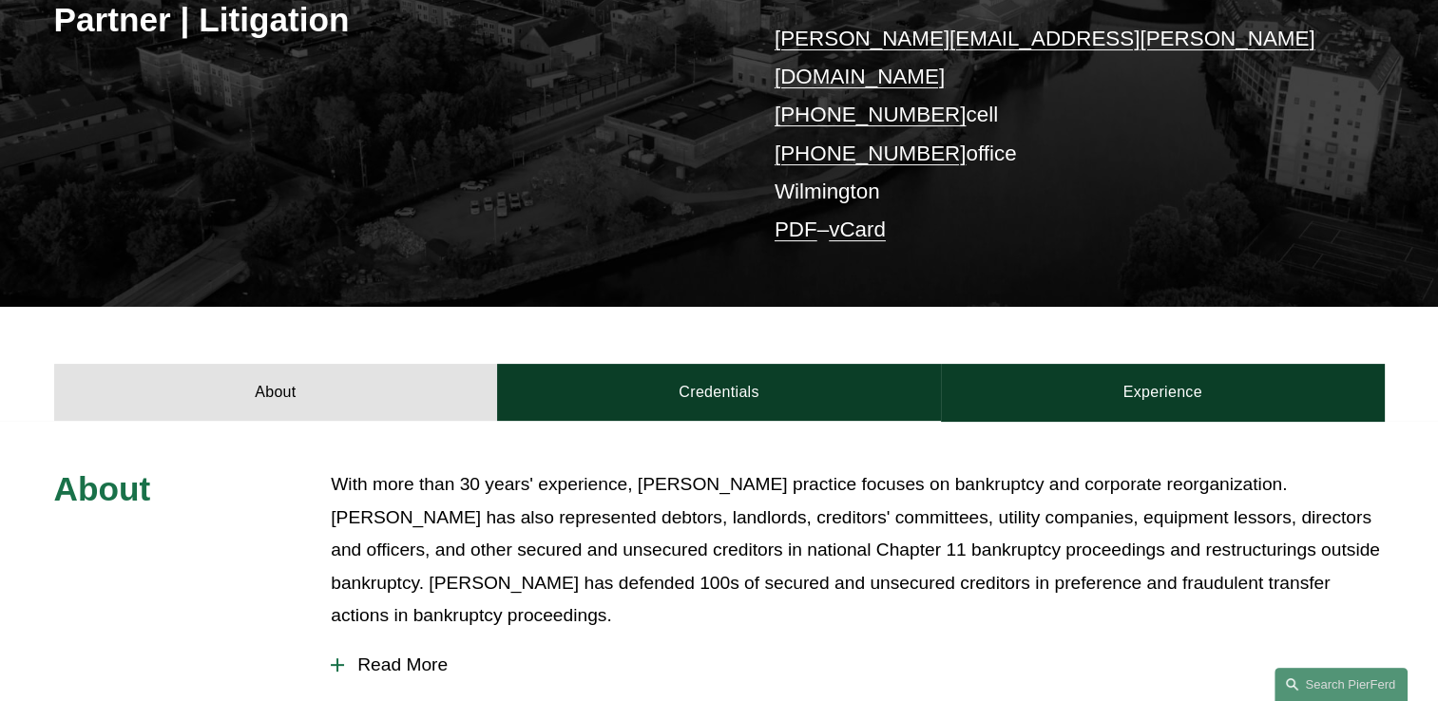
scroll to position [380, 0]
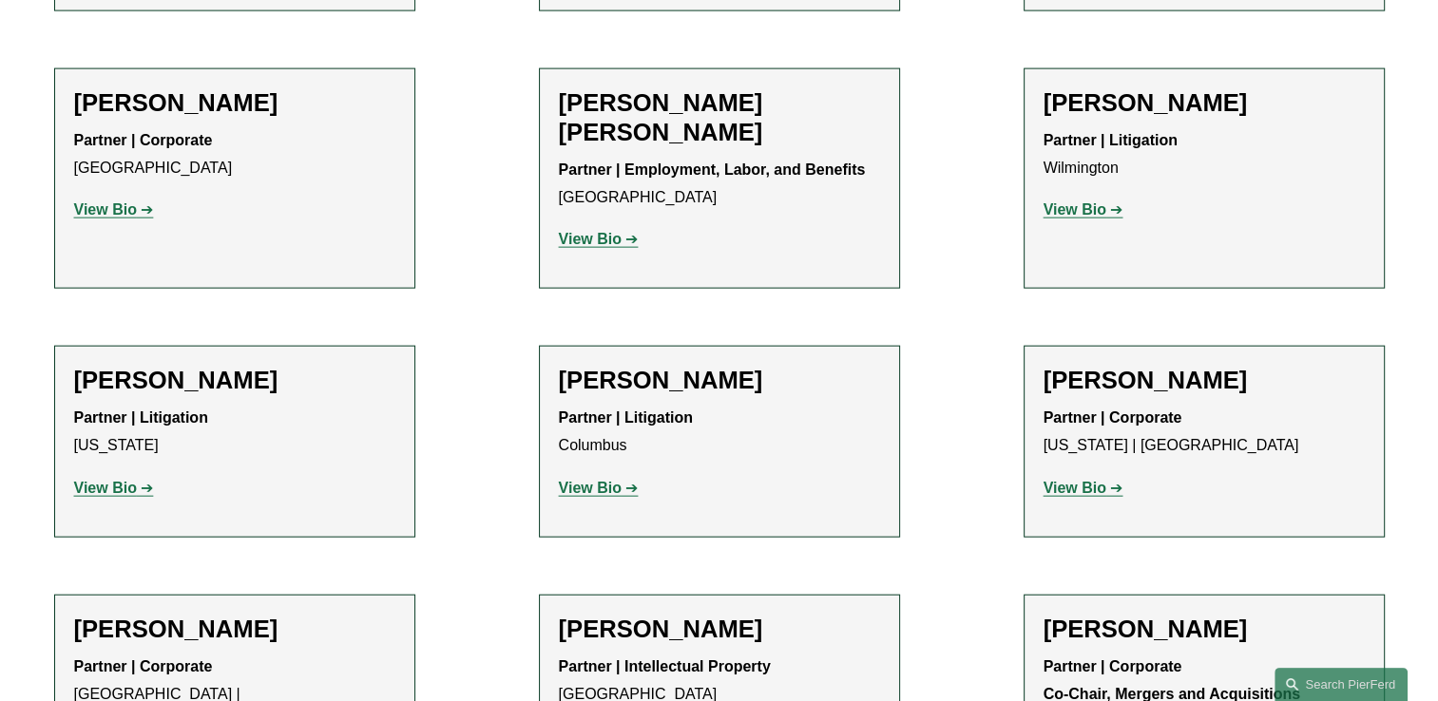
scroll to position [4276, 0]
click at [589, 479] on strong "View Bio" at bounding box center [590, 487] width 63 height 16
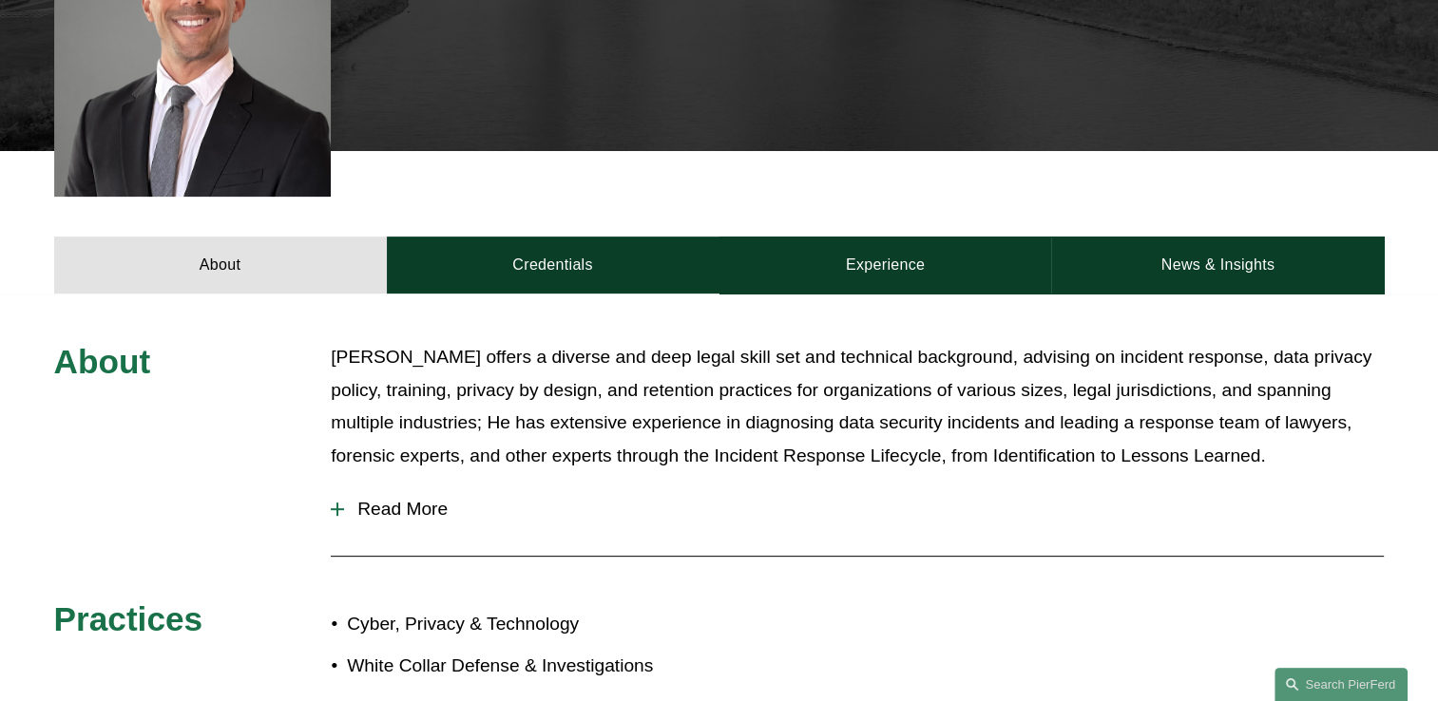
scroll to position [665, 0]
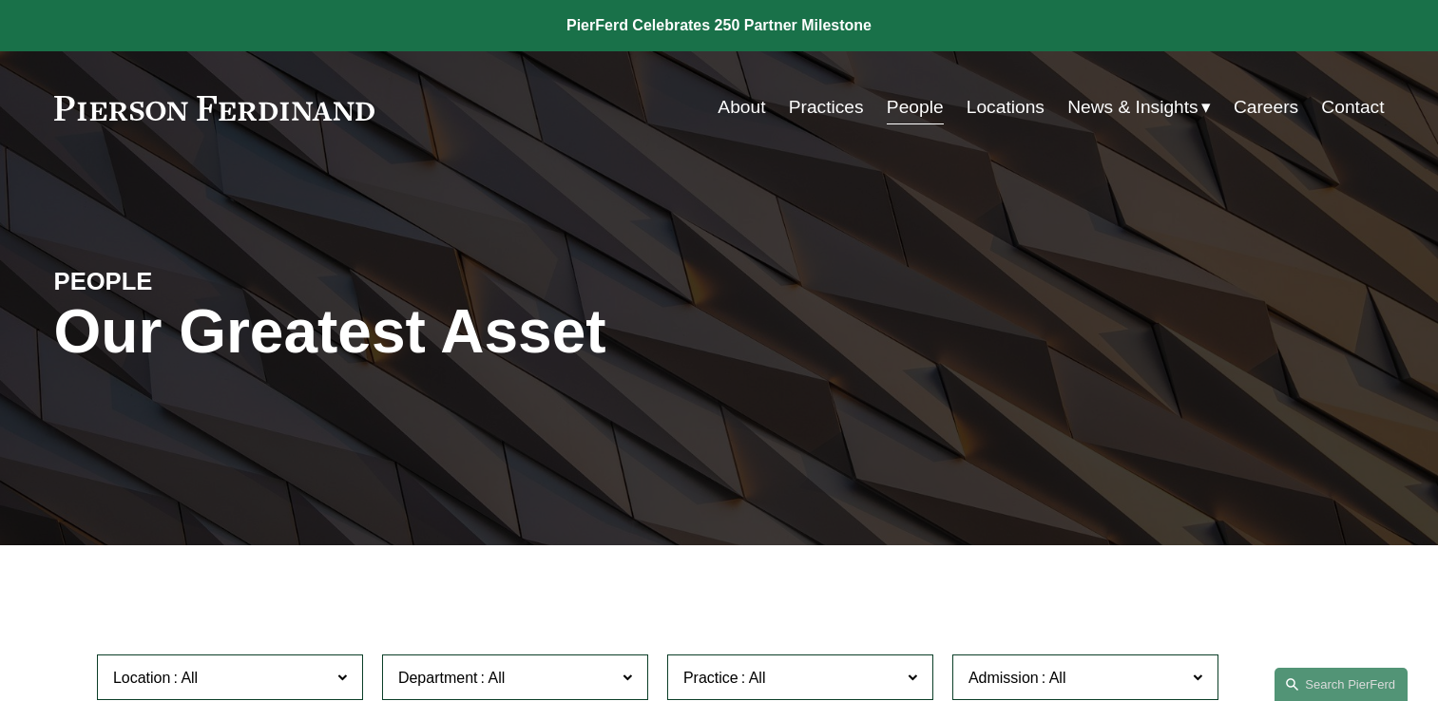
scroll to position [4276, 0]
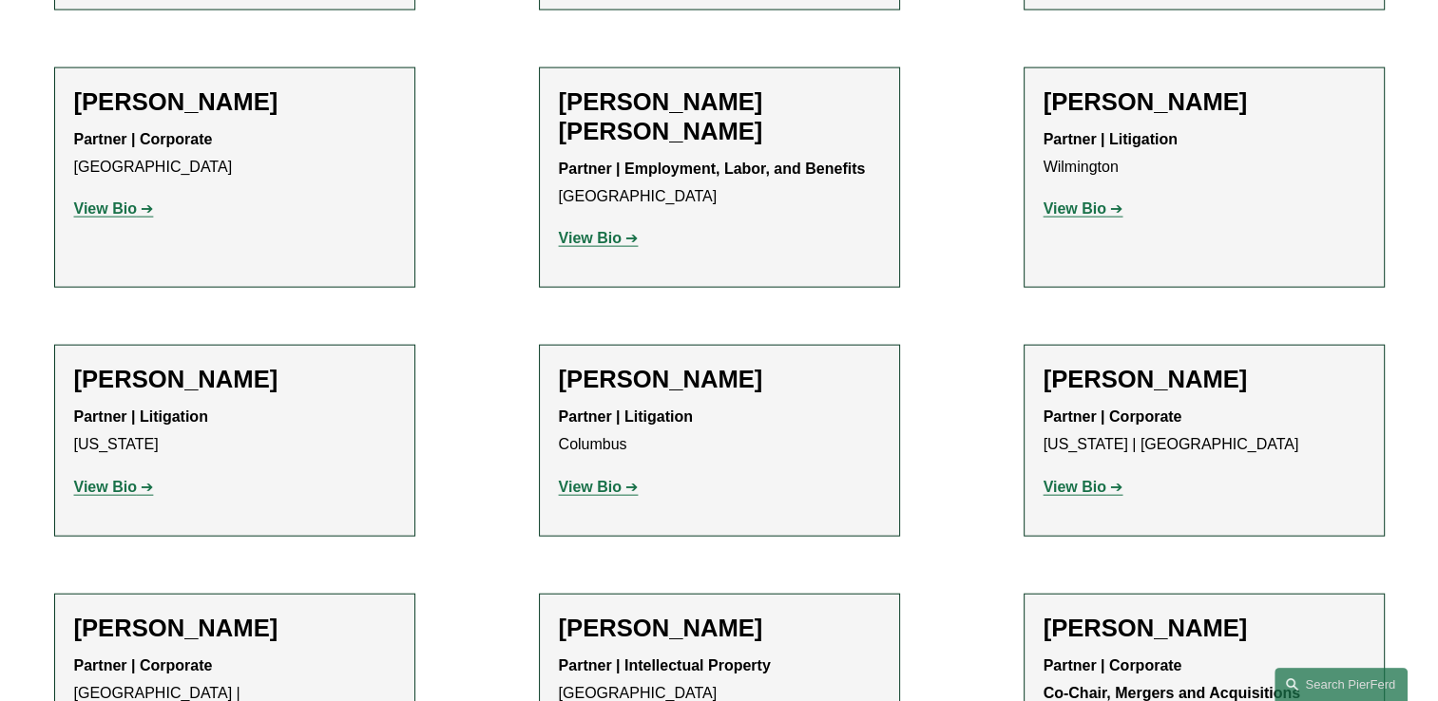
click at [588, 479] on strong "View Bio" at bounding box center [590, 487] width 63 height 16
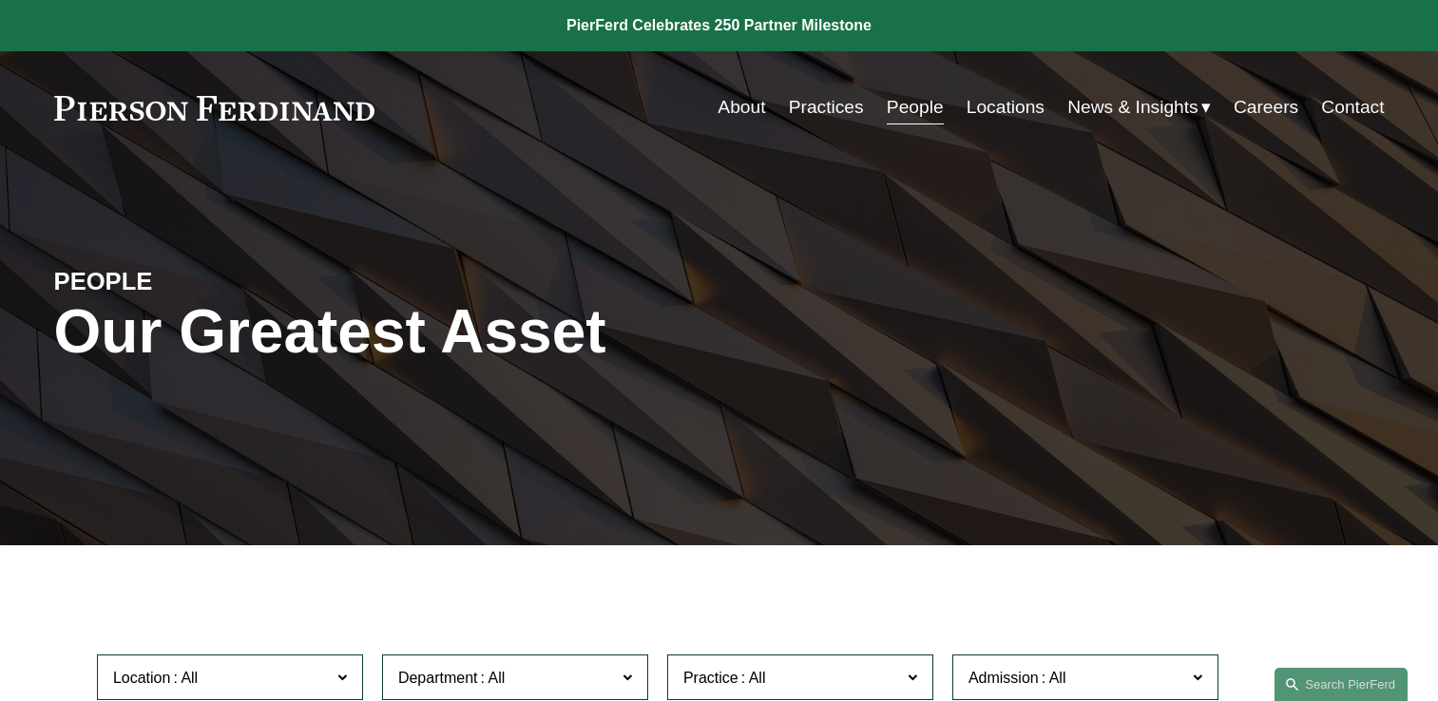
scroll to position [4276, 0]
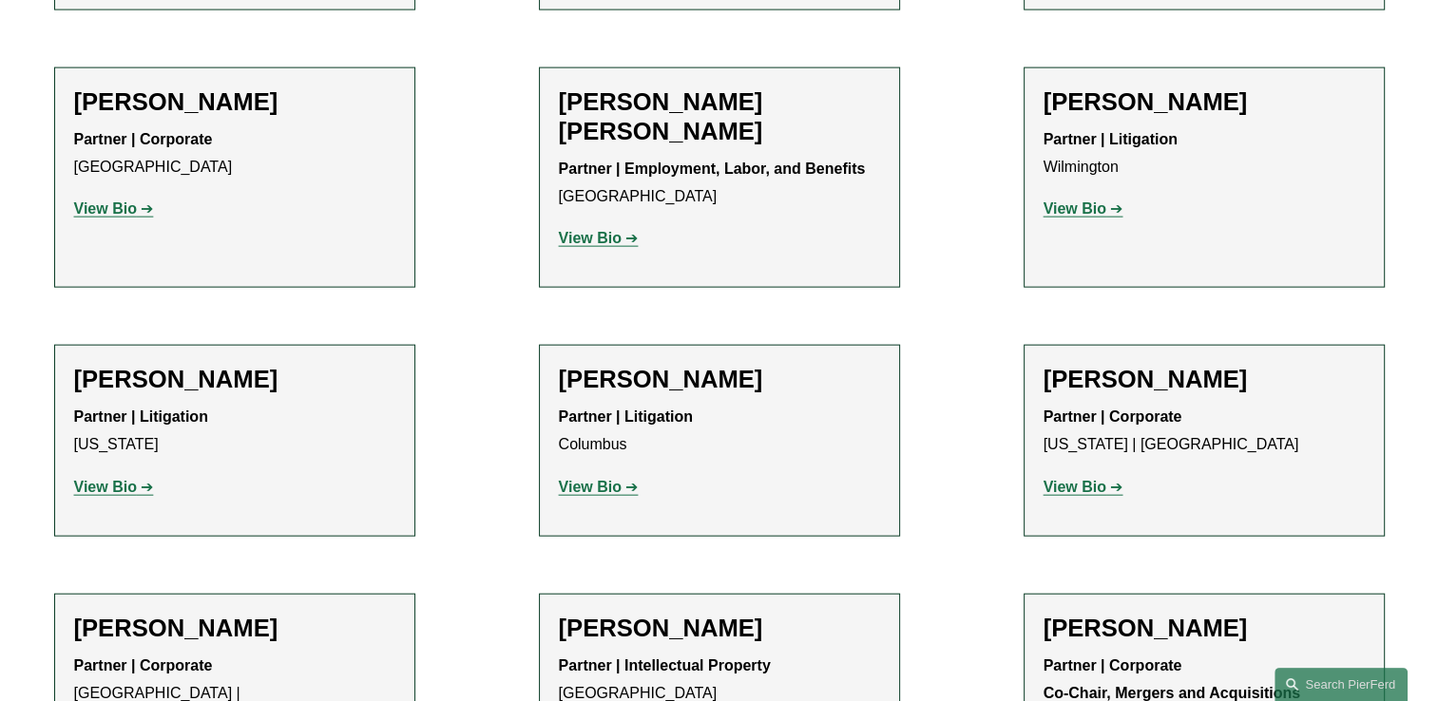
click at [1081, 479] on strong "View Bio" at bounding box center [1074, 487] width 63 height 16
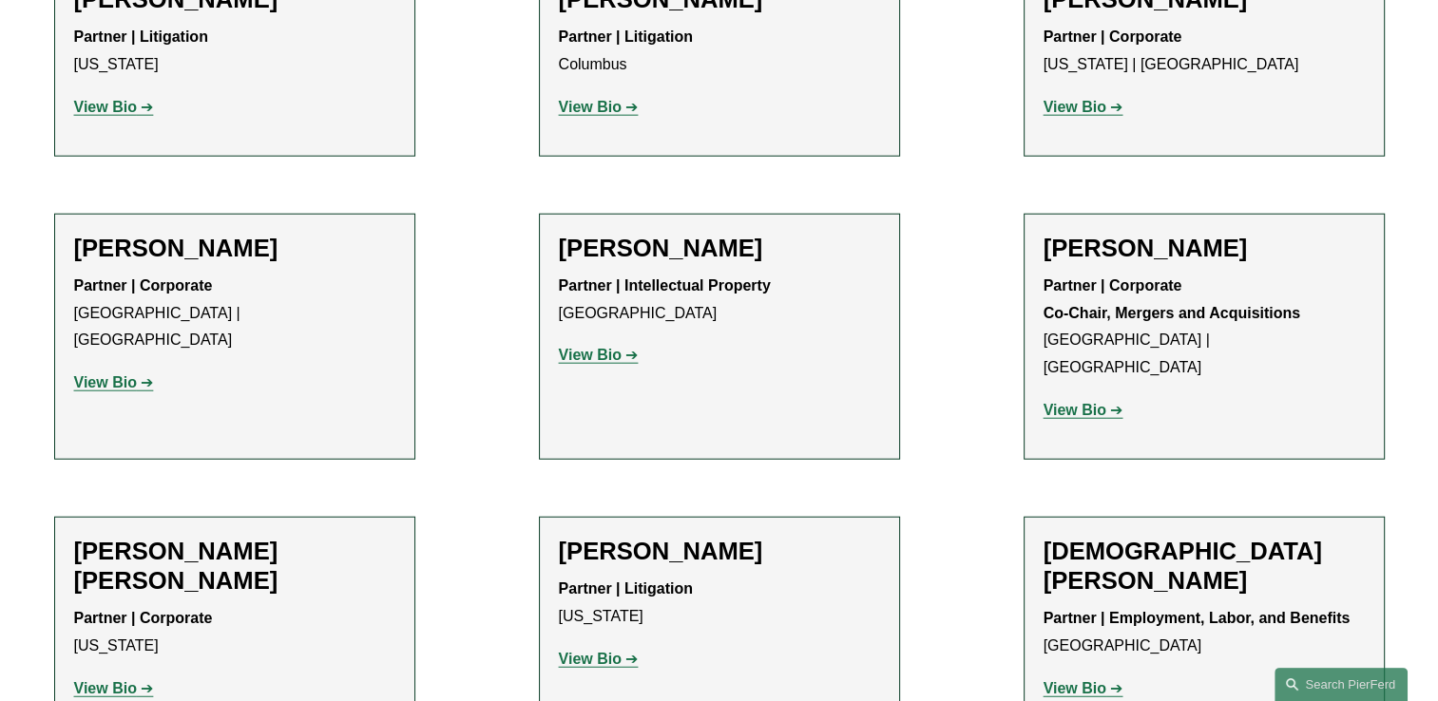
scroll to position [4561, 0]
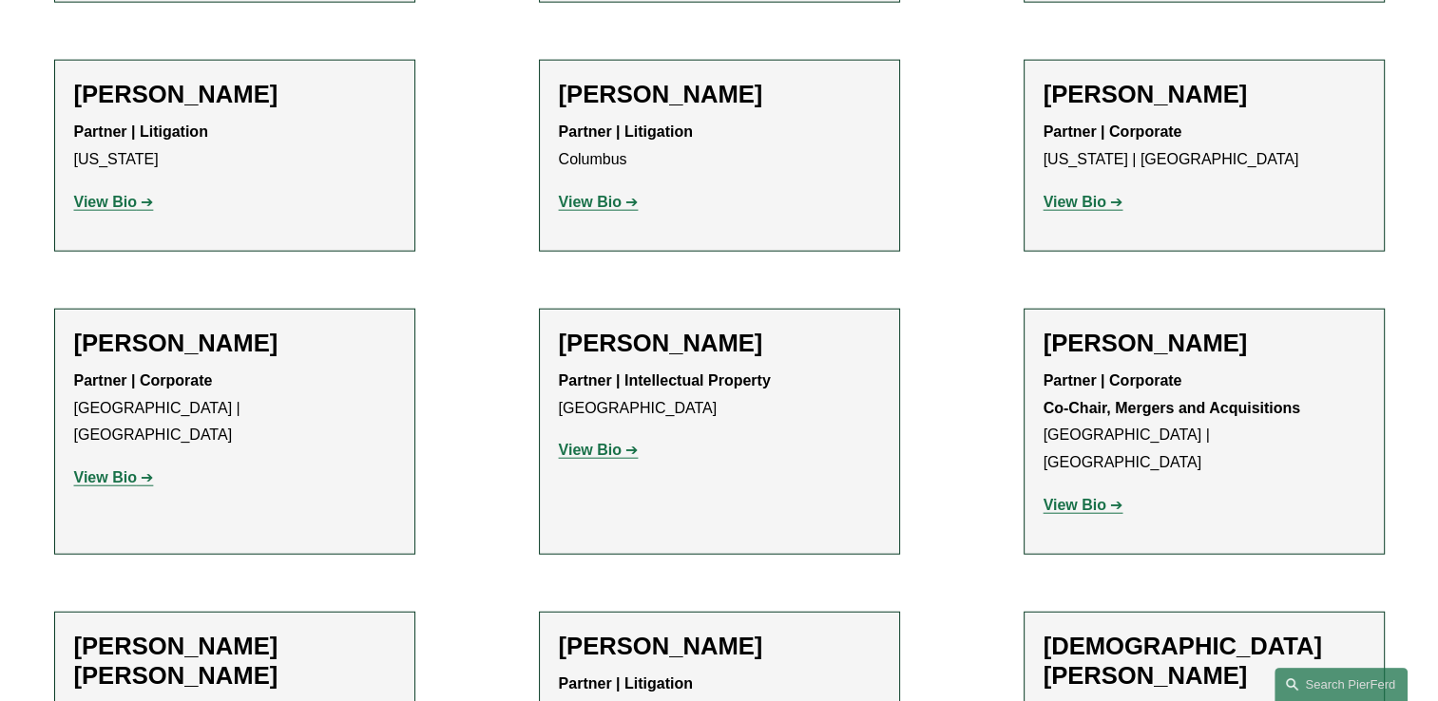
click at [595, 442] on strong "View Bio" at bounding box center [590, 450] width 63 height 16
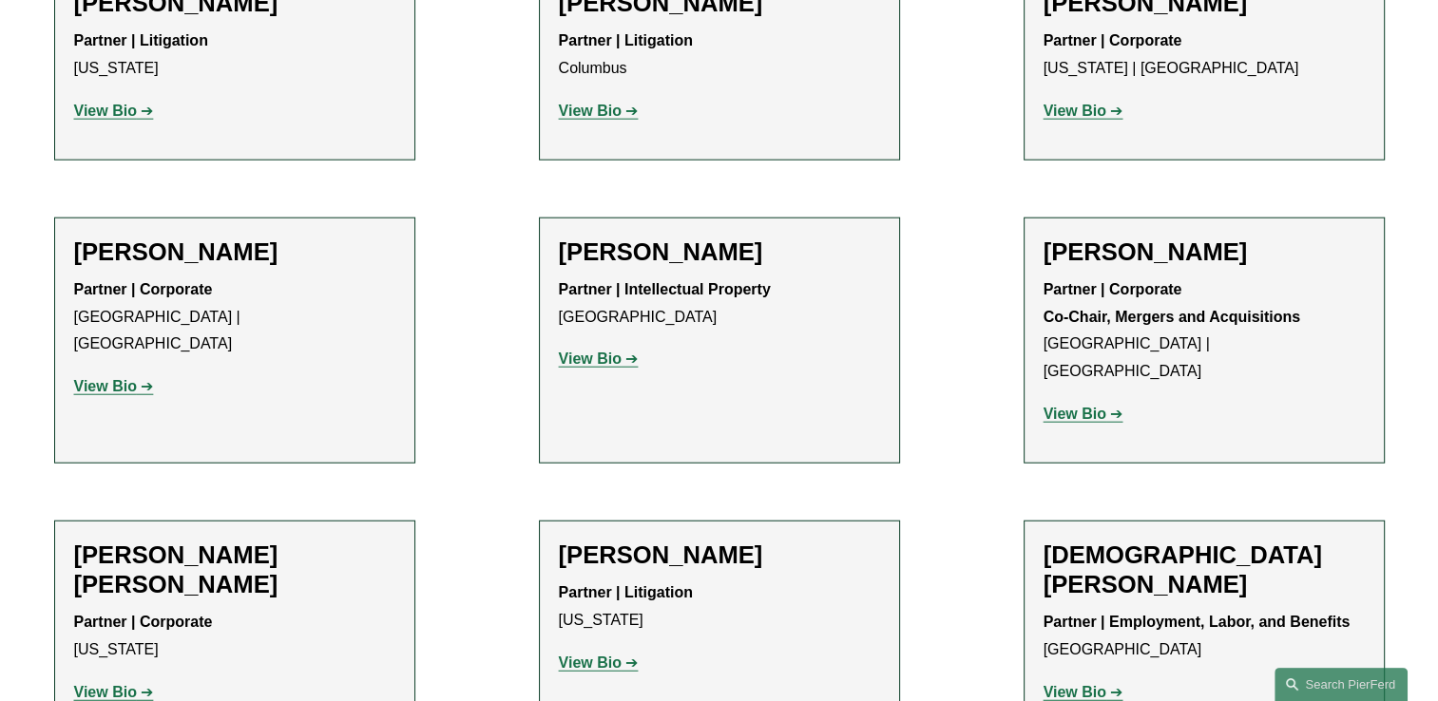
scroll to position [4657, 0]
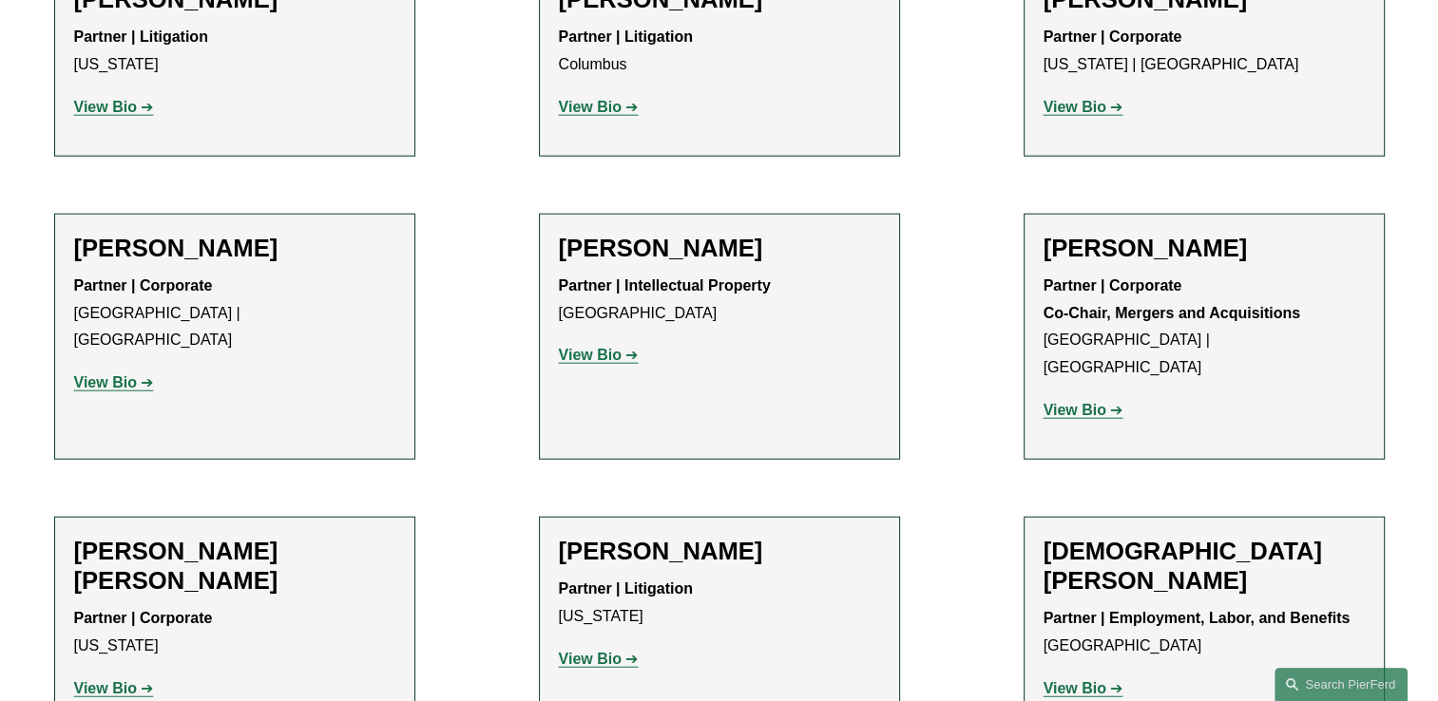
click at [1079, 402] on strong "View Bio" at bounding box center [1074, 410] width 63 height 16
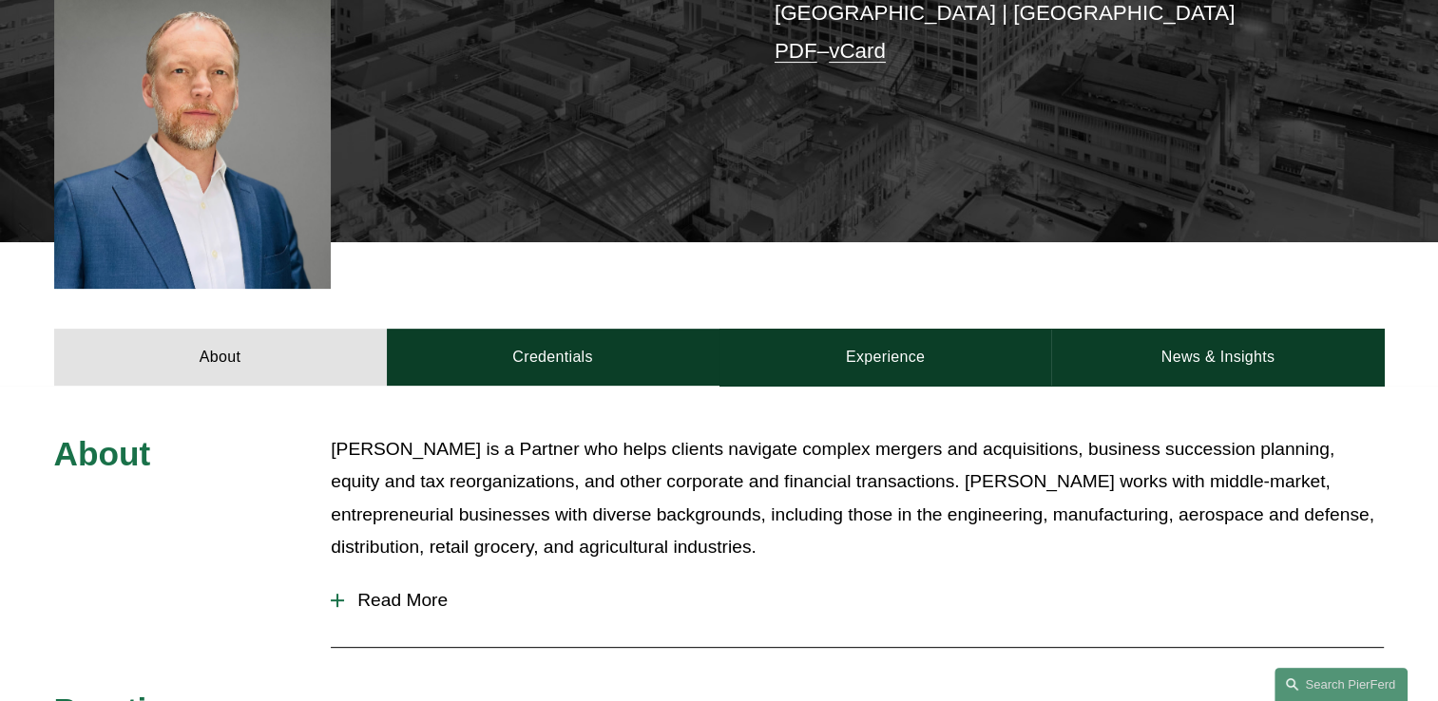
scroll to position [570, 0]
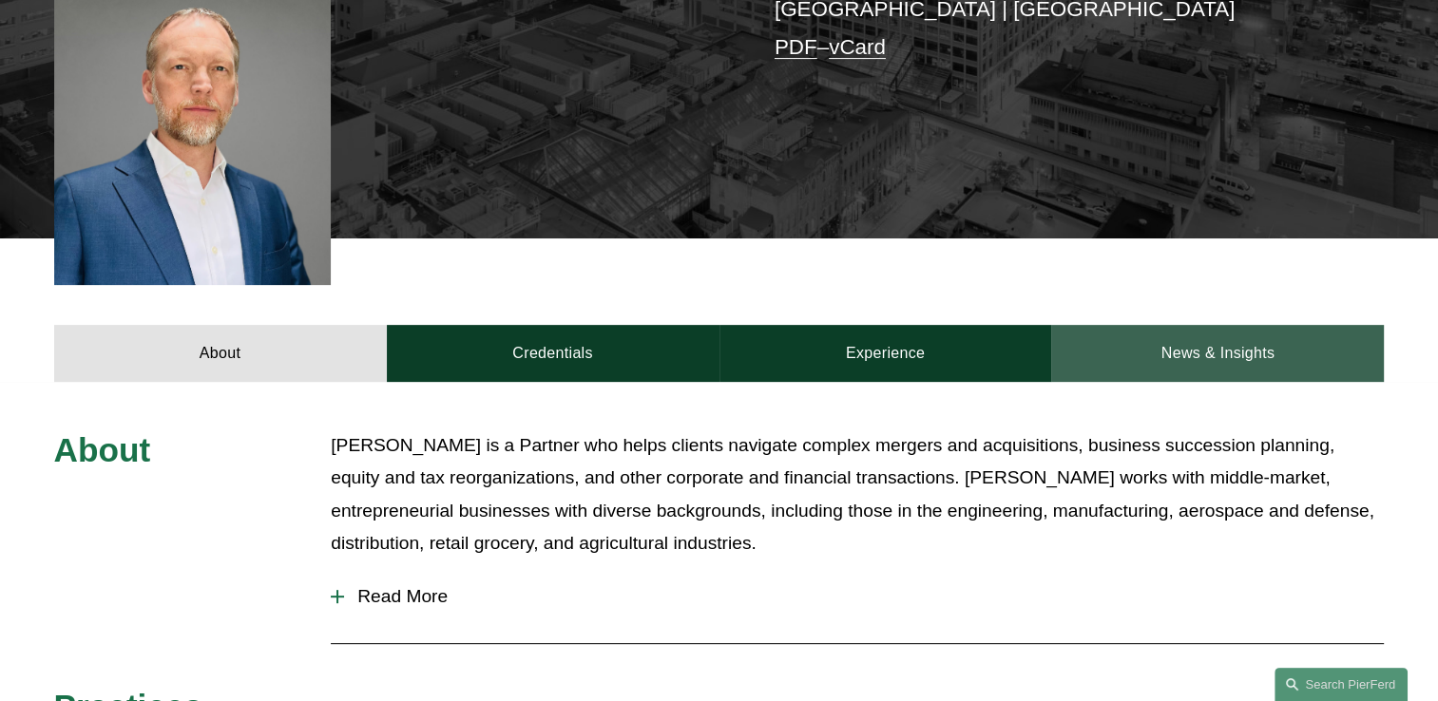
click at [1180, 325] on link "News & Insights" at bounding box center [1217, 353] width 333 height 57
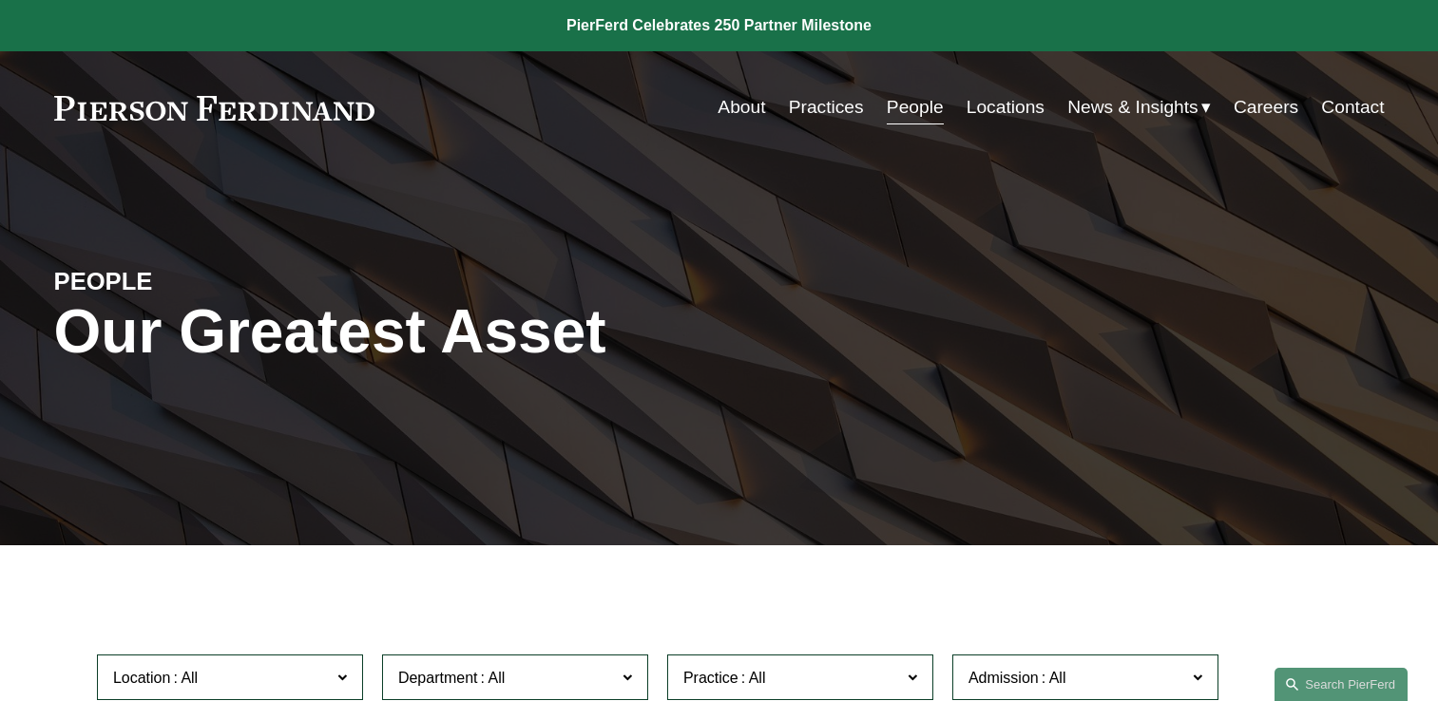
scroll to position [4657, 0]
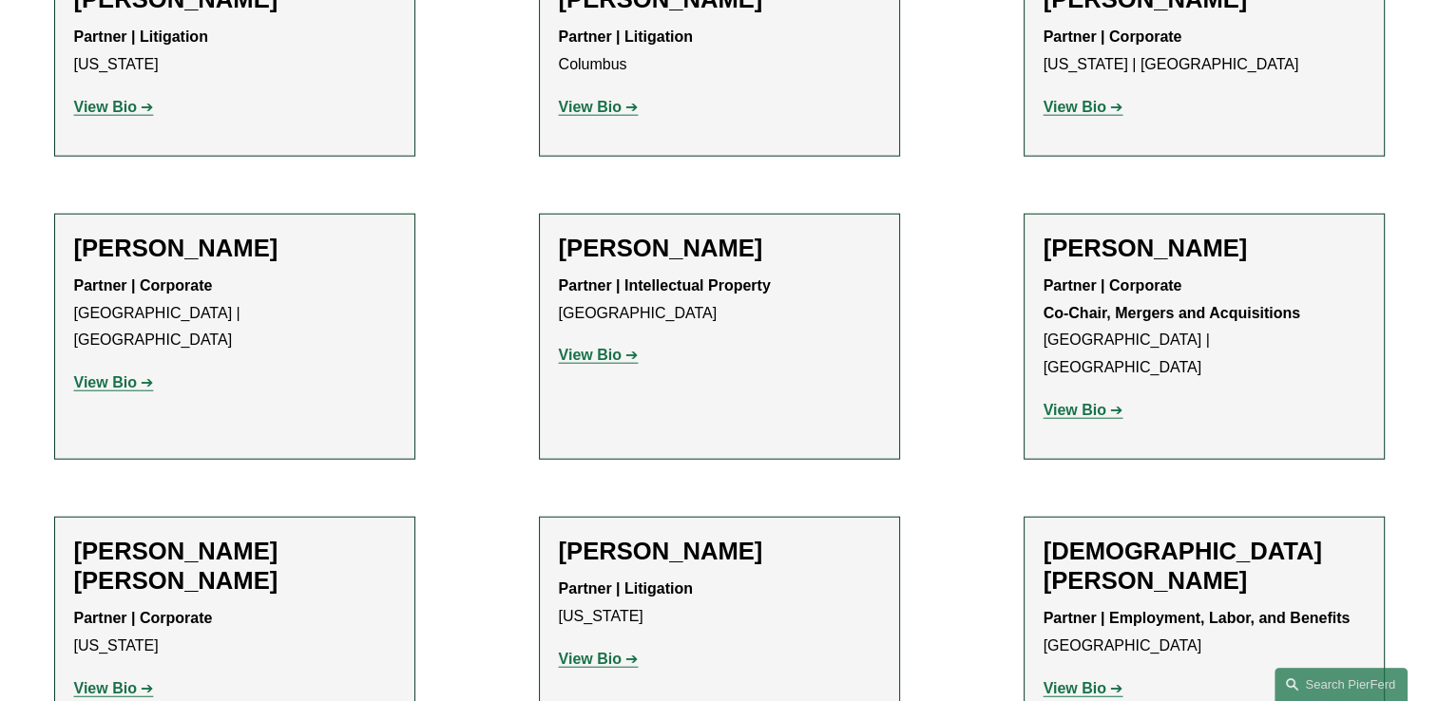
click at [604, 651] on strong "View Bio" at bounding box center [590, 659] width 63 height 16
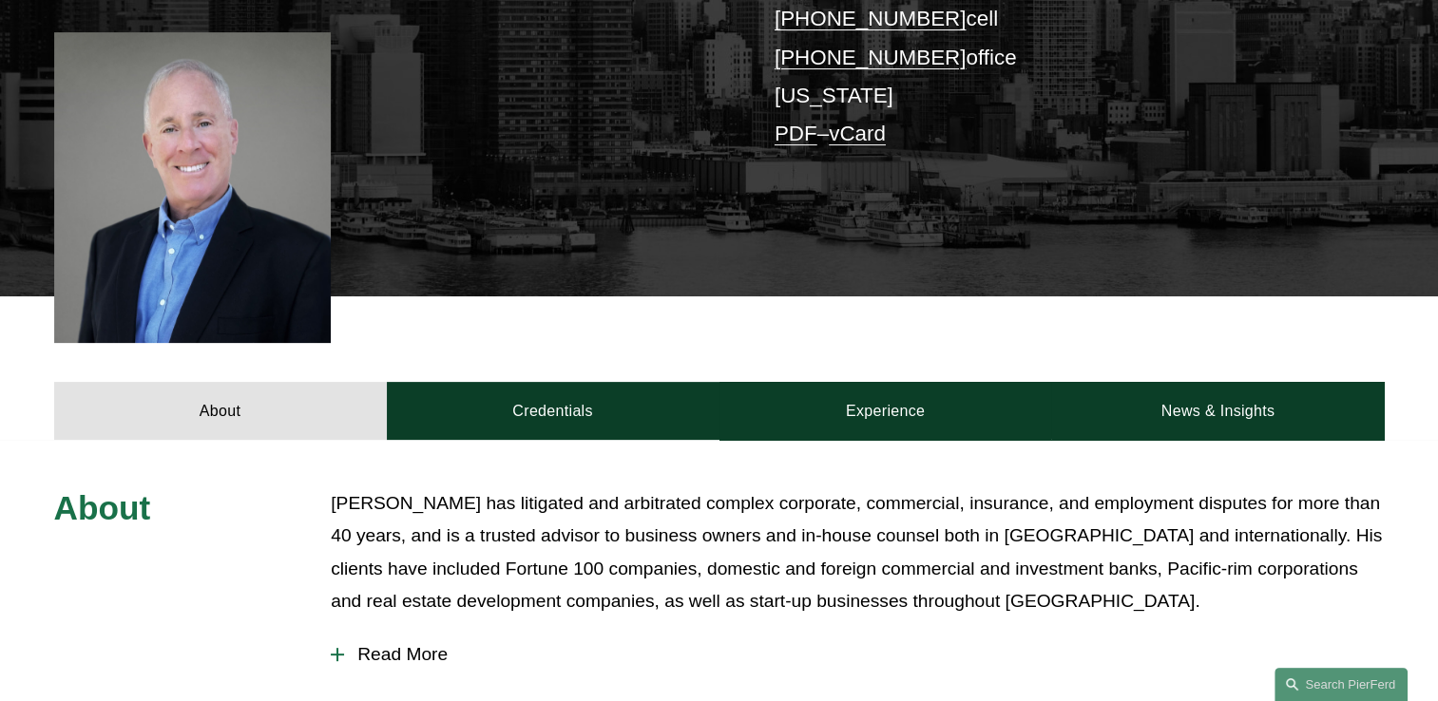
scroll to position [570, 0]
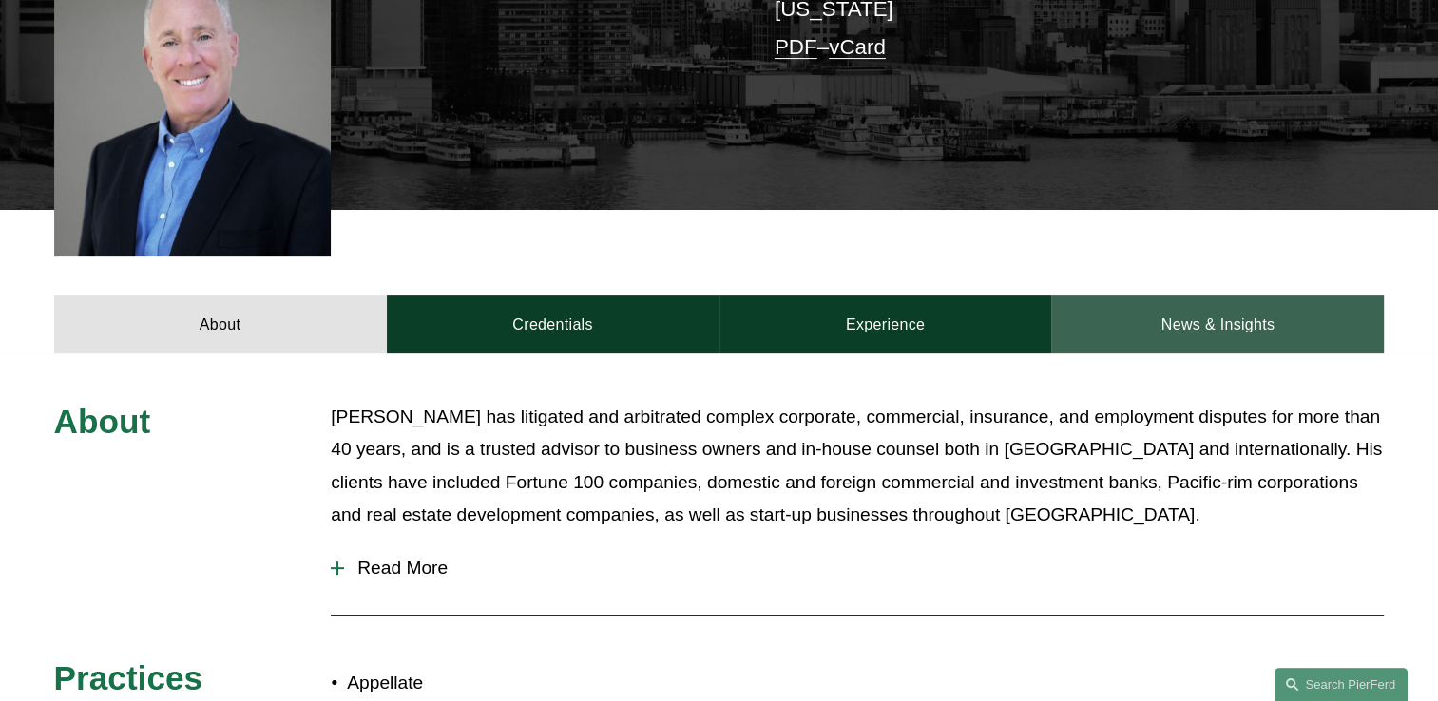
click at [1206, 297] on link "News & Insights" at bounding box center [1217, 324] width 333 height 57
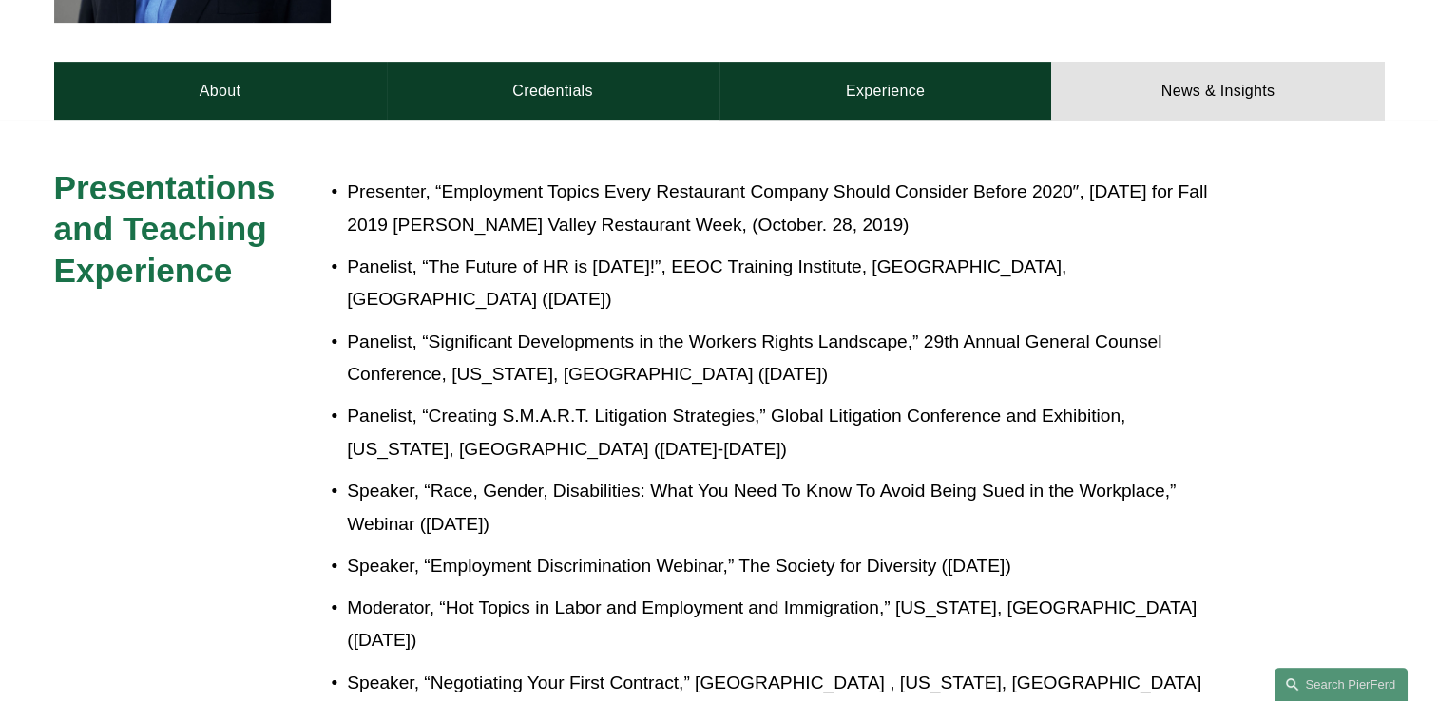
scroll to position [855, 0]
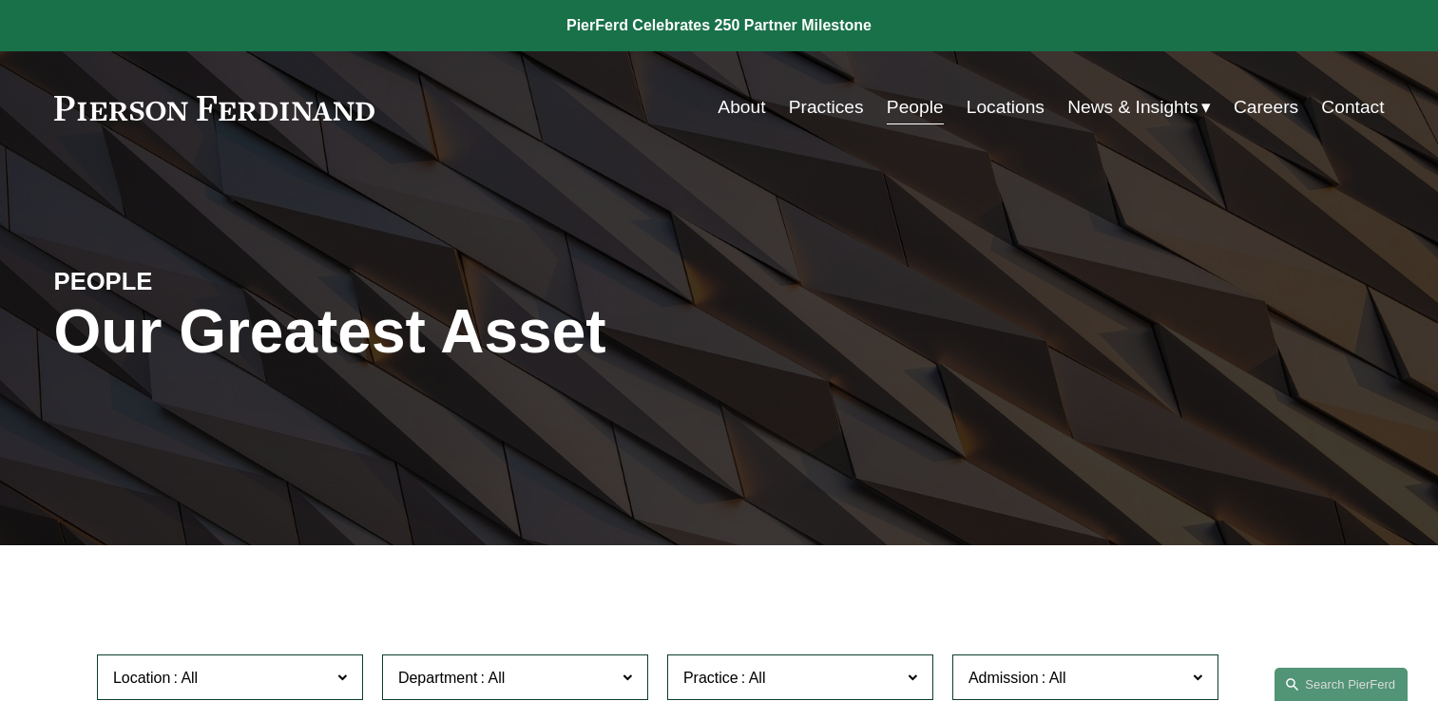
scroll to position [4657, 0]
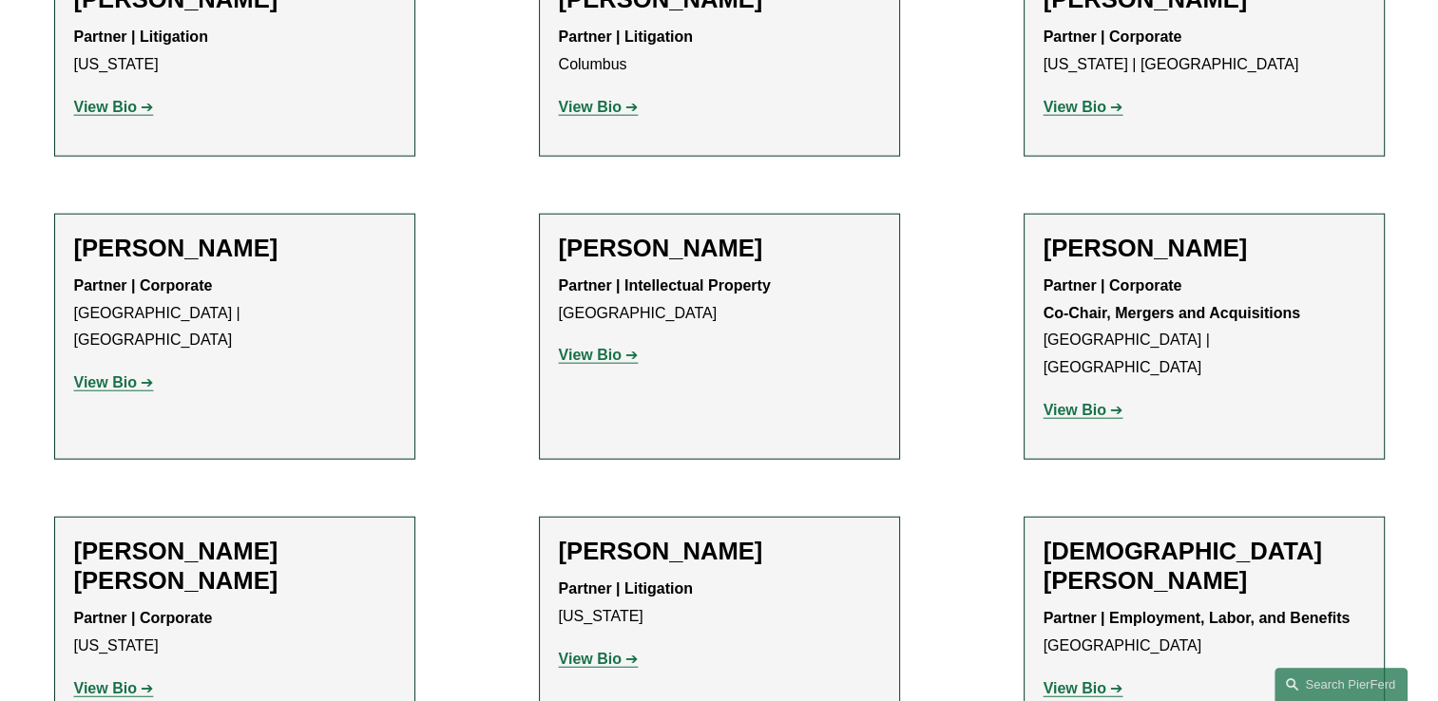
click at [585, 651] on strong "View Bio" at bounding box center [590, 659] width 63 height 16
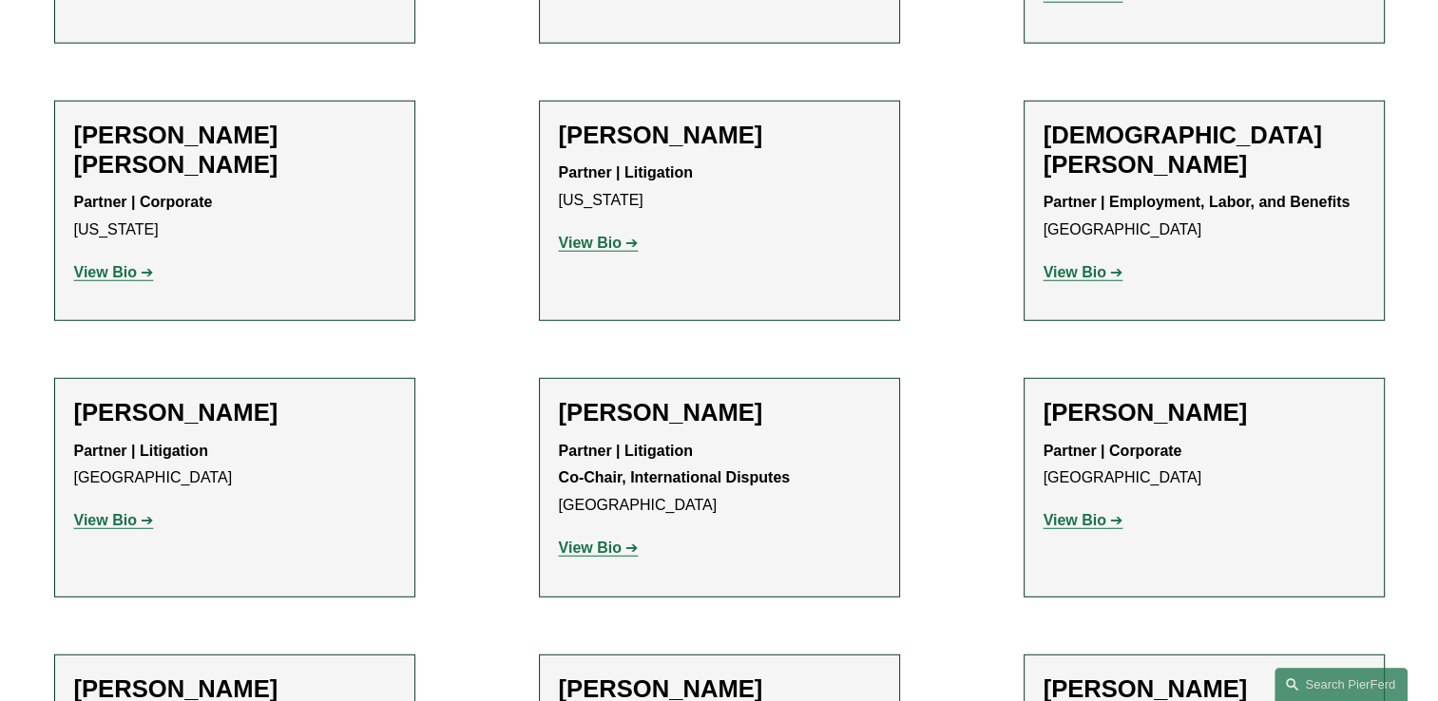
scroll to position [5132, 0]
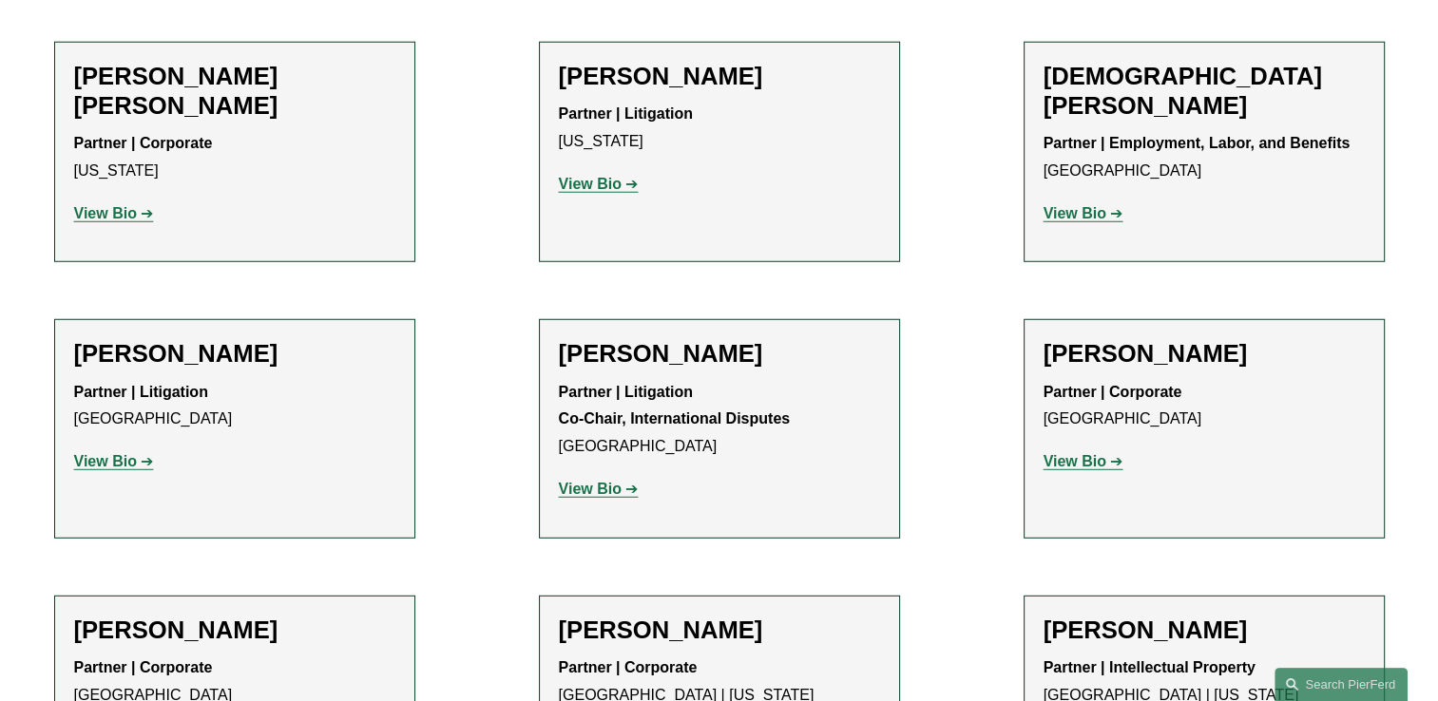
click at [116, 453] on strong "View Bio" at bounding box center [105, 461] width 63 height 16
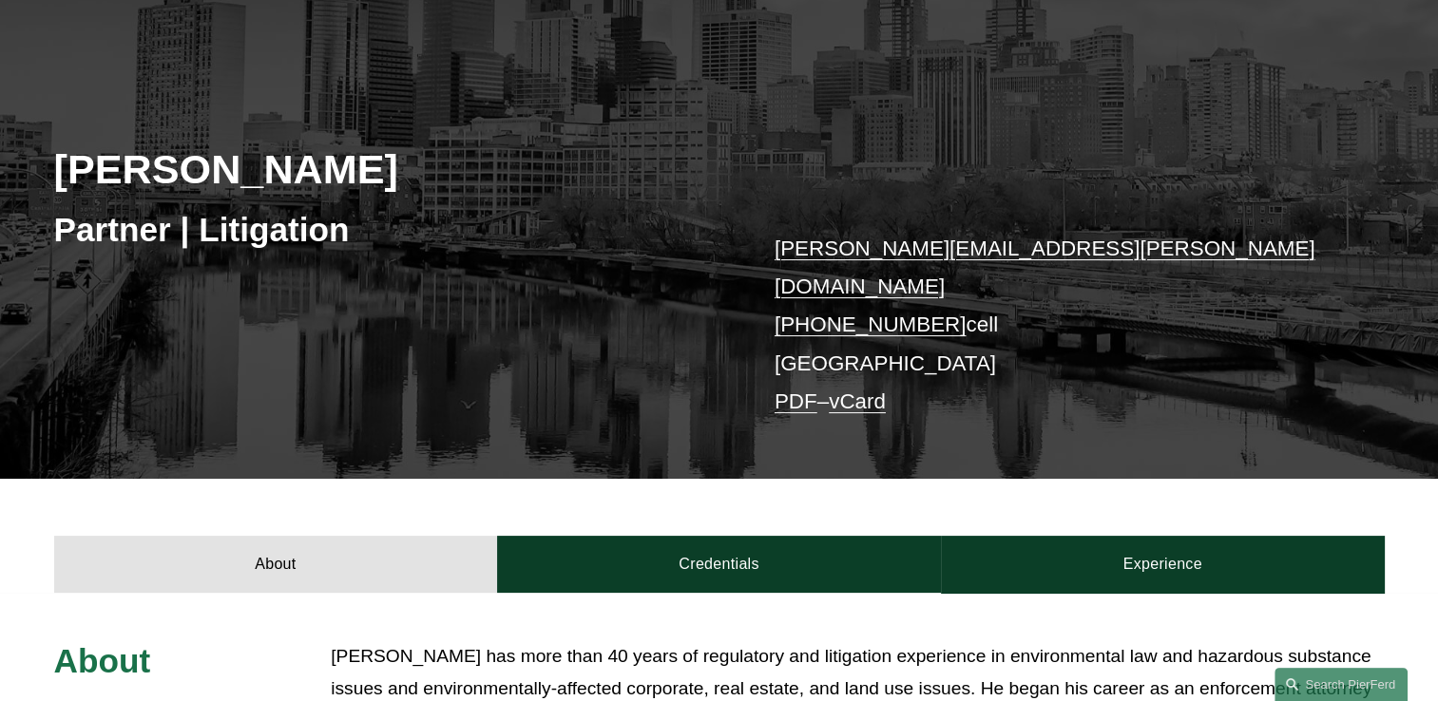
scroll to position [380, 0]
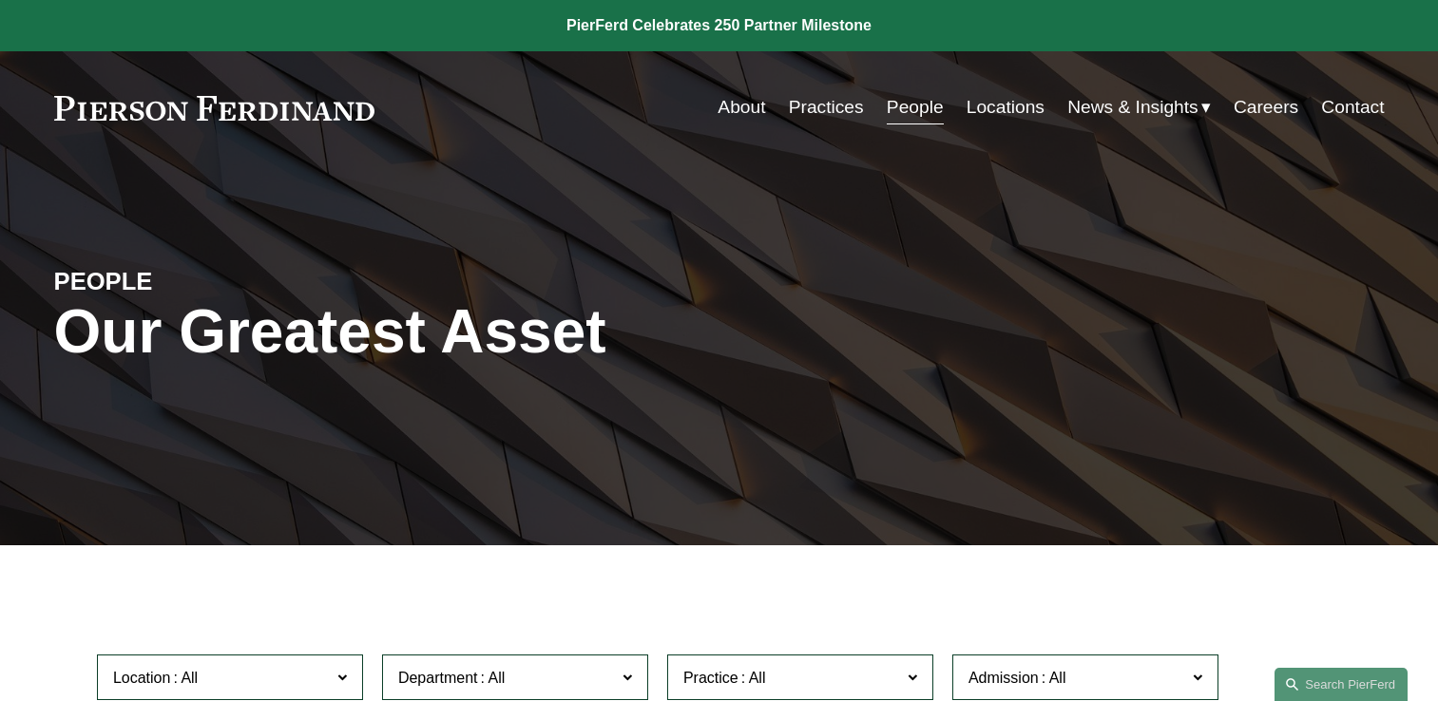
scroll to position [5132, 0]
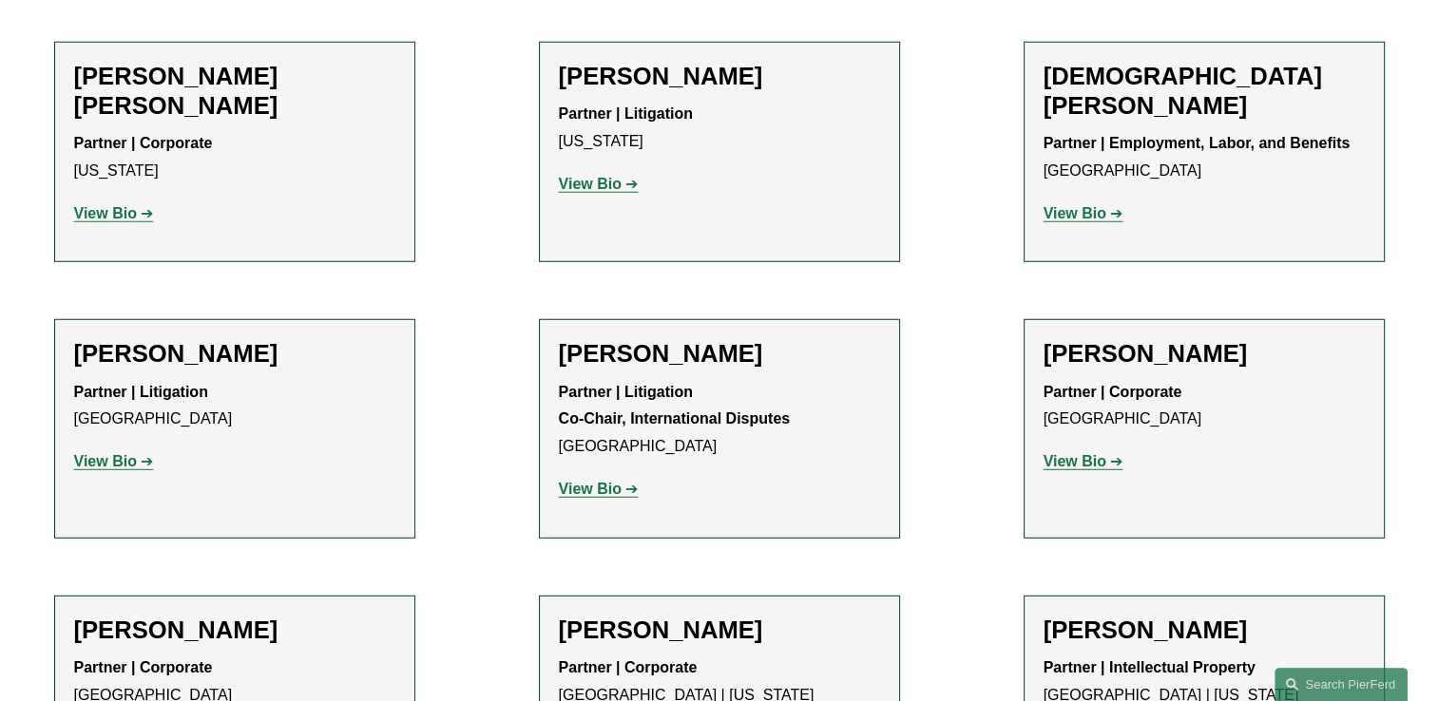
click at [1072, 453] on strong "View Bio" at bounding box center [1074, 461] width 63 height 16
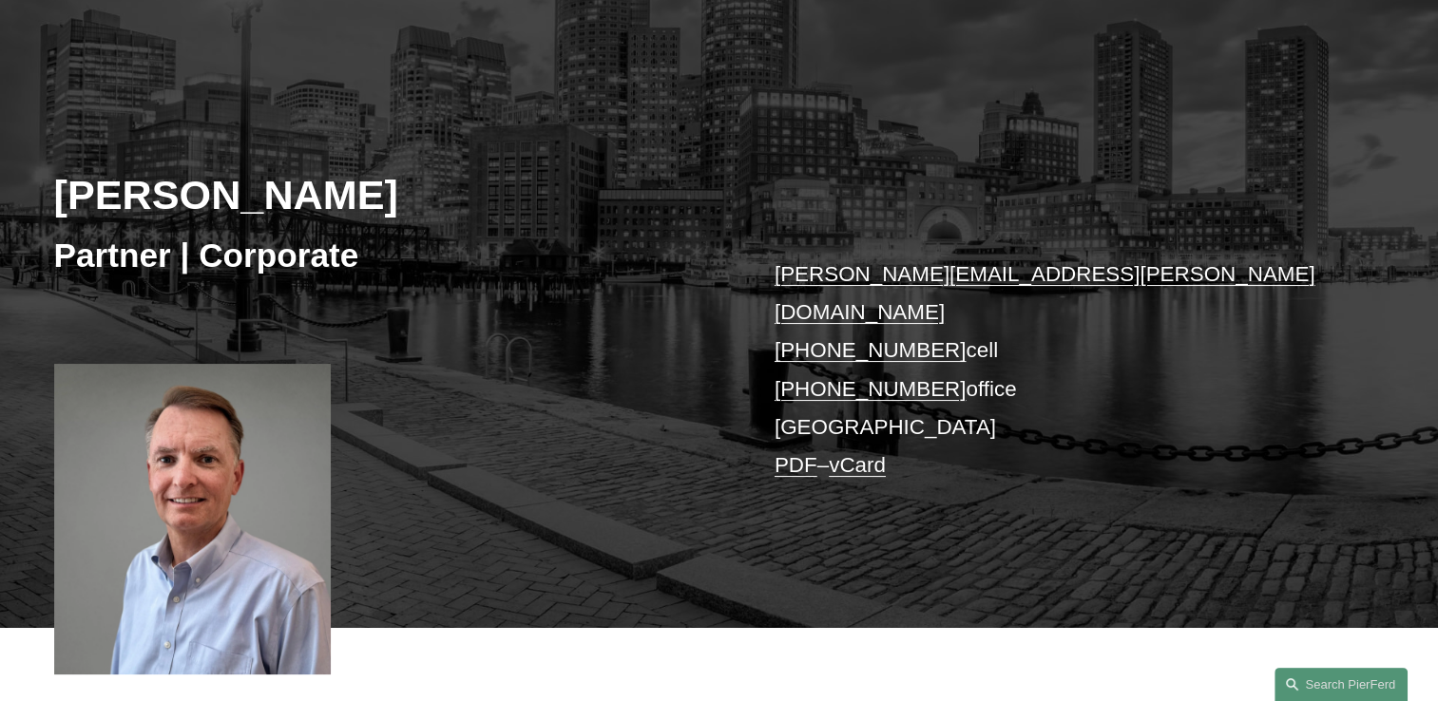
scroll to position [95, 0]
